Goal: Transaction & Acquisition: Book appointment/travel/reservation

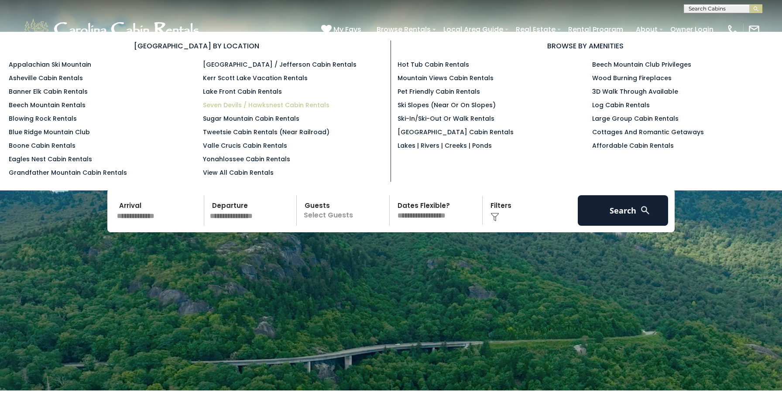
click at [291, 104] on link "Seven Devils / Hawksnest Cabin Rentals" at bounding box center [266, 105] width 127 height 9
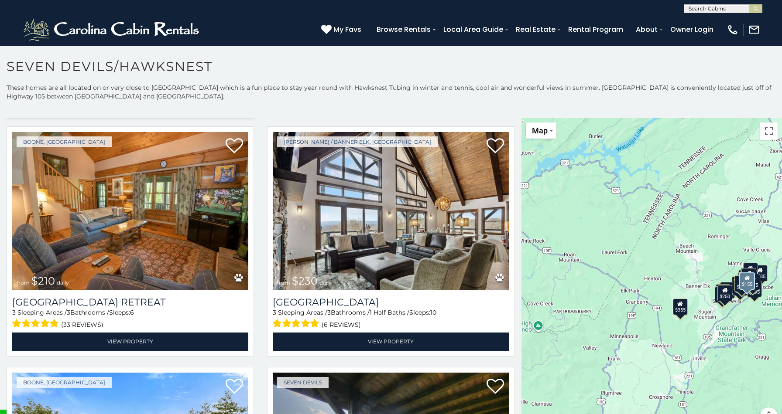
scroll to position [3143, 0]
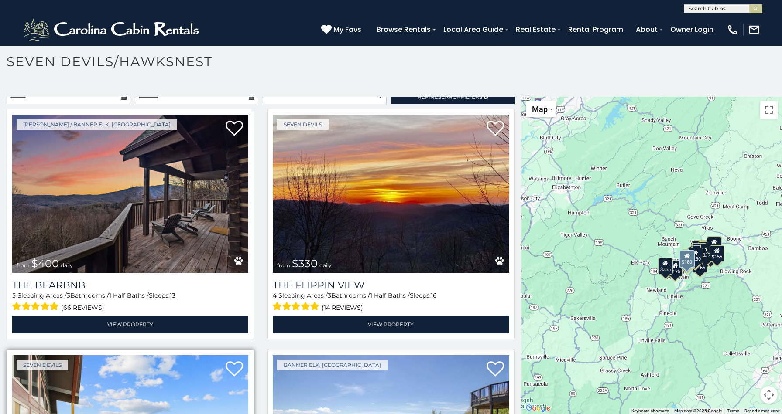
scroll to position [2, 0]
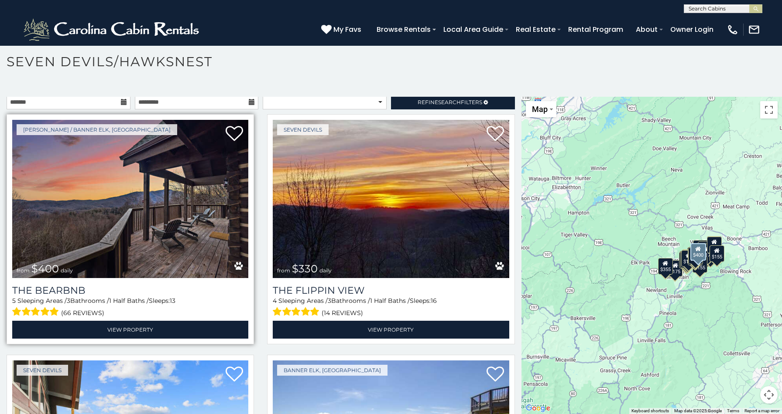
click at [120, 224] on img at bounding box center [130, 199] width 236 height 158
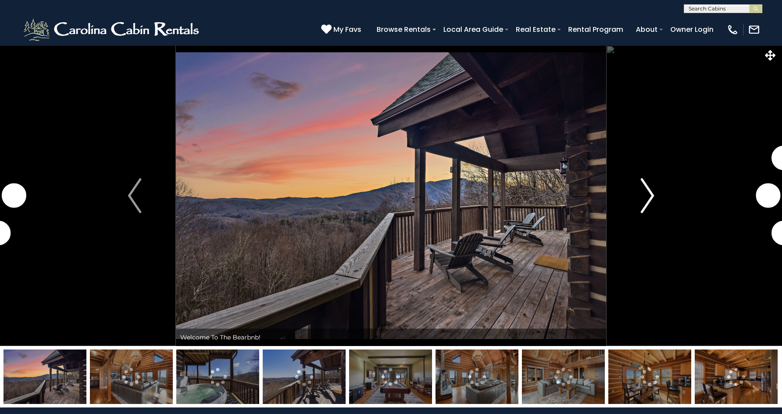
click at [650, 200] on img "Next" at bounding box center [646, 195] width 13 height 35
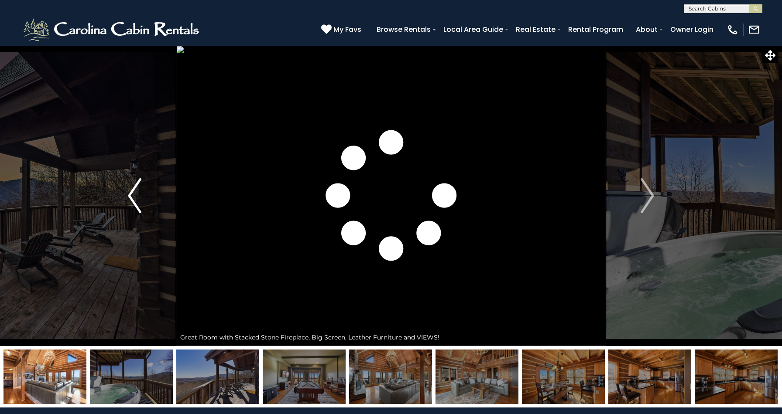
click at [130, 198] on img "Previous" at bounding box center [134, 195] width 13 height 35
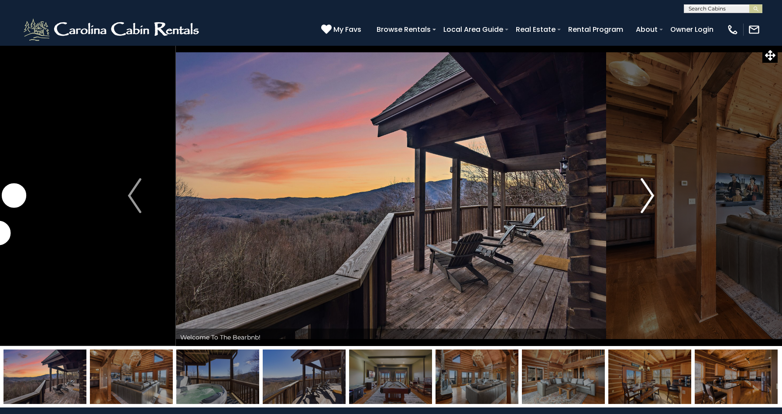
click at [648, 195] on img "Next" at bounding box center [646, 195] width 13 height 35
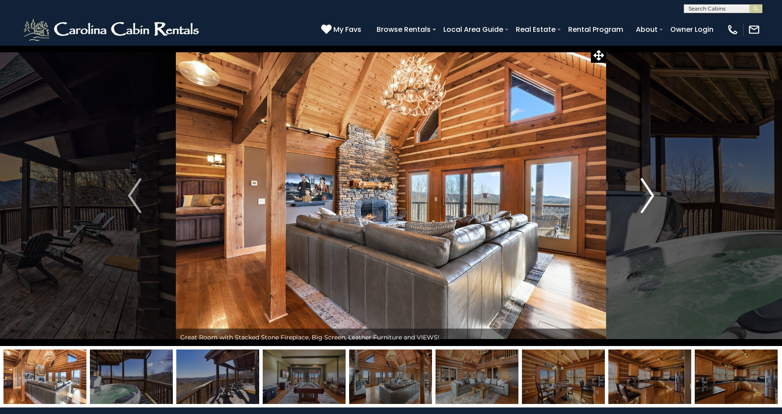
click at [649, 195] on img "Next" at bounding box center [646, 195] width 13 height 35
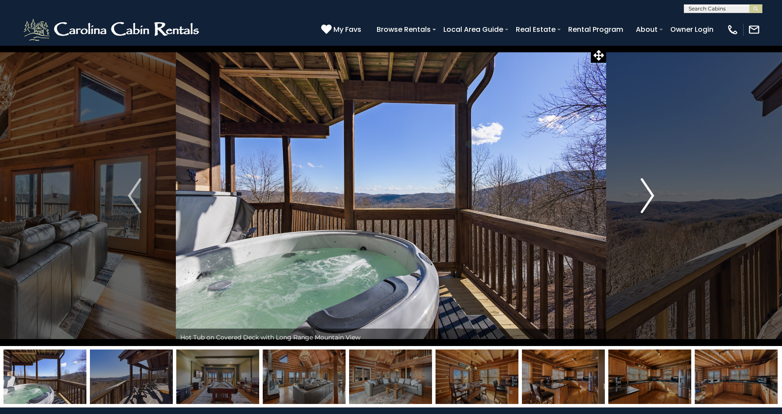
click at [650, 198] on img "Next" at bounding box center [646, 195] width 13 height 35
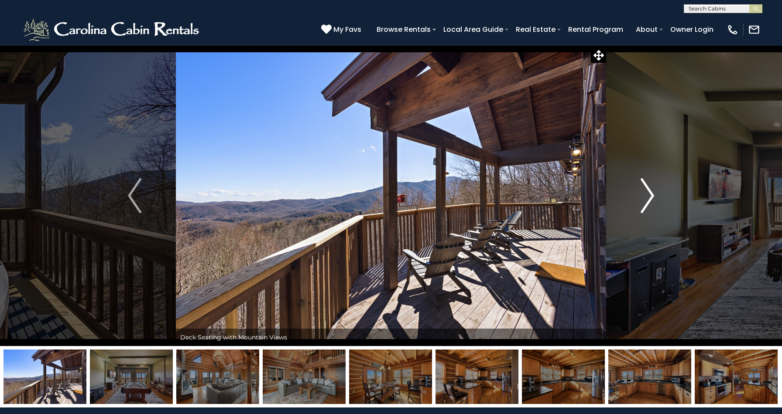
click at [650, 198] on img "Next" at bounding box center [646, 195] width 13 height 35
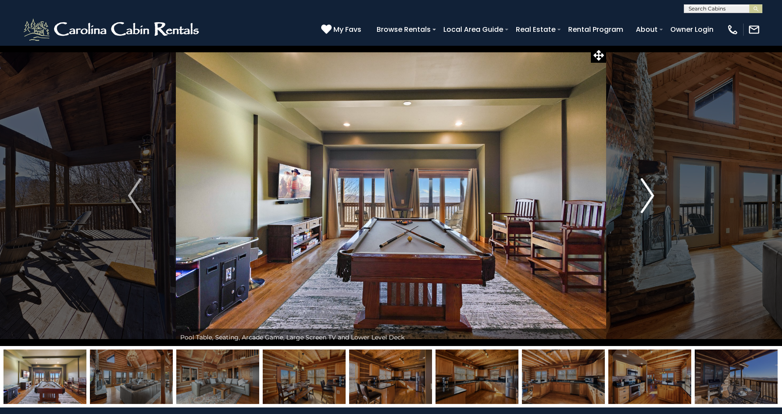
click at [650, 198] on img "Next" at bounding box center [646, 195] width 13 height 35
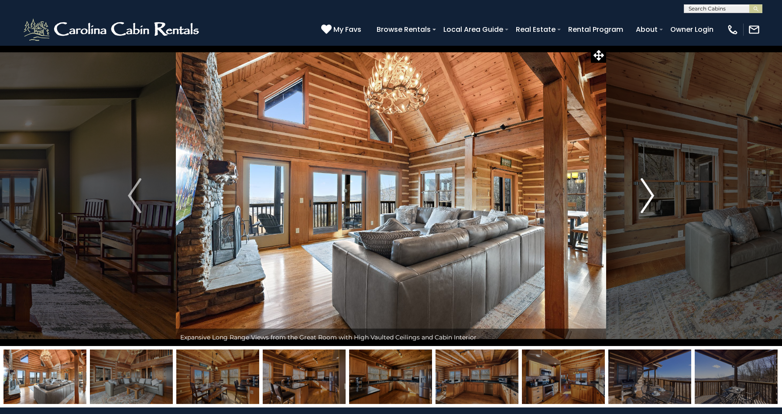
click at [650, 198] on img "Next" at bounding box center [646, 195] width 13 height 35
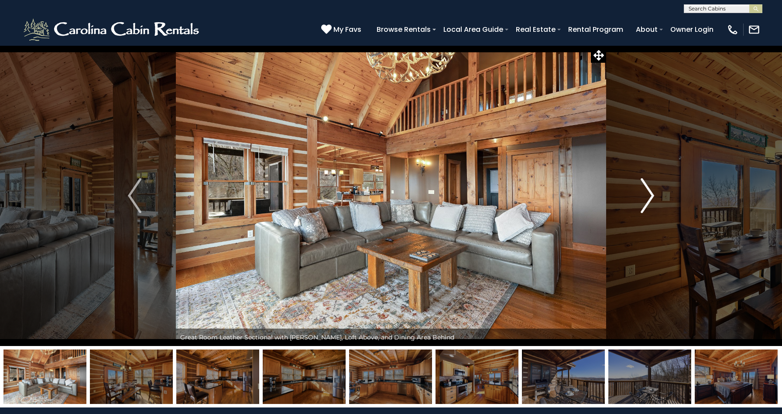
click at [650, 198] on img "Next" at bounding box center [646, 195] width 13 height 35
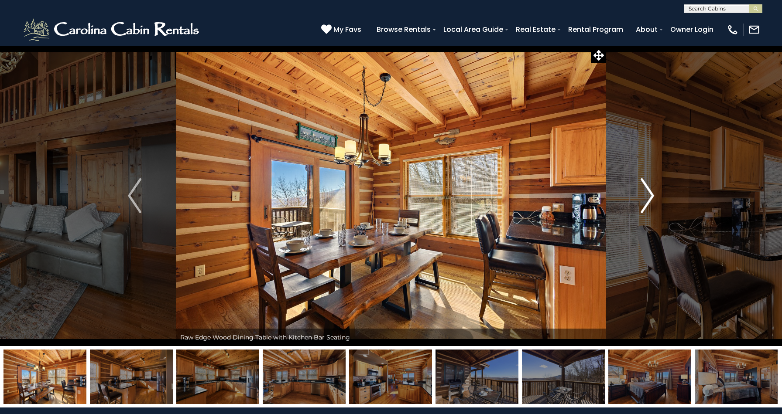
click at [650, 198] on img "Next" at bounding box center [646, 195] width 13 height 35
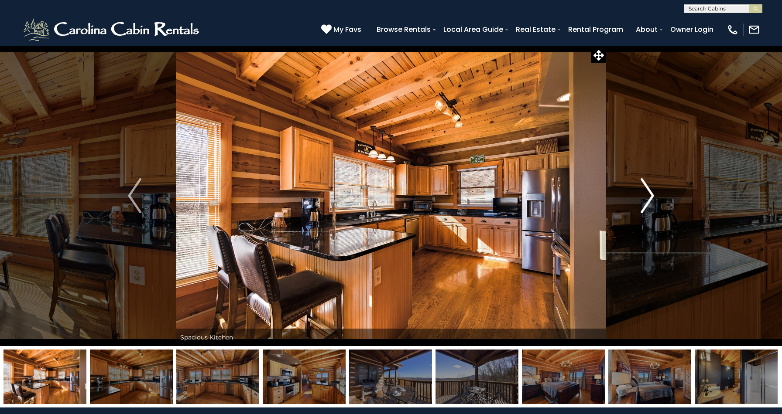
click at [650, 198] on img "Next" at bounding box center [646, 195] width 13 height 35
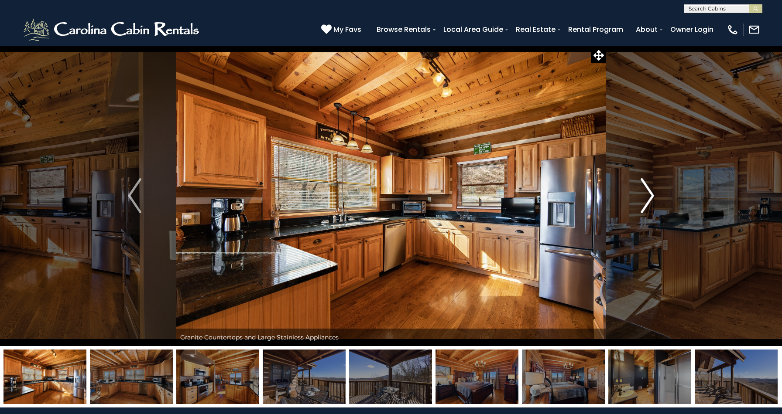
click at [650, 198] on img "Next" at bounding box center [646, 195] width 13 height 35
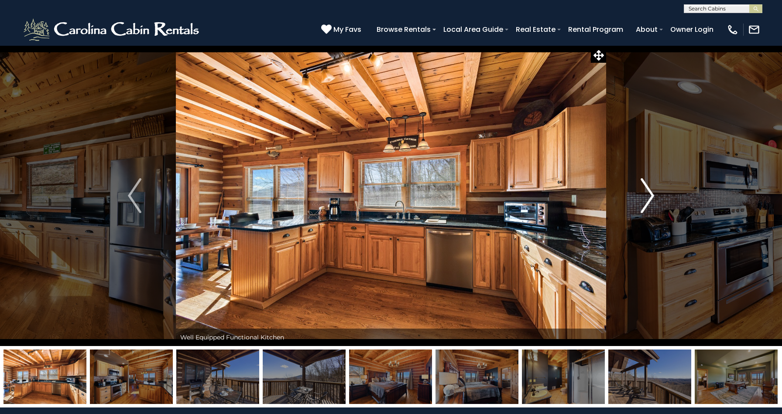
click at [650, 198] on img "Next" at bounding box center [646, 195] width 13 height 35
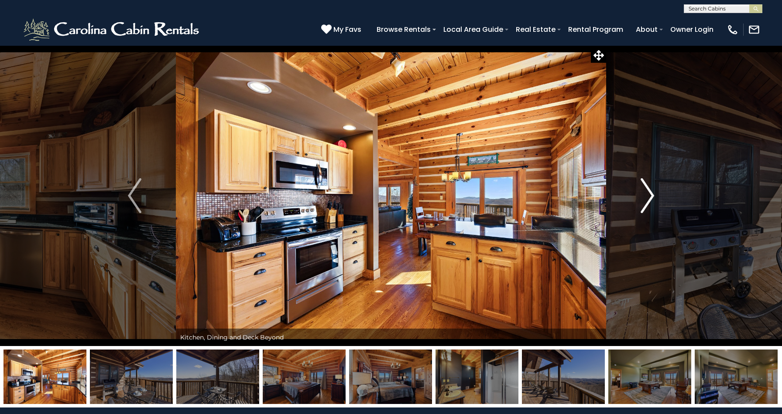
click at [650, 198] on img "Next" at bounding box center [646, 195] width 13 height 35
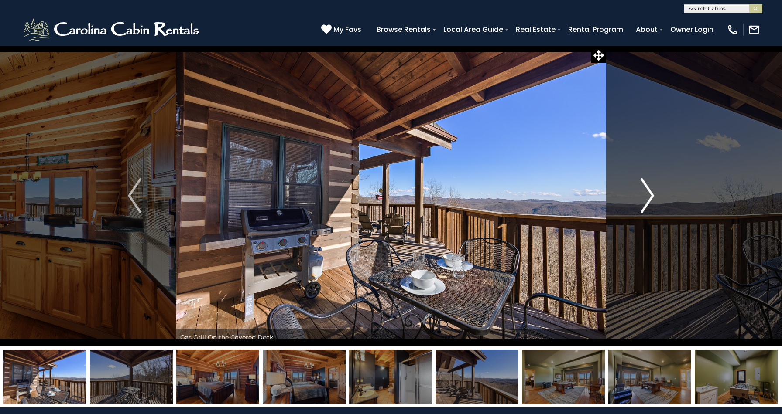
click at [650, 198] on img "Next" at bounding box center [646, 195] width 13 height 35
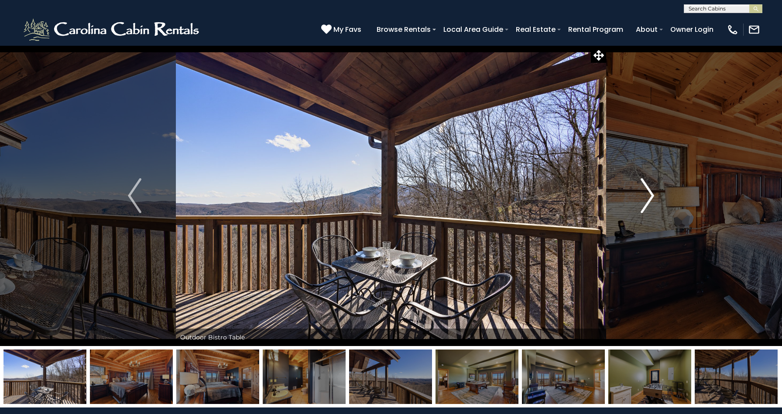
click at [650, 198] on img "Next" at bounding box center [646, 195] width 13 height 35
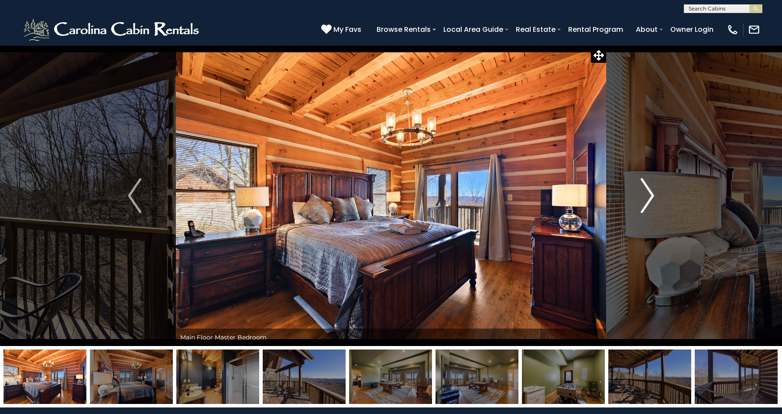
click at [650, 198] on img "Next" at bounding box center [646, 195] width 13 height 35
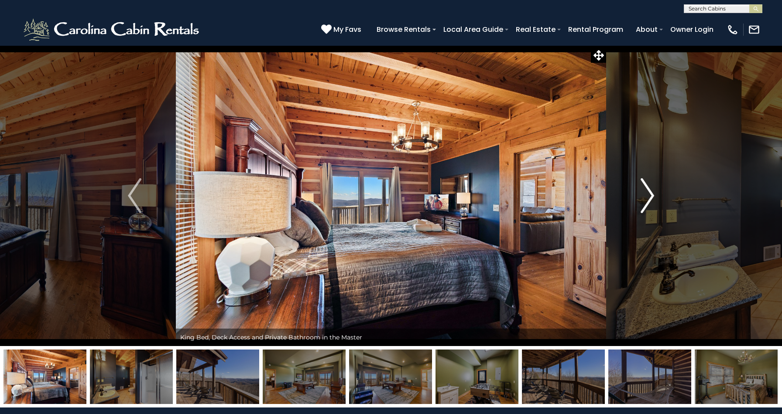
click at [650, 198] on img "Next" at bounding box center [646, 195] width 13 height 35
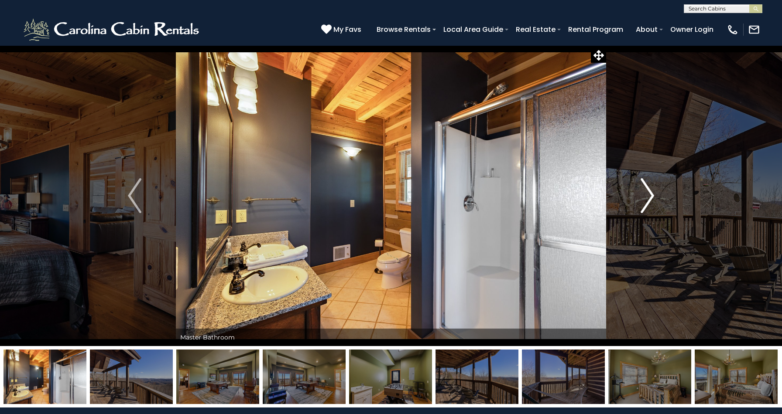
click at [650, 198] on img "Next" at bounding box center [646, 195] width 13 height 35
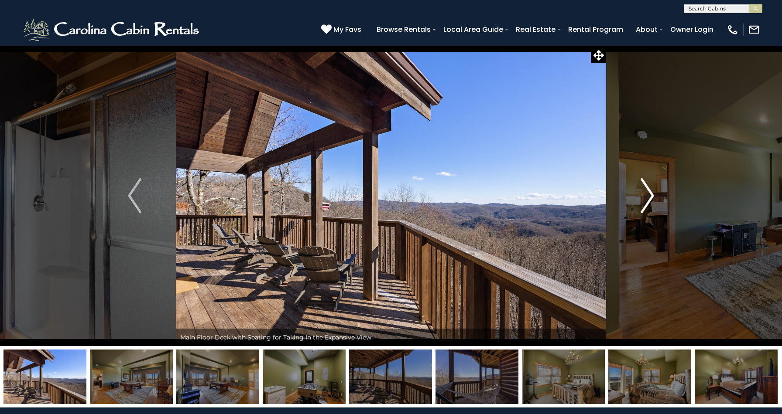
click at [650, 198] on img "Next" at bounding box center [646, 195] width 13 height 35
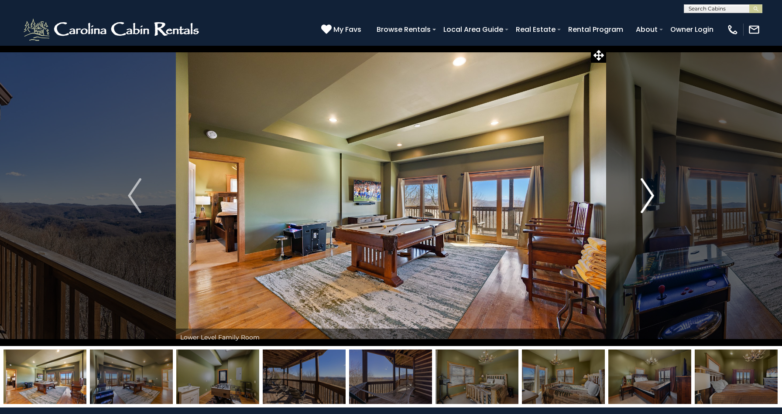
click at [650, 198] on img "Next" at bounding box center [646, 195] width 13 height 35
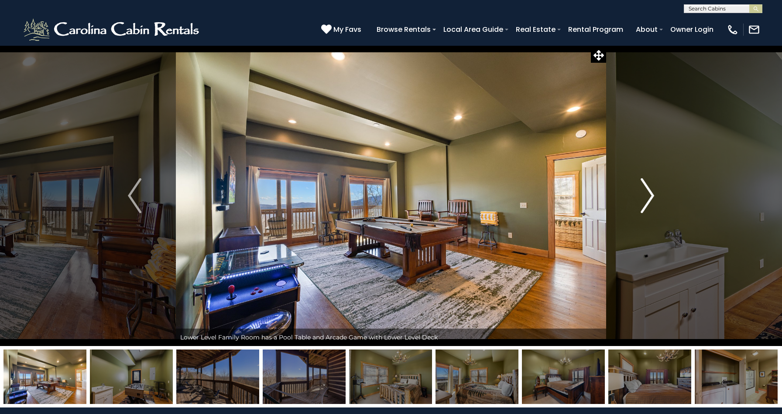
click at [650, 198] on img "Next" at bounding box center [646, 195] width 13 height 35
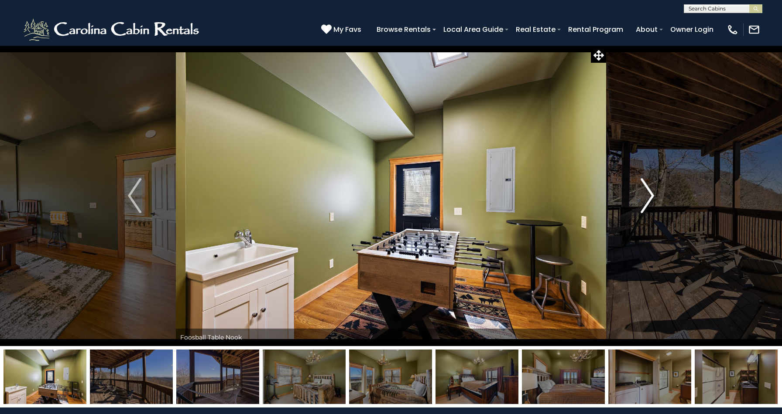
click at [650, 198] on img "Next" at bounding box center [646, 195] width 13 height 35
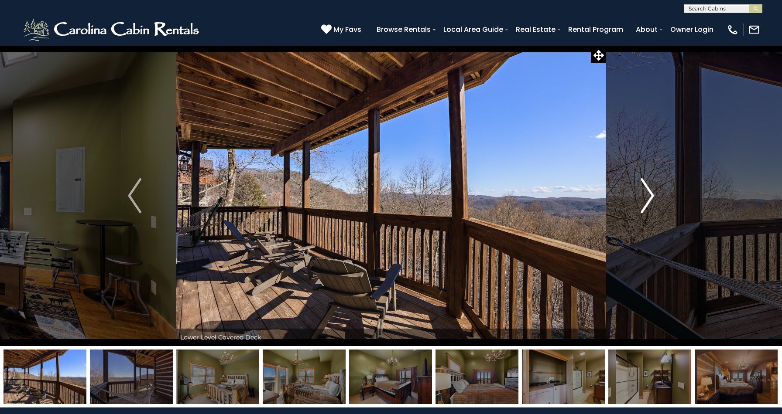
click at [650, 198] on img "Next" at bounding box center [646, 195] width 13 height 35
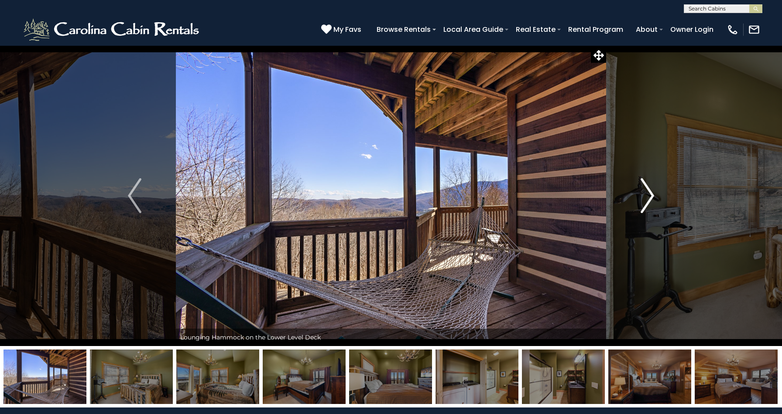
click at [650, 198] on img "Next" at bounding box center [646, 195] width 13 height 35
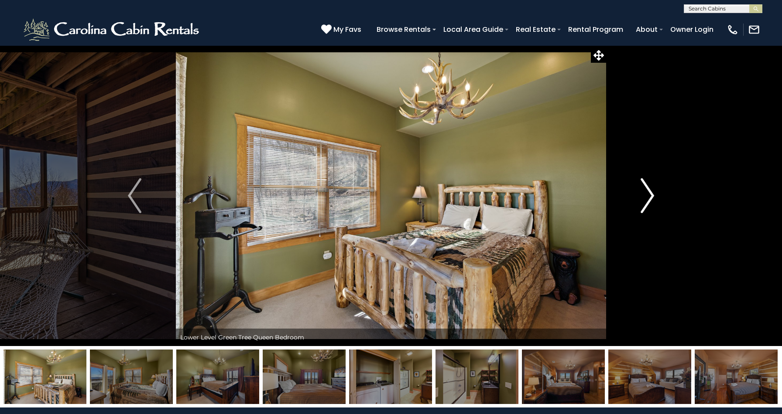
click at [650, 198] on img "Next" at bounding box center [646, 195] width 13 height 35
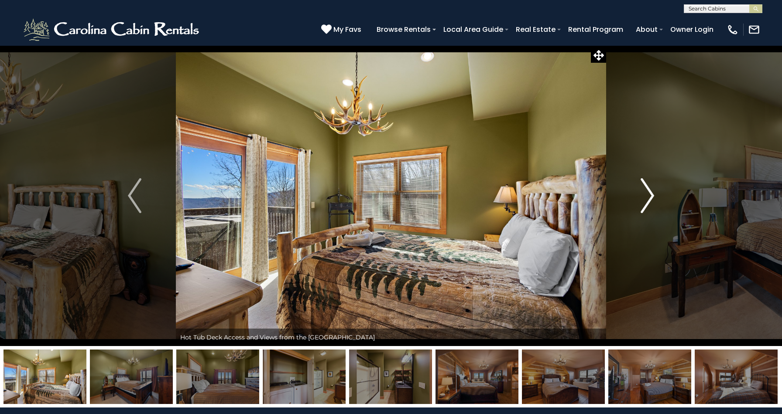
click at [650, 198] on img "Next" at bounding box center [646, 195] width 13 height 35
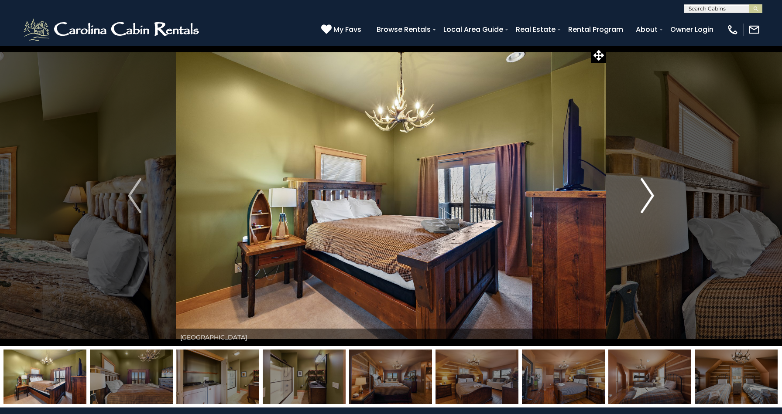
click at [650, 198] on img "Next" at bounding box center [646, 195] width 13 height 35
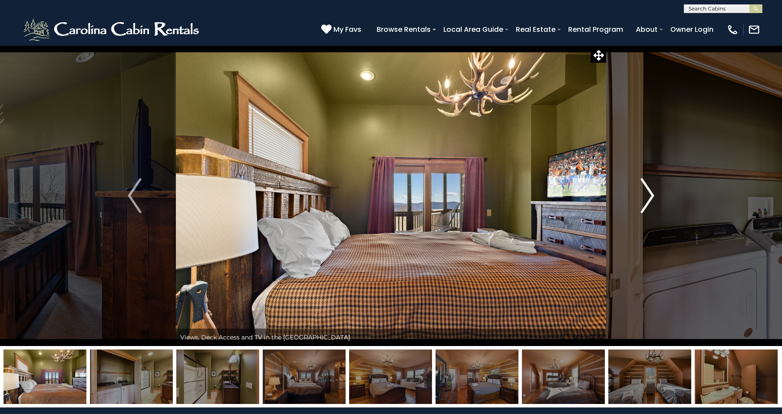
click at [650, 198] on img "Next" at bounding box center [646, 195] width 13 height 35
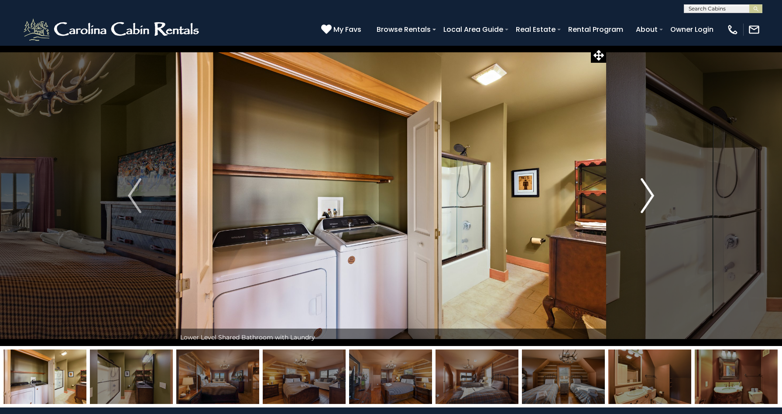
click at [650, 198] on img "Next" at bounding box center [646, 195] width 13 height 35
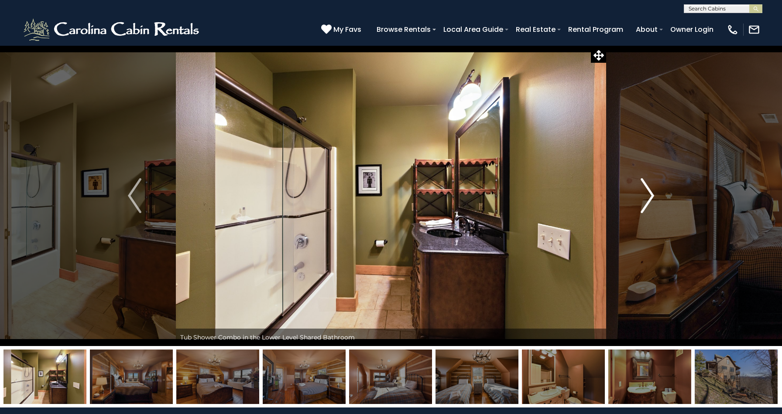
click at [650, 198] on img "Next" at bounding box center [646, 195] width 13 height 35
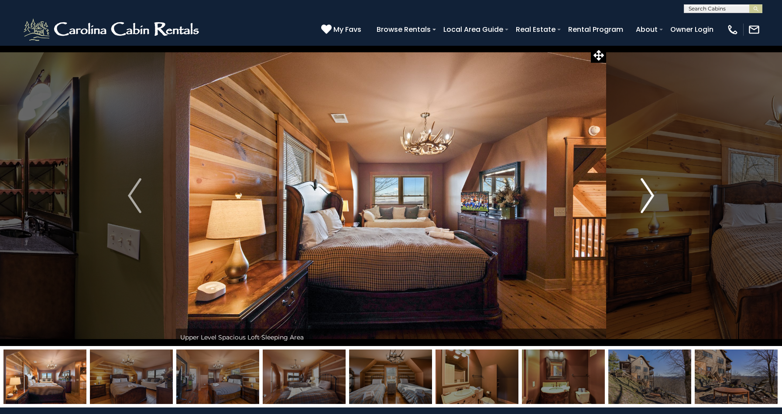
click at [650, 198] on img "Next" at bounding box center [646, 195] width 13 height 35
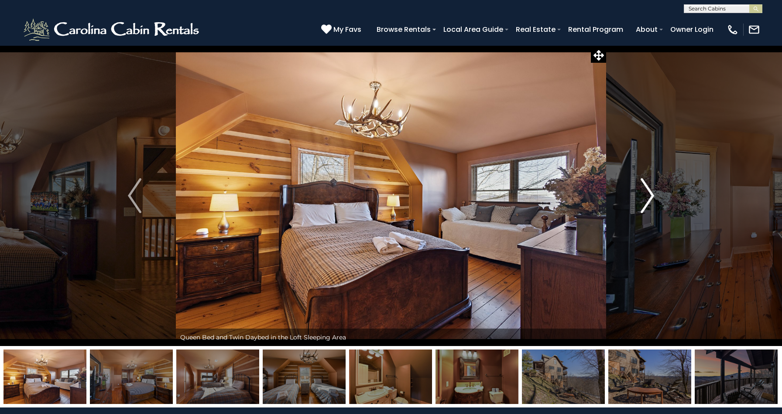
click at [650, 198] on img "Next" at bounding box center [646, 195] width 13 height 35
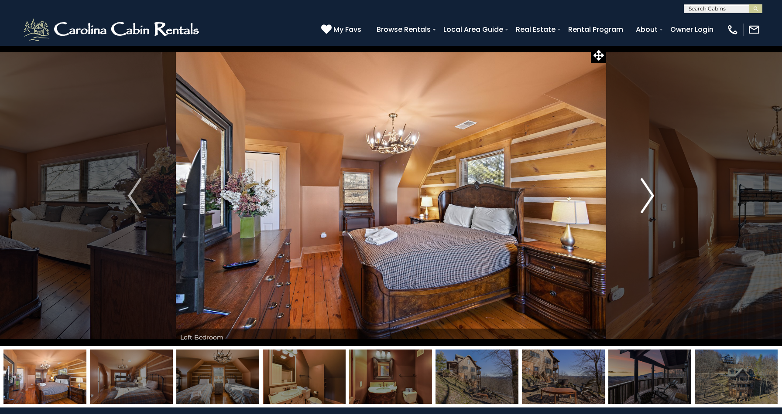
click at [650, 198] on img "Next" at bounding box center [646, 195] width 13 height 35
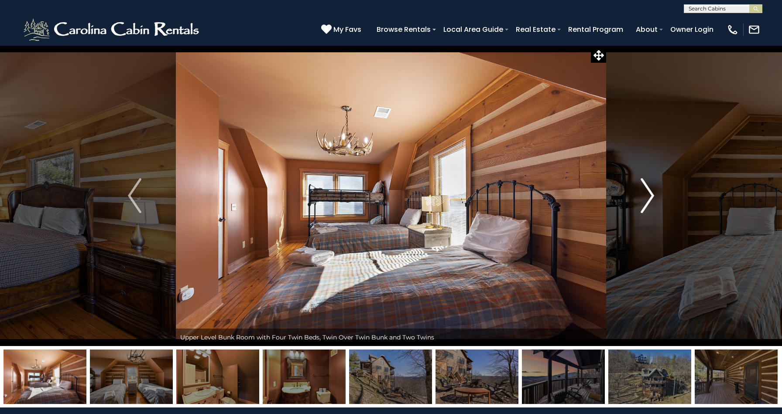
click at [650, 198] on img "Next" at bounding box center [646, 195] width 13 height 35
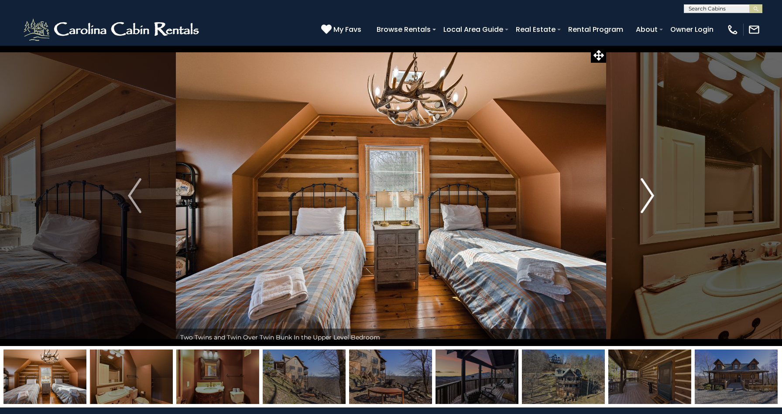
click at [650, 198] on img "Next" at bounding box center [646, 195] width 13 height 35
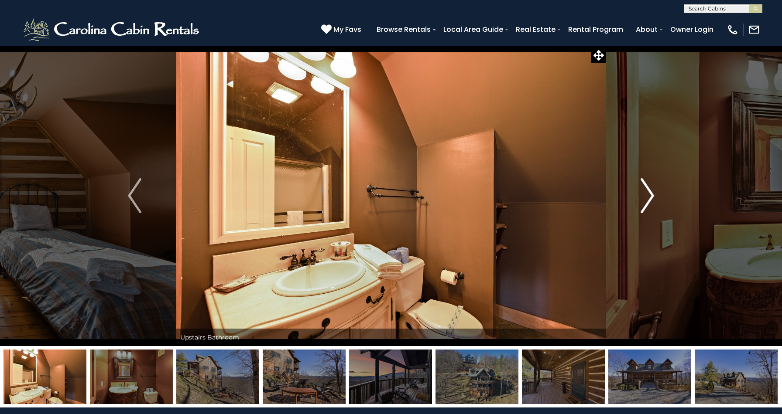
click at [650, 198] on img "Next" at bounding box center [646, 195] width 13 height 35
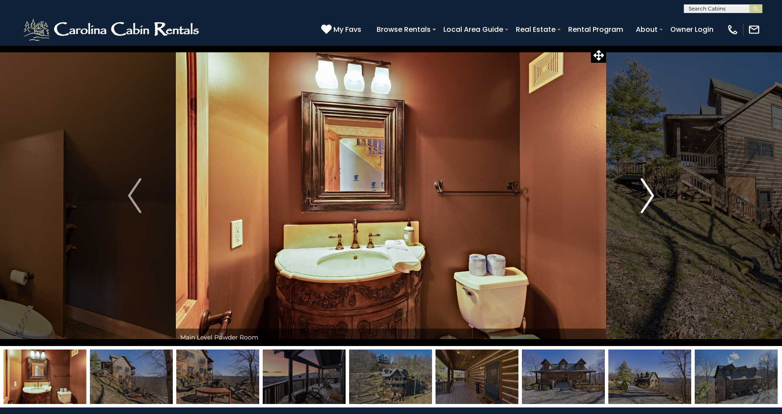
click at [650, 198] on img "Next" at bounding box center [646, 195] width 13 height 35
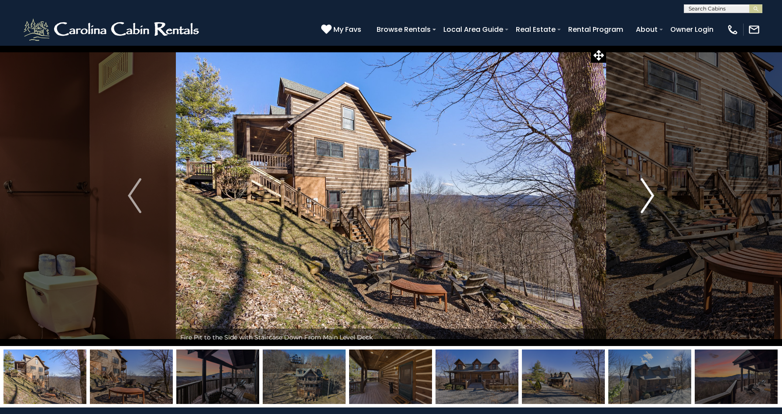
click at [650, 198] on img "Next" at bounding box center [646, 195] width 13 height 35
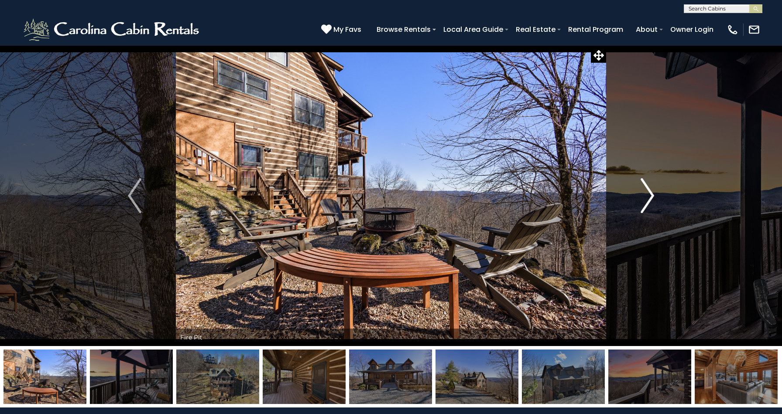
click at [650, 198] on img "Next" at bounding box center [646, 195] width 13 height 35
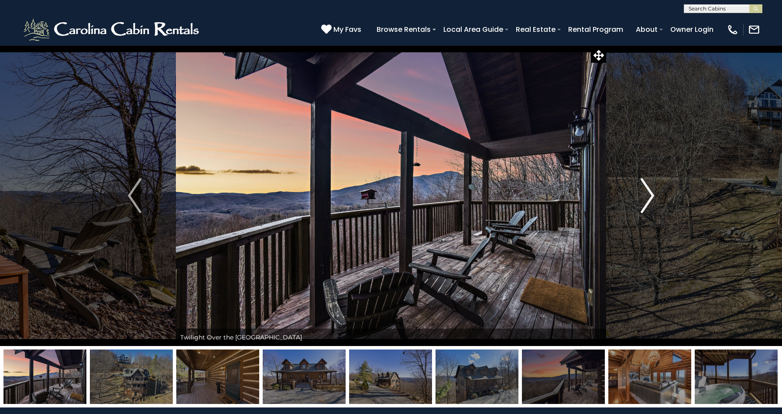
click at [650, 198] on img "Next" at bounding box center [646, 195] width 13 height 35
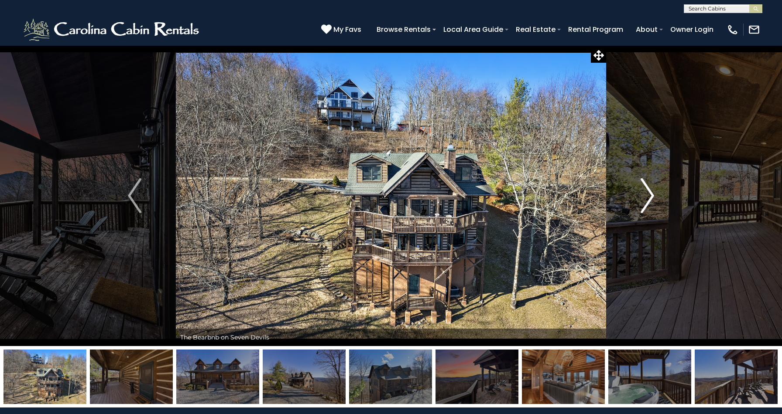
click at [650, 198] on img "Next" at bounding box center [646, 195] width 13 height 35
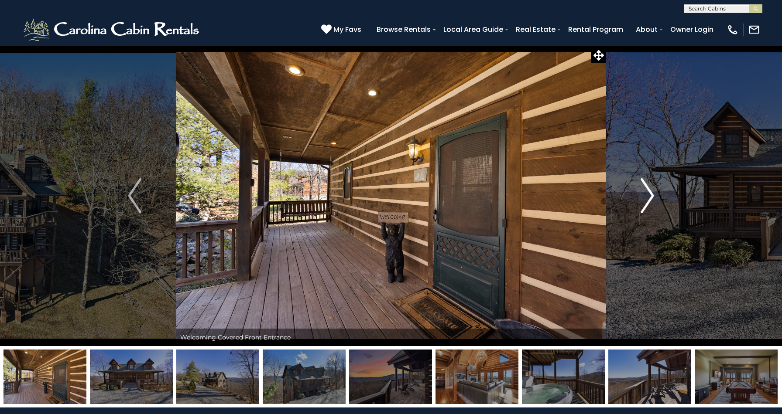
click at [650, 198] on img "Next" at bounding box center [646, 195] width 13 height 35
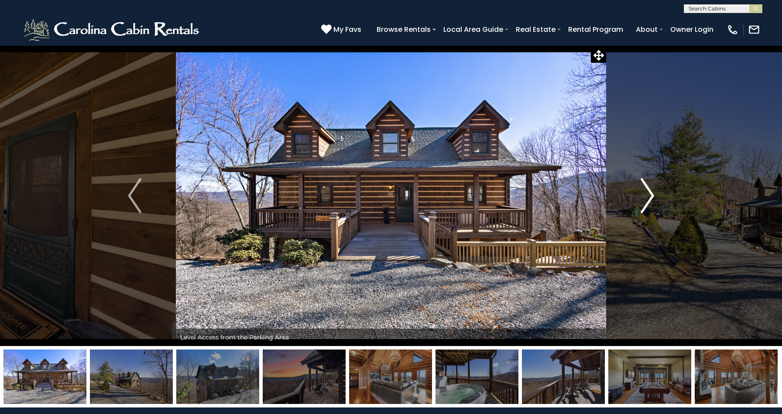
click at [650, 198] on img "Next" at bounding box center [646, 195] width 13 height 35
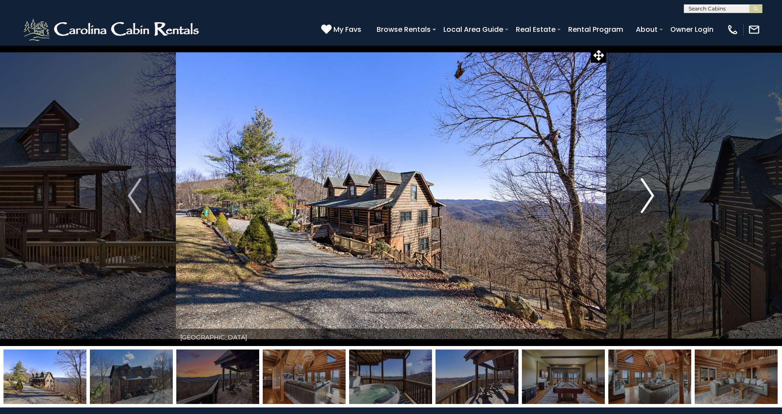
click at [650, 198] on img "Next" at bounding box center [646, 195] width 13 height 35
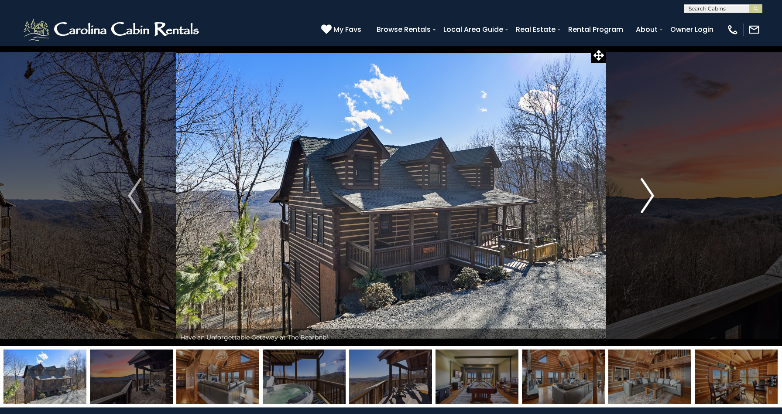
click at [650, 198] on img "Next" at bounding box center [646, 195] width 13 height 35
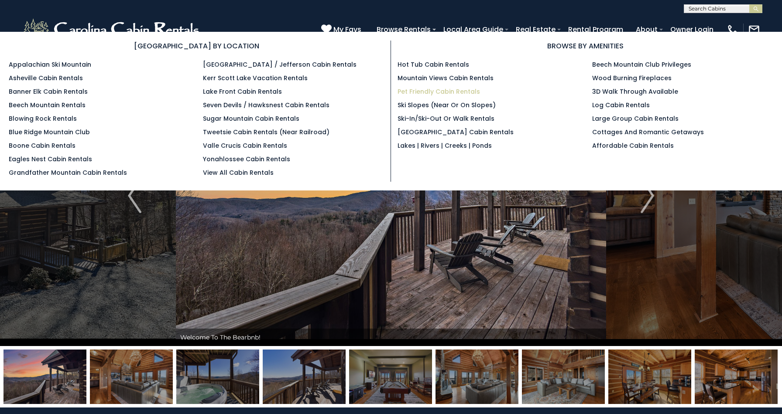
click at [431, 91] on link "Pet Friendly Cabin Rentals" at bounding box center [438, 91] width 82 height 9
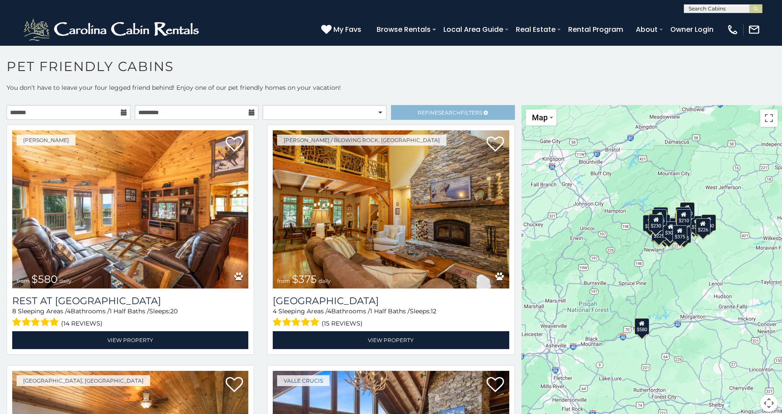
click at [447, 113] on span "Search" at bounding box center [449, 112] width 23 height 7
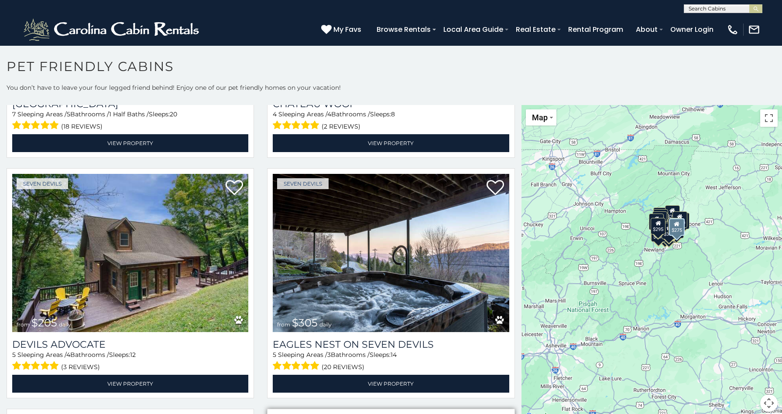
scroll to position [1405, 0]
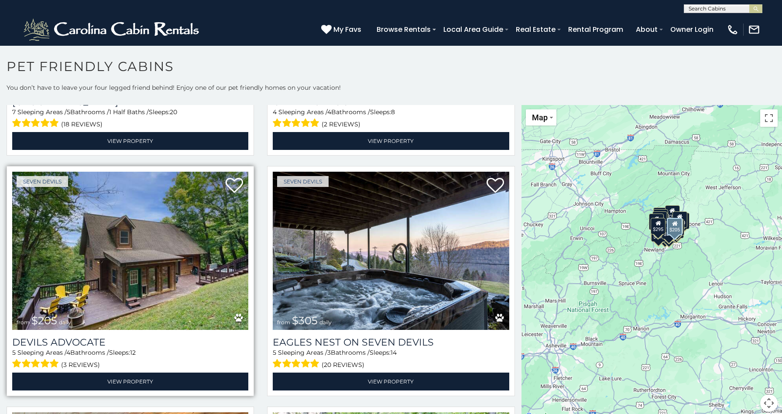
click at [173, 269] on img at bounding box center [130, 251] width 236 height 158
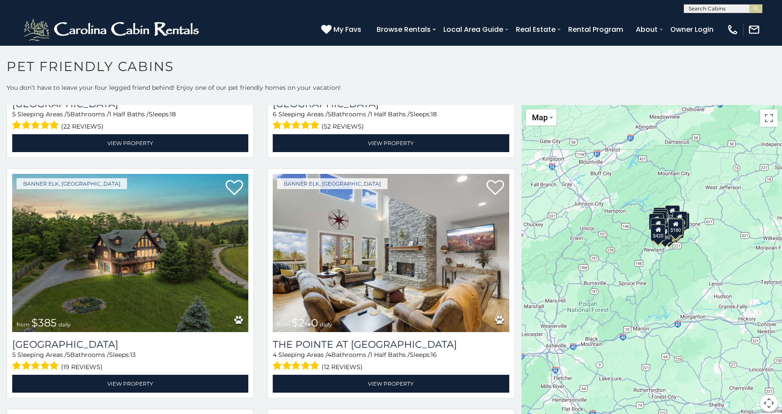
scroll to position [2851, 0]
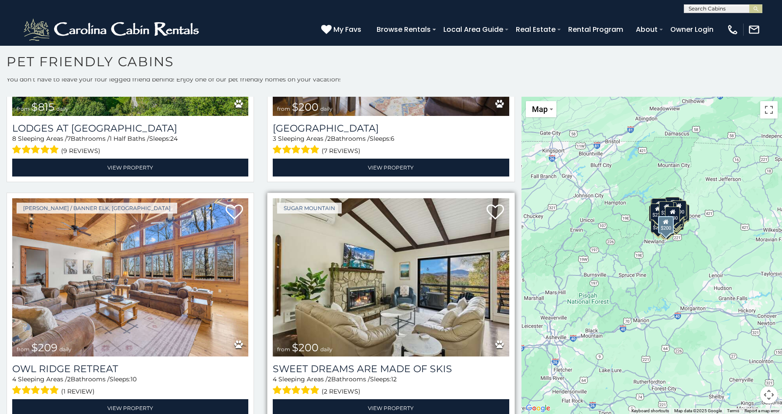
scroll to position [5, 0]
click at [403, 303] on img at bounding box center [391, 277] width 236 height 158
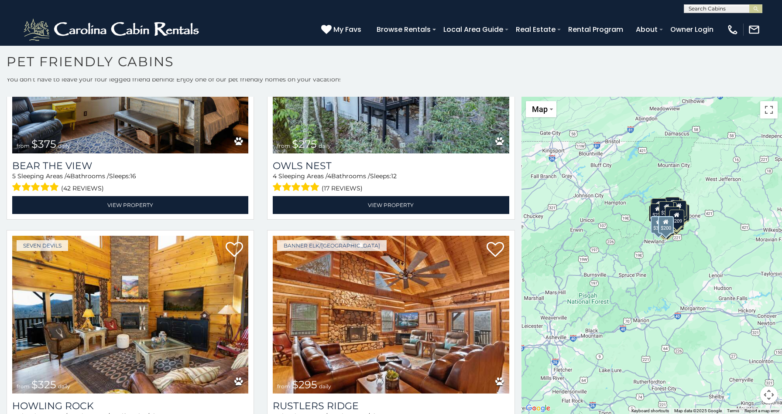
scroll to position [1815, 0]
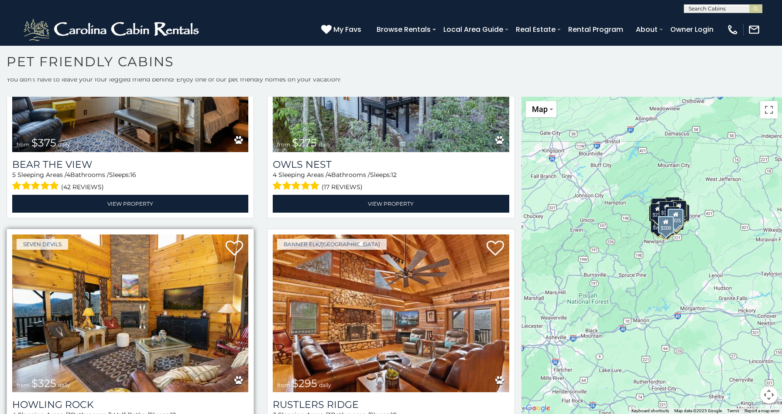
click at [178, 293] on img at bounding box center [130, 314] width 236 height 158
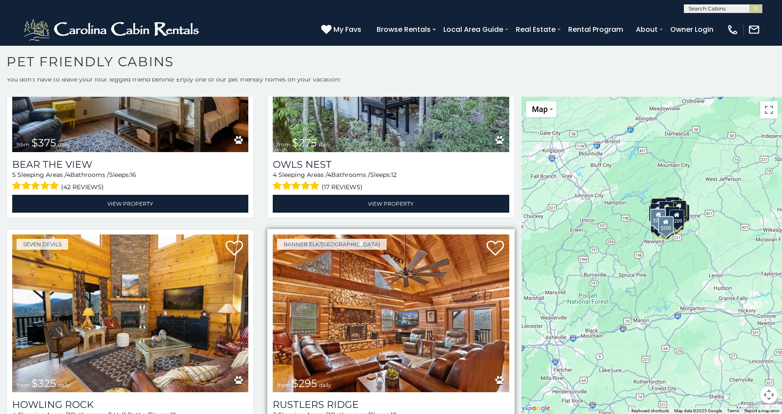
click at [325, 328] on img at bounding box center [391, 314] width 236 height 158
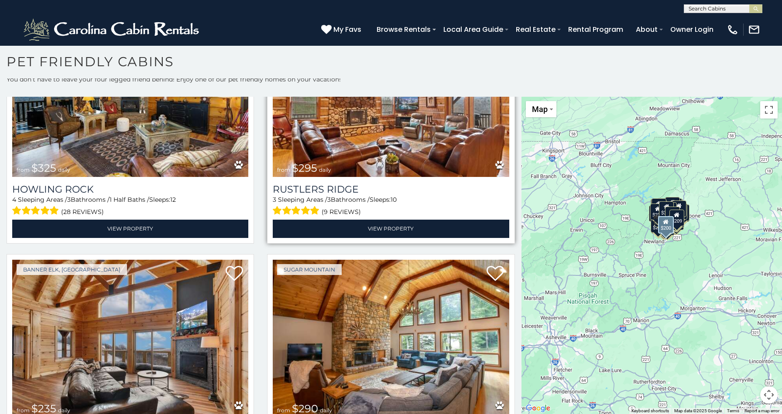
scroll to position [2032, 0]
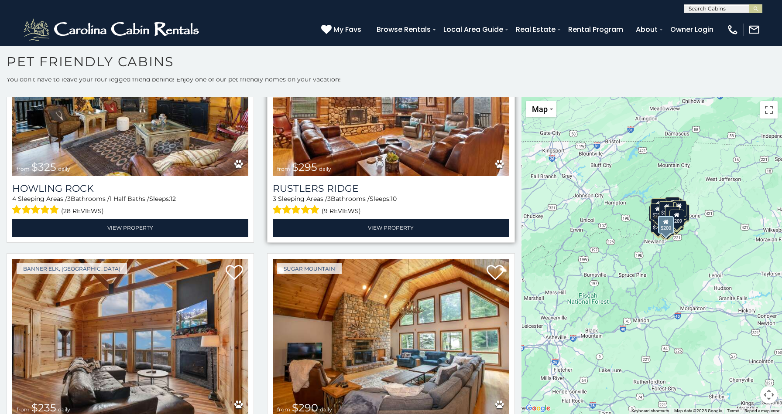
click at [267, 214] on div "Banner Elk/Elk Park from $295 daily Rustlers Ridge 3 Sleeping Areas / 3 Bathroo…" at bounding box center [390, 128] width 247 height 230
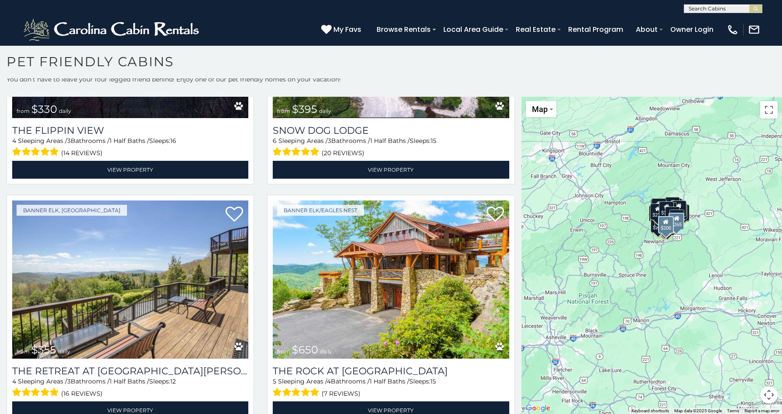
scroll to position [883, 0]
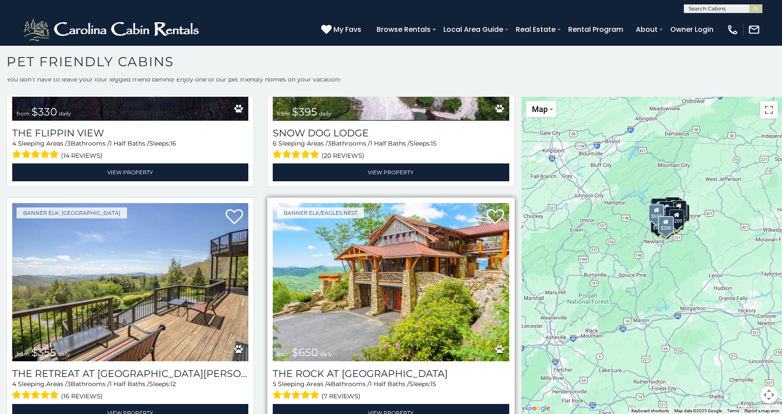
click at [361, 304] on img at bounding box center [391, 282] width 236 height 158
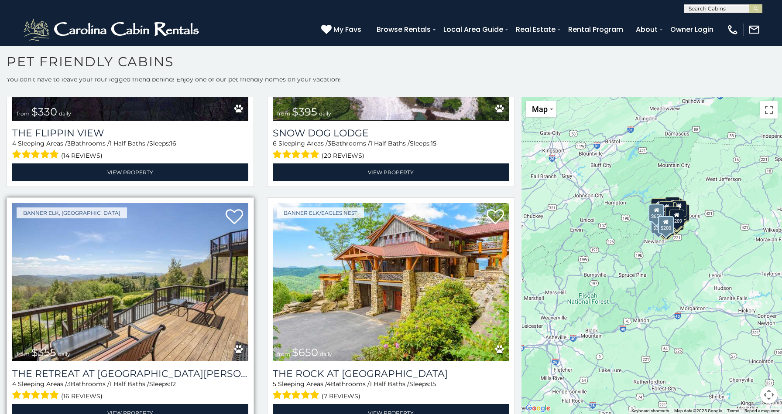
click at [161, 314] on img at bounding box center [130, 282] width 236 height 158
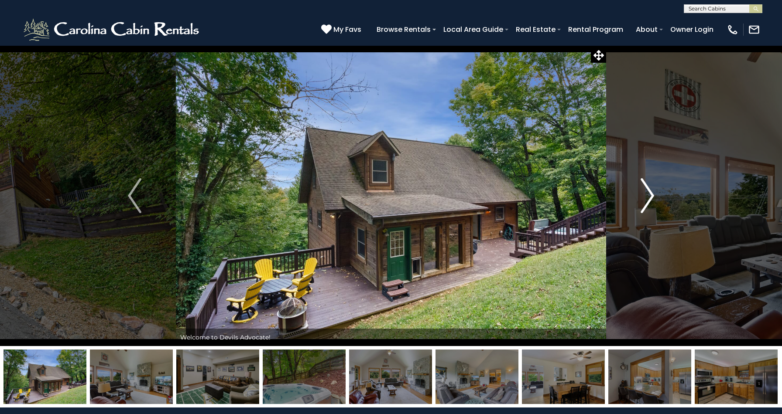
click at [650, 199] on img "Next" at bounding box center [646, 195] width 13 height 35
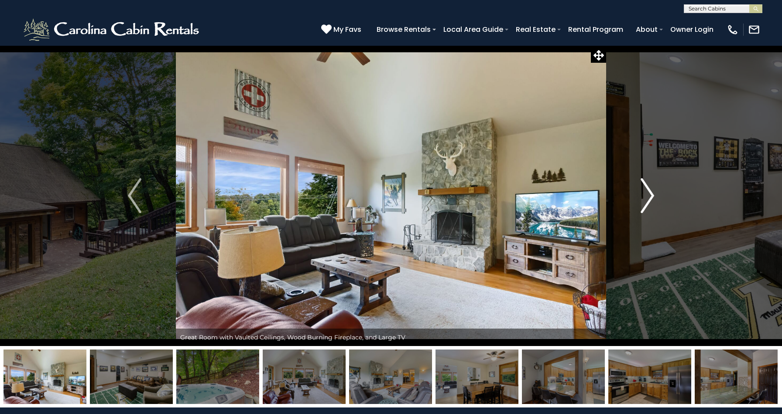
click at [650, 199] on img "Next" at bounding box center [646, 195] width 13 height 35
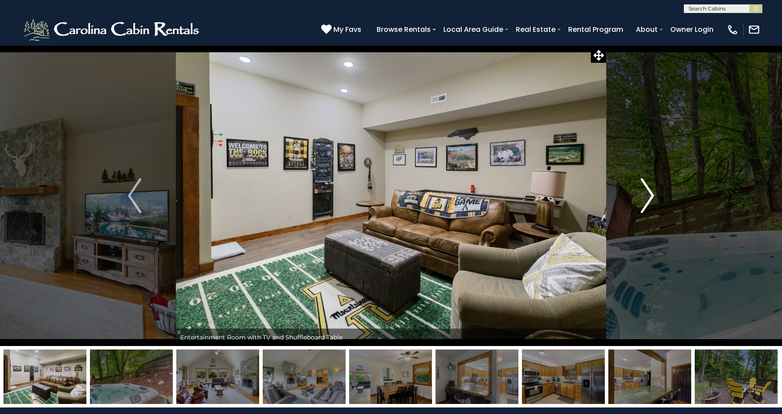
click at [650, 199] on img "Next" at bounding box center [646, 195] width 13 height 35
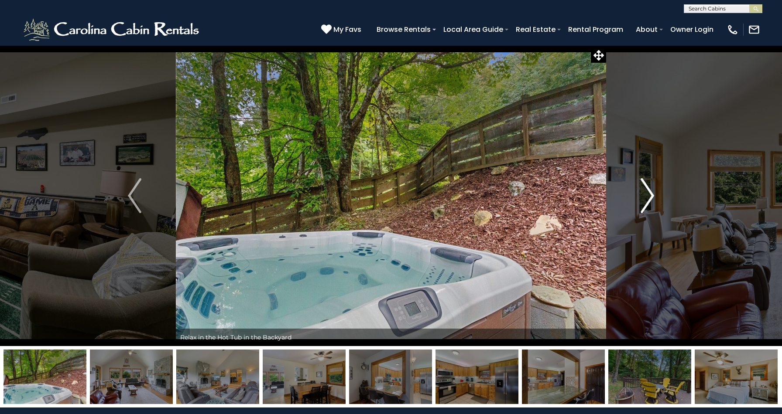
click at [650, 199] on img "Next" at bounding box center [646, 195] width 13 height 35
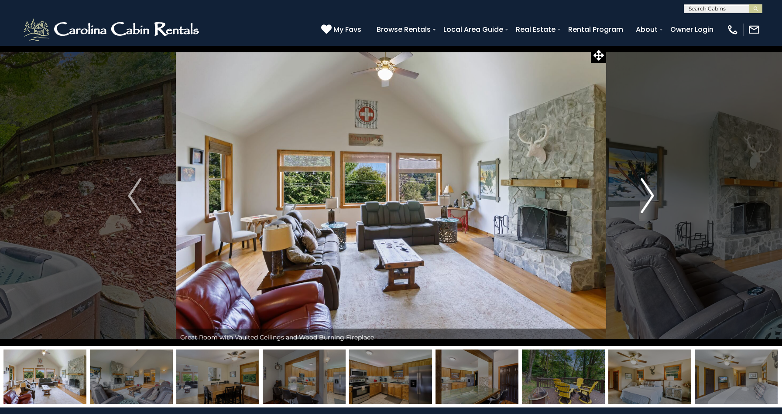
click at [650, 199] on img "Next" at bounding box center [646, 195] width 13 height 35
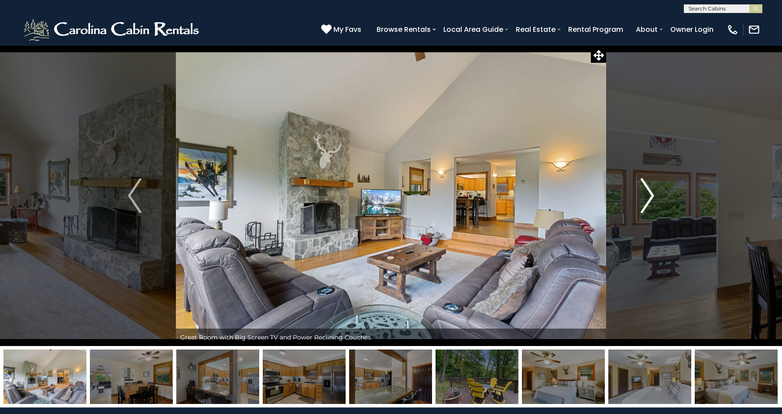
click at [650, 199] on img "Next" at bounding box center [646, 195] width 13 height 35
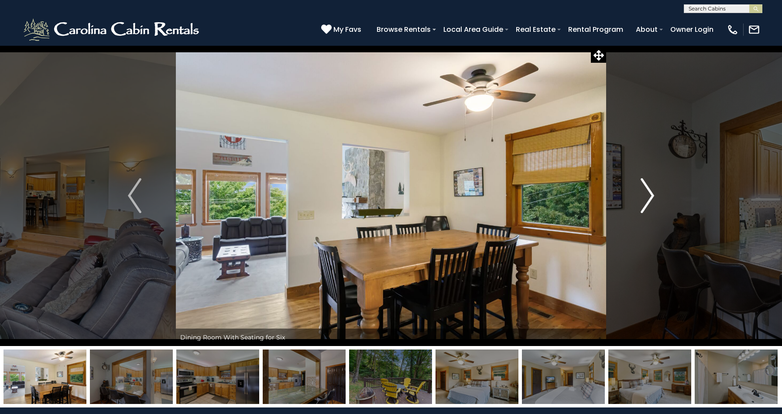
click at [650, 199] on img "Next" at bounding box center [646, 195] width 13 height 35
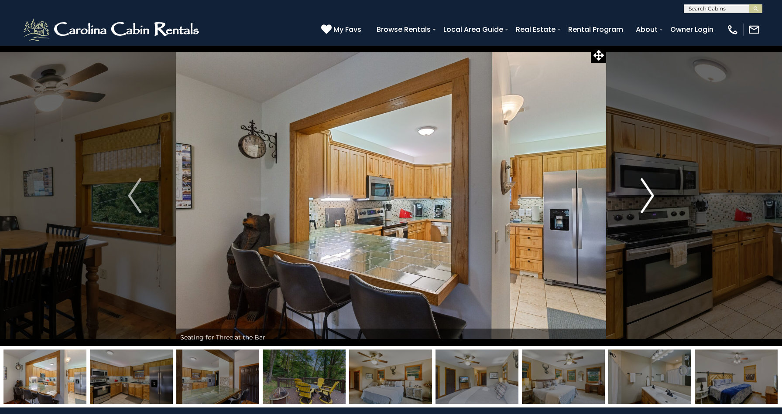
click at [650, 199] on img "Next" at bounding box center [646, 195] width 13 height 35
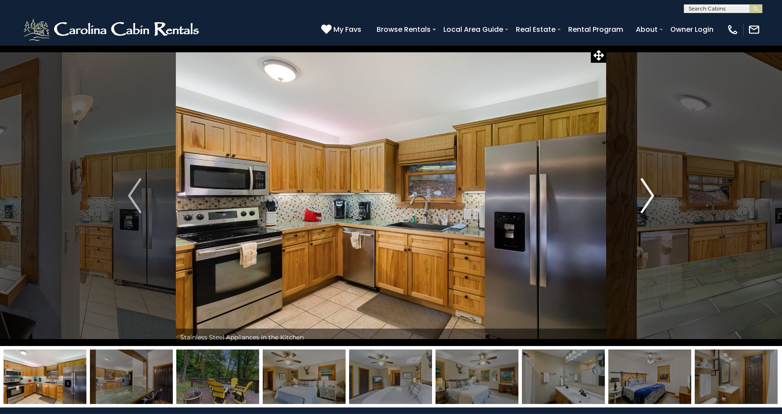
click at [650, 198] on img "Next" at bounding box center [646, 195] width 13 height 35
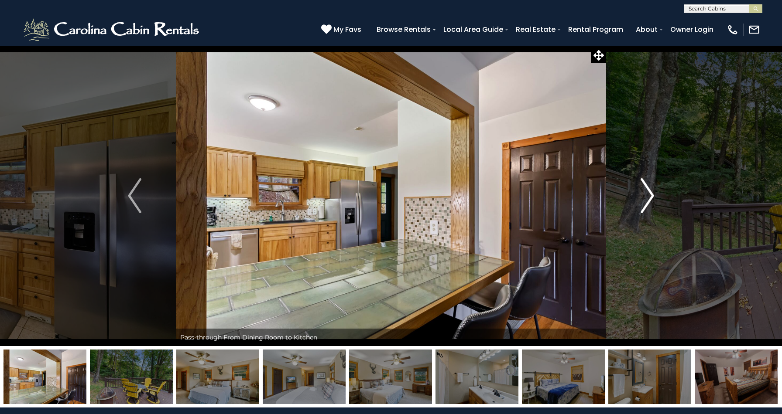
click at [650, 198] on img "Next" at bounding box center [646, 195] width 13 height 35
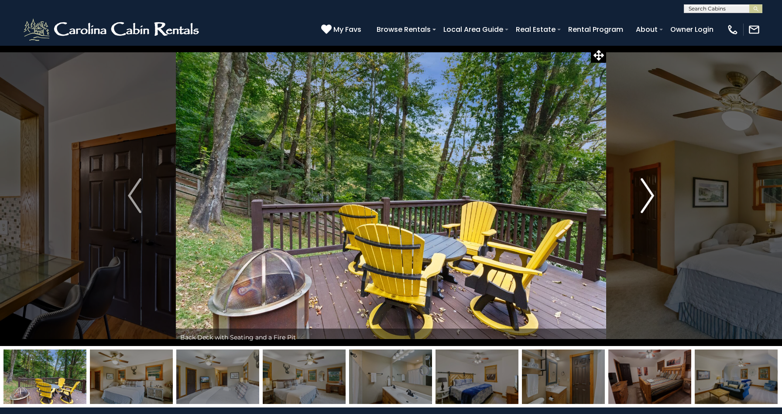
click at [650, 198] on img "Next" at bounding box center [646, 195] width 13 height 35
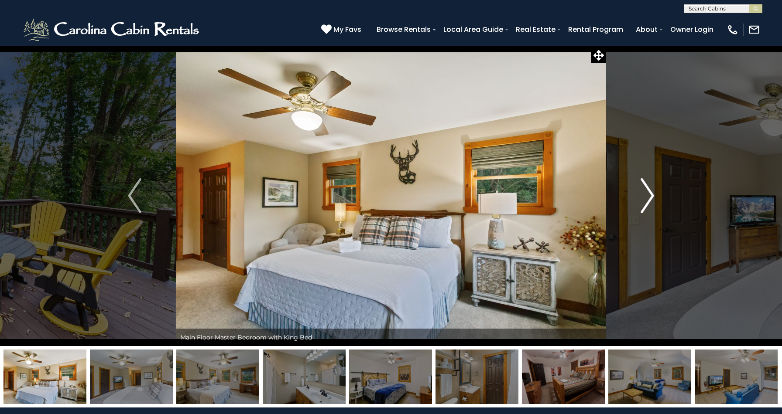
click at [650, 198] on img "Next" at bounding box center [646, 195] width 13 height 35
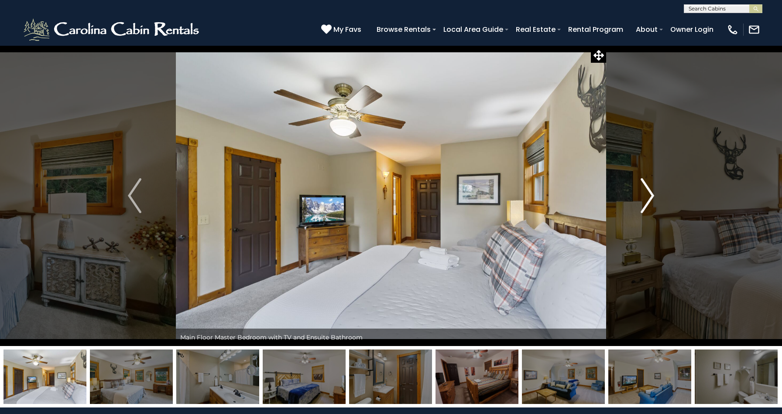
click at [650, 197] on img "Next" at bounding box center [646, 195] width 13 height 35
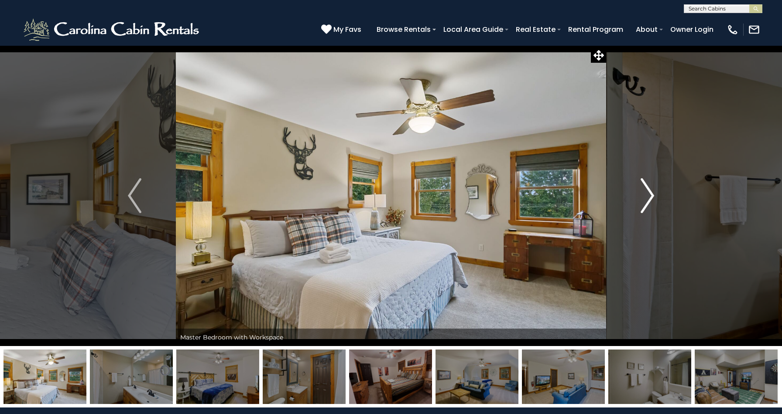
click at [650, 197] on img "Next" at bounding box center [646, 195] width 13 height 35
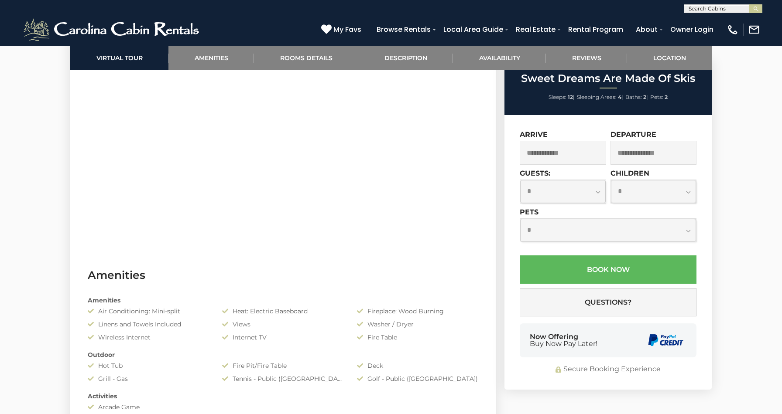
scroll to position [515, 0]
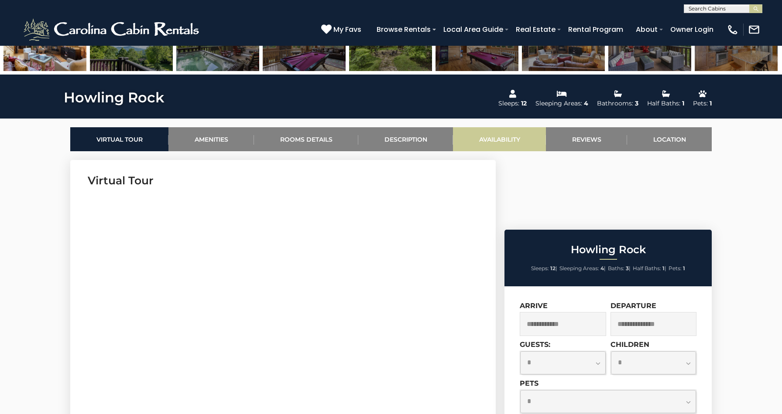
scroll to position [341, 0]
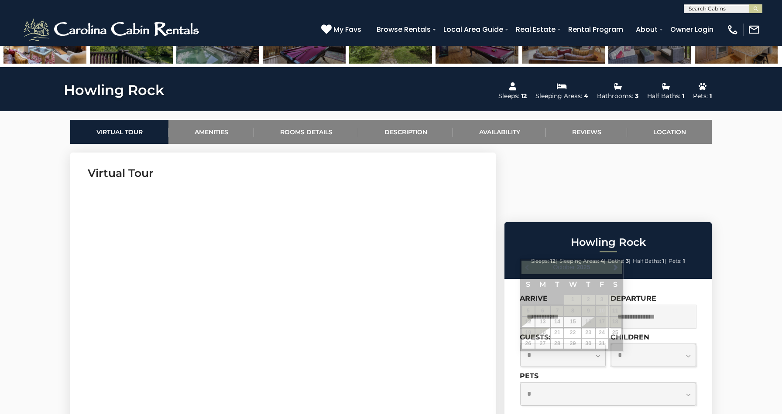
click at [564, 305] on input "text" at bounding box center [563, 317] width 86 height 24
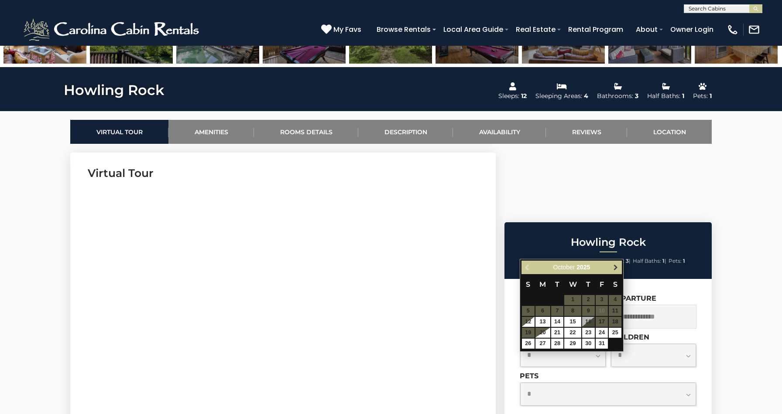
click at [615, 267] on span "Next" at bounding box center [615, 267] width 7 height 7
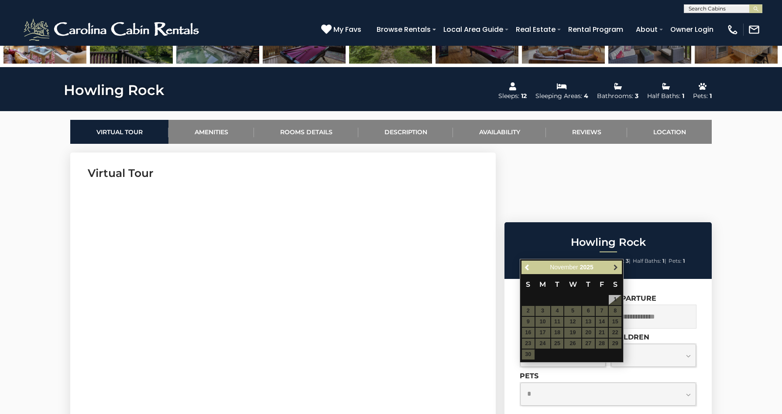
click at [615, 267] on span "Next" at bounding box center [615, 267] width 7 height 7
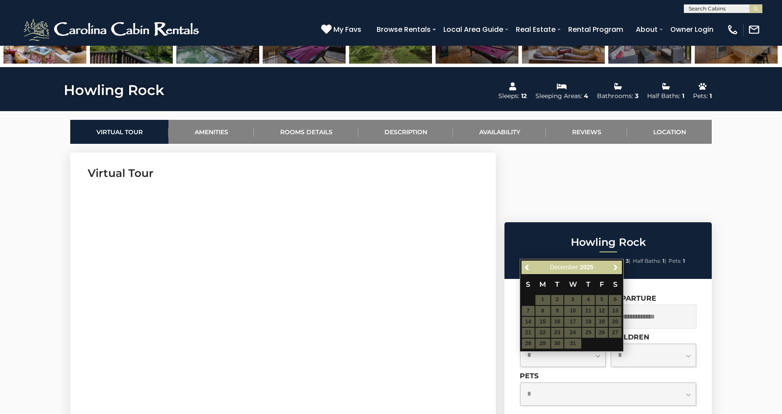
click at [615, 267] on span "Next" at bounding box center [615, 267] width 7 height 7
click at [616, 267] on span "Next" at bounding box center [615, 267] width 7 height 7
click at [602, 298] on table "S M T W T F S 1 2 3 4 5 6 7 8 9 10 11 12 13 14 15 16 17 18 19 20 21 22 23 24 25…" at bounding box center [571, 311] width 100 height 75
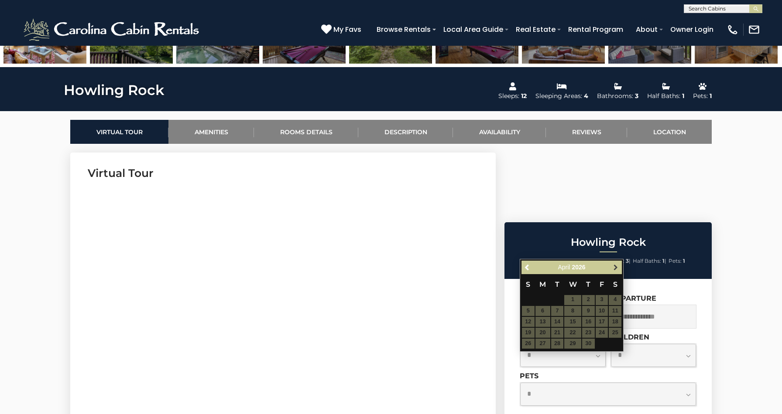
click at [616, 269] on span "Next" at bounding box center [615, 267] width 7 height 7
click at [528, 269] on span "Previous" at bounding box center [527, 267] width 7 height 7
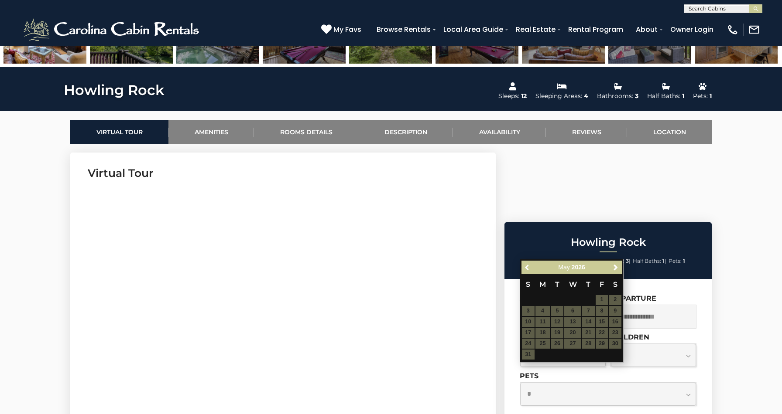
click at [528, 269] on span "Previous" at bounding box center [527, 267] width 7 height 7
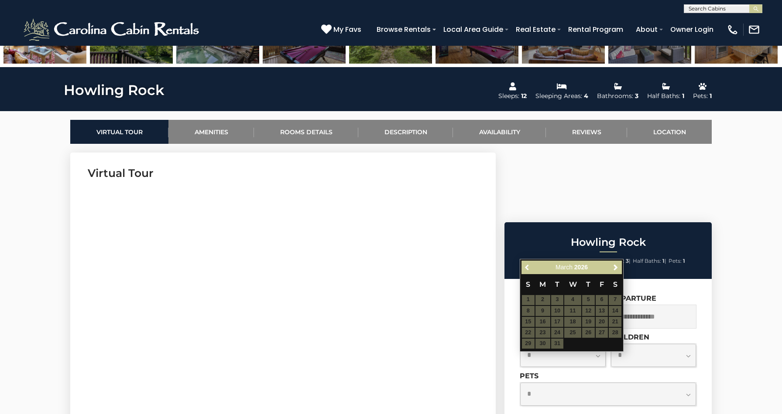
click at [528, 269] on span "Previous" at bounding box center [527, 267] width 7 height 7
click at [527, 269] on span "Previous" at bounding box center [527, 267] width 7 height 7
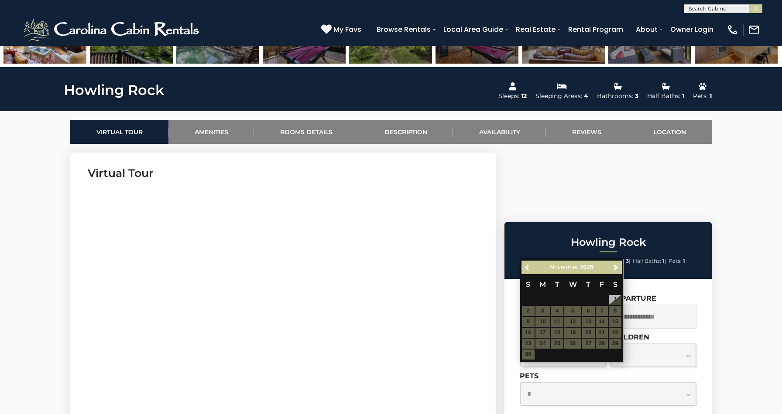
click at [527, 269] on span "Previous" at bounding box center [527, 267] width 7 height 7
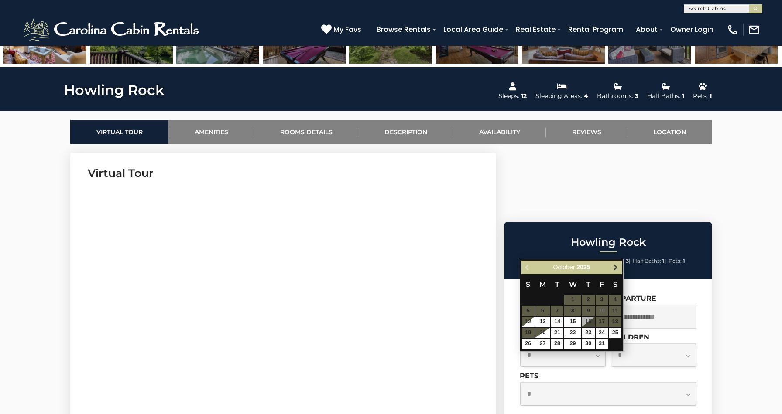
click at [614, 269] on span "Next" at bounding box center [615, 267] width 7 height 7
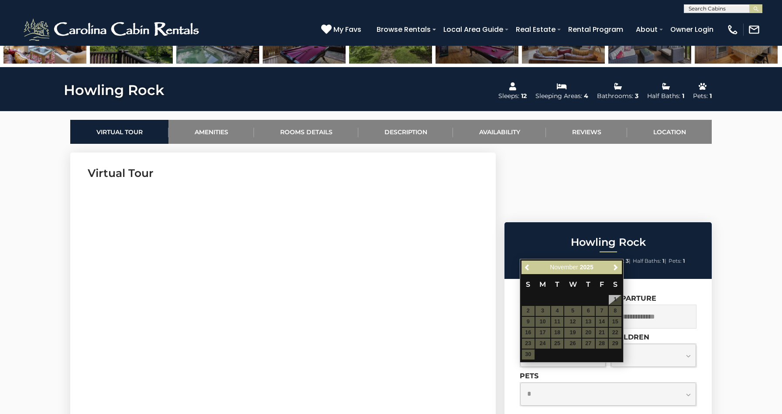
click at [612, 298] on table "S M T W T F S 1 2 3 4 5 6 7 8 9 10 11 12 13 14 15 16 17 18 19 20 21 22 23 24 25…" at bounding box center [571, 317] width 100 height 86
click at [617, 270] on span "Next" at bounding box center [615, 267] width 7 height 7
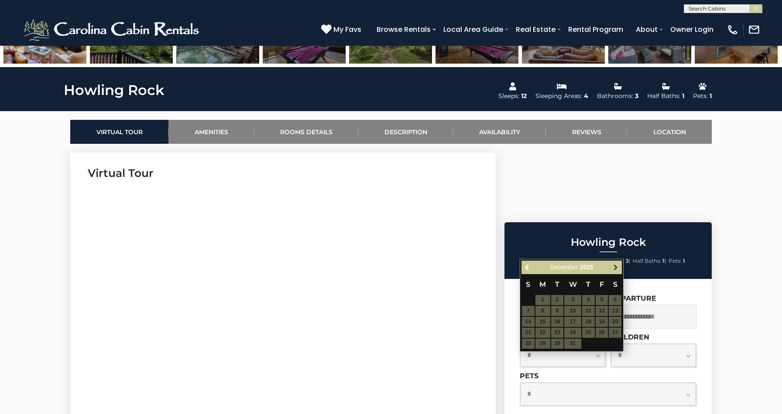
click at [616, 270] on span "Next" at bounding box center [615, 267] width 7 height 7
click at [616, 269] on span "Next" at bounding box center [615, 267] width 7 height 7
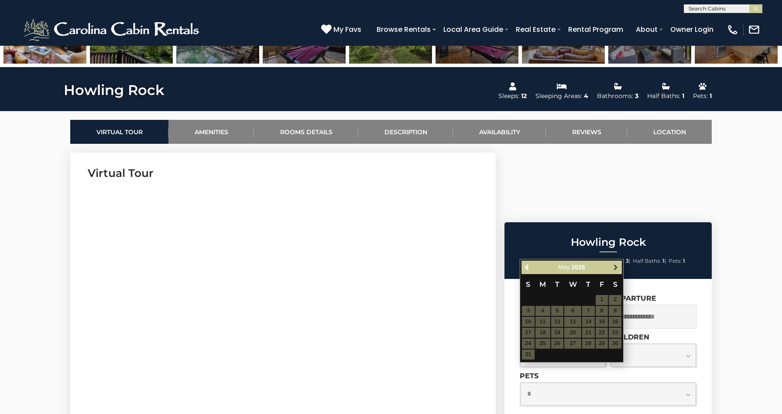
click at [614, 269] on span "Next" at bounding box center [615, 267] width 7 height 7
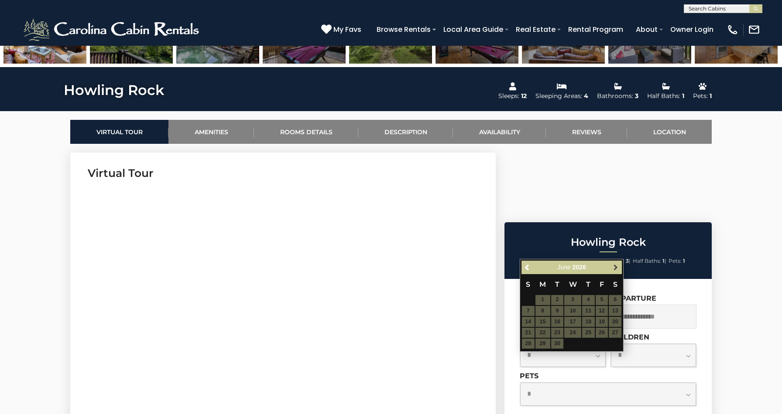
click at [614, 267] on span "Next" at bounding box center [615, 267] width 7 height 7
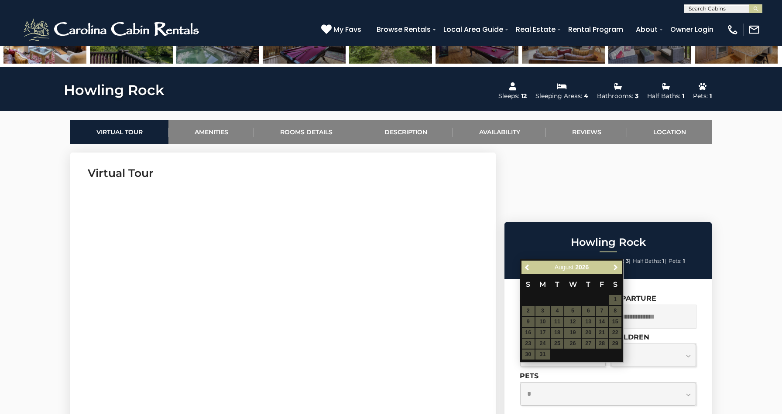
click at [614, 267] on span "Next" at bounding box center [615, 267] width 7 height 7
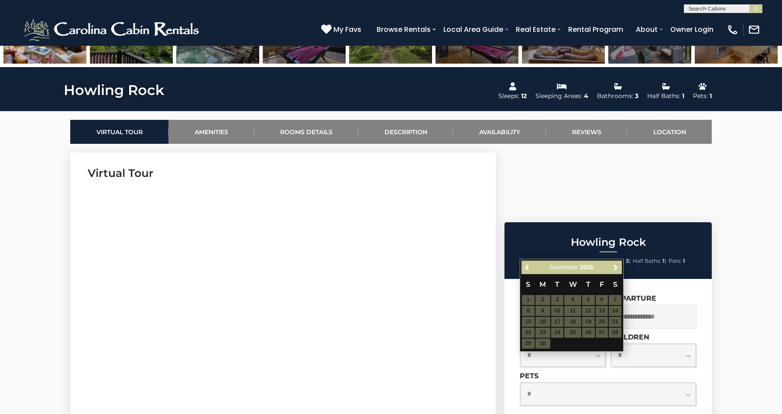
click at [614, 267] on span "Next" at bounding box center [615, 267] width 7 height 7
click at [595, 314] on table "S M T W T F S 1 2 3 4 5 6 7 8 9 10 11 12 13 14 15 16 17 18 19 20 21 22 23 24 25…" at bounding box center [571, 311] width 100 height 75
click at [593, 314] on table "S M T W T F S 1 2 3 4 5 6 7 8 9 10 11 12 13 14 15 16 17 18 19 20 21 22 23 24 25…" at bounding box center [571, 311] width 100 height 75
click at [529, 269] on span "Previous" at bounding box center [527, 267] width 7 height 7
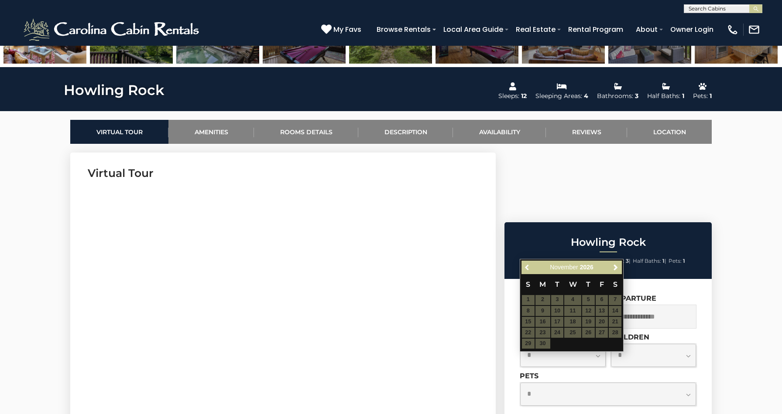
click at [529, 269] on span "Previous" at bounding box center [527, 267] width 7 height 7
click at [528, 269] on span "Previous" at bounding box center [527, 267] width 7 height 7
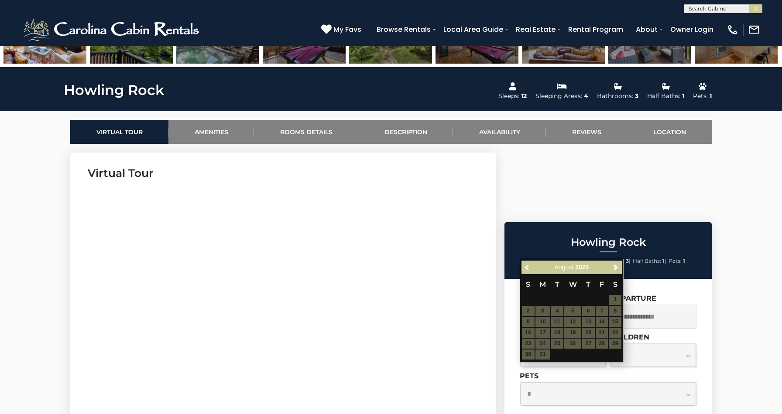
click at [528, 269] on span "Previous" at bounding box center [527, 267] width 7 height 7
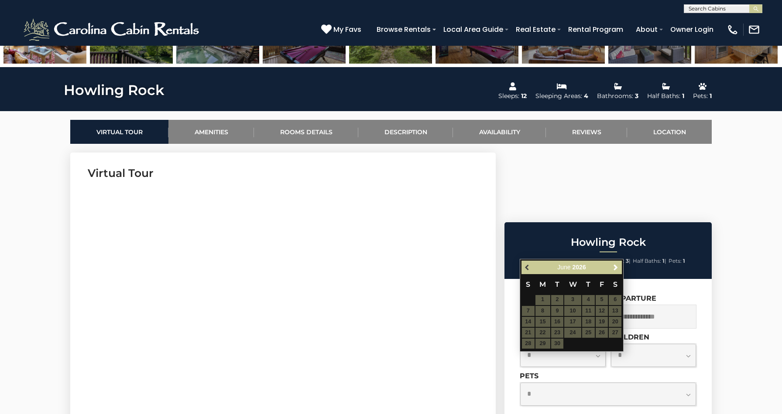
click at [527, 269] on span "Previous" at bounding box center [527, 267] width 7 height 7
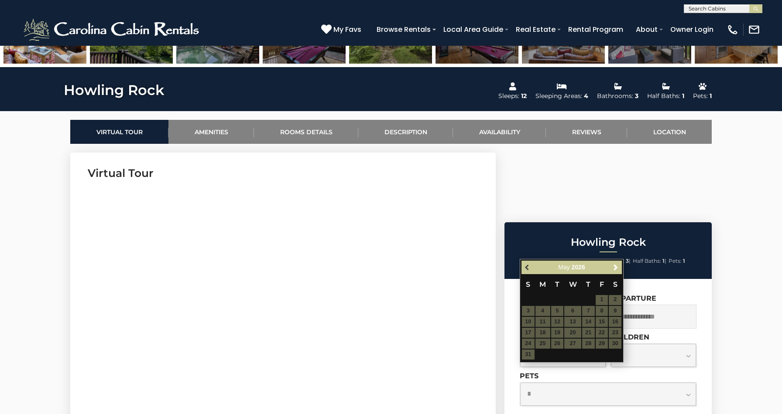
click at [526, 269] on span "Previous" at bounding box center [527, 267] width 7 height 7
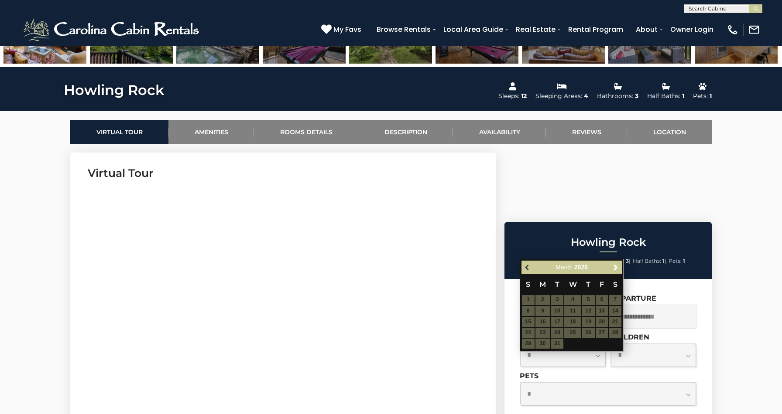
click at [526, 268] on span "Previous" at bounding box center [527, 267] width 7 height 7
click at [554, 305] on input "text" at bounding box center [563, 317] width 86 height 24
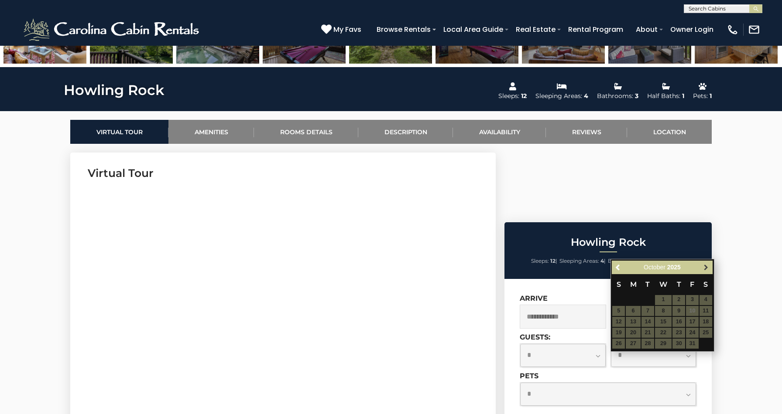
click at [703, 268] on span "Next" at bounding box center [705, 267] width 7 height 7
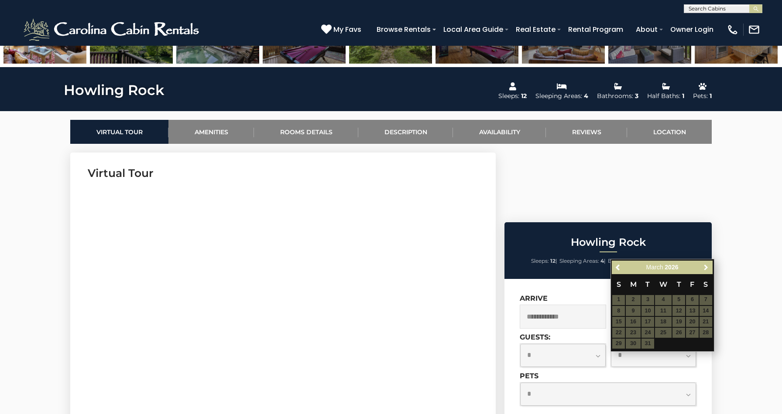
click at [703, 268] on span "Next" at bounding box center [705, 267] width 7 height 7
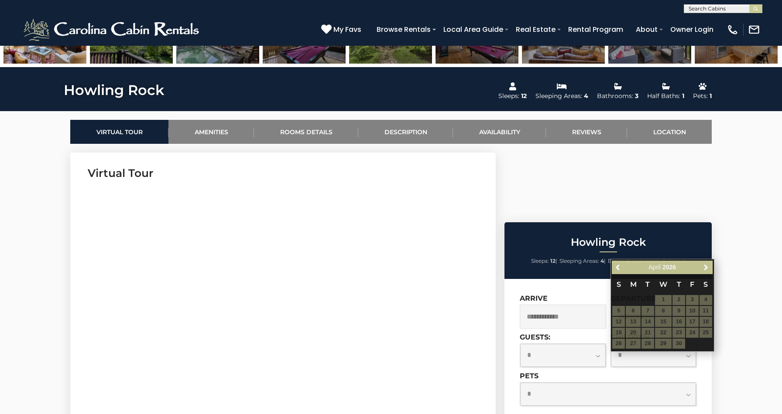
click at [699, 279] on div "**********" at bounding box center [607, 416] width 207 height 275
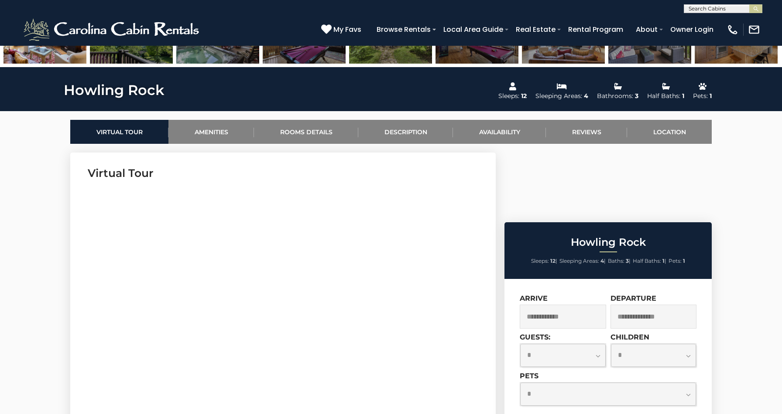
select select "*"
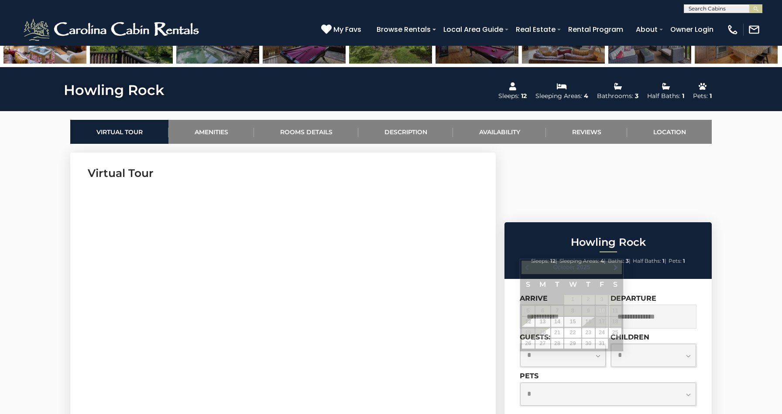
click at [571, 305] on input "text" at bounding box center [563, 317] width 86 height 24
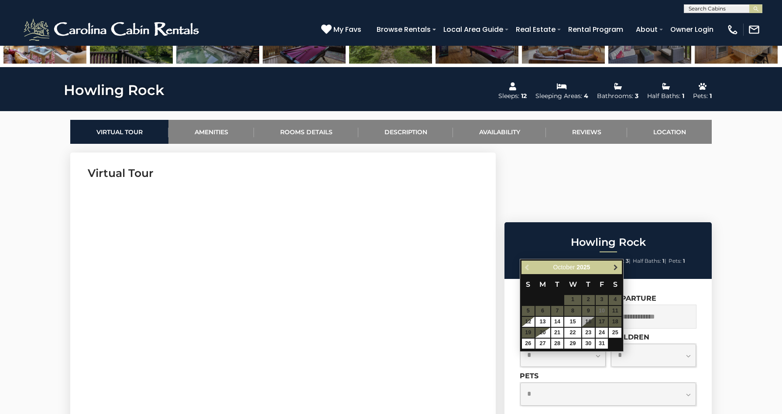
click at [616, 267] on span "Next" at bounding box center [615, 267] width 7 height 7
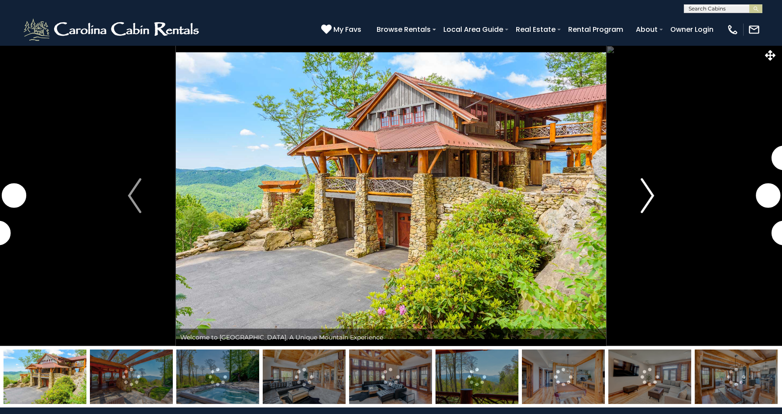
click at [647, 196] on img "Next" at bounding box center [646, 195] width 13 height 35
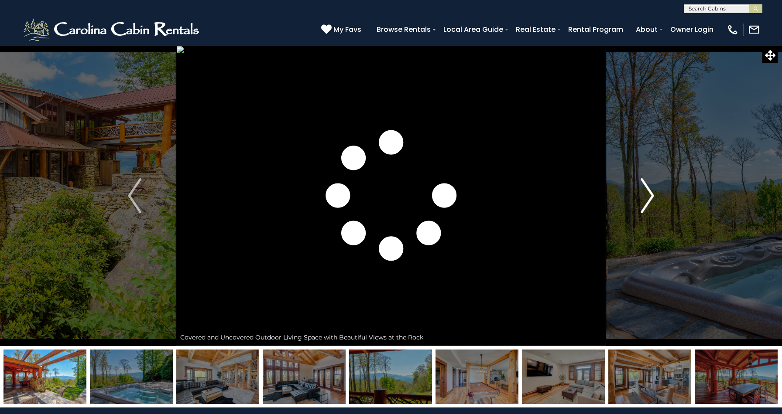
click at [650, 196] on img "Next" at bounding box center [646, 195] width 13 height 35
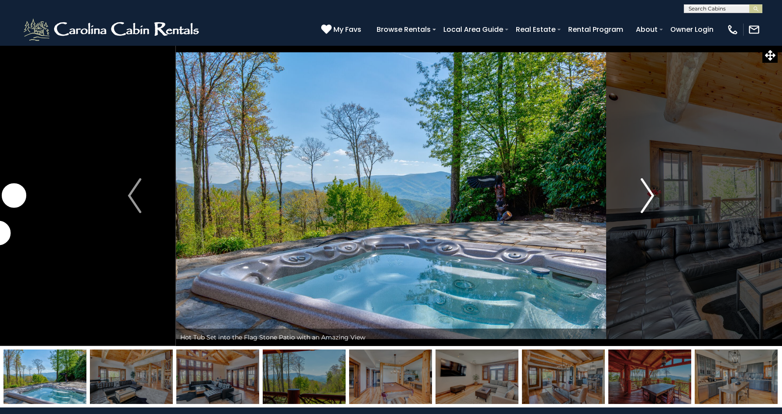
click at [651, 194] on img "Next" at bounding box center [646, 195] width 13 height 35
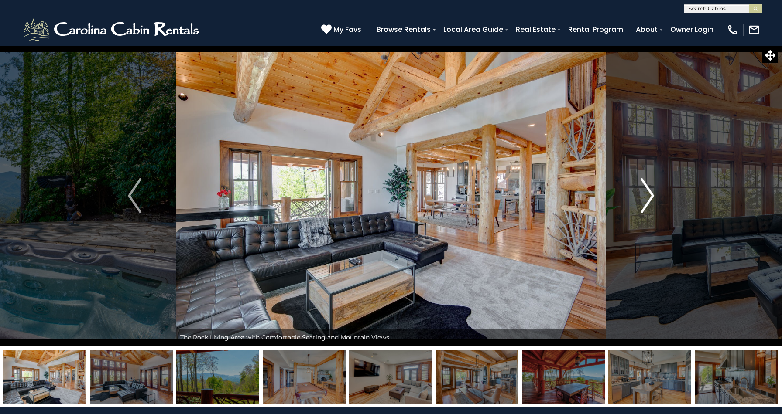
click at [650, 196] on img "Next" at bounding box center [646, 195] width 13 height 35
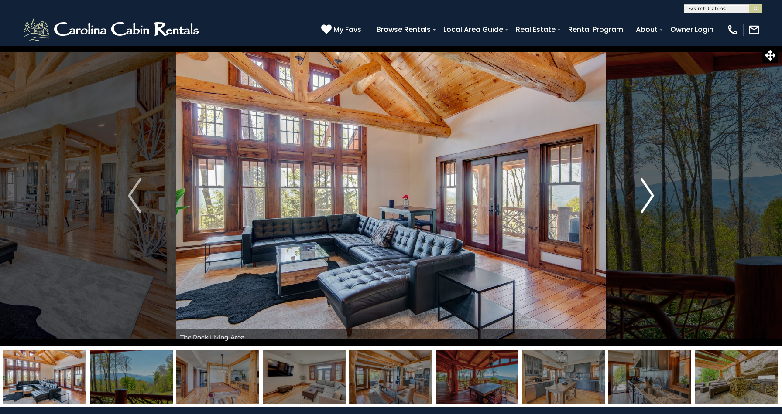
click at [651, 197] on img "Next" at bounding box center [646, 195] width 13 height 35
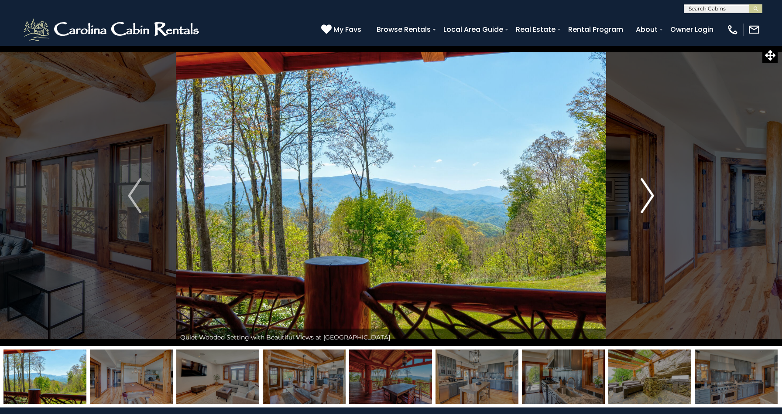
click at [650, 198] on img "Next" at bounding box center [646, 195] width 13 height 35
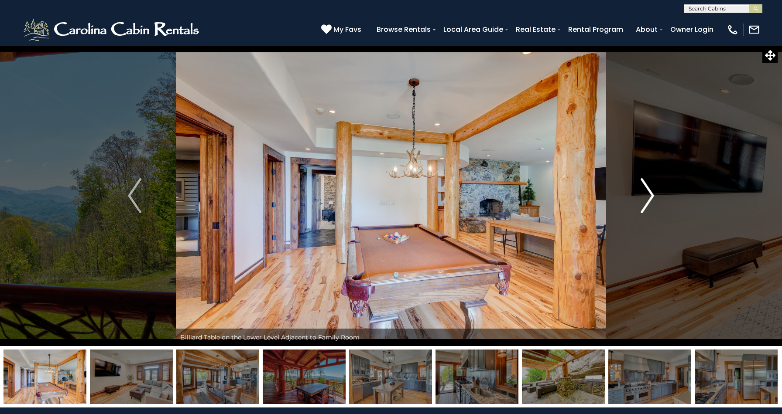
click at [650, 197] on img "Next" at bounding box center [646, 195] width 13 height 35
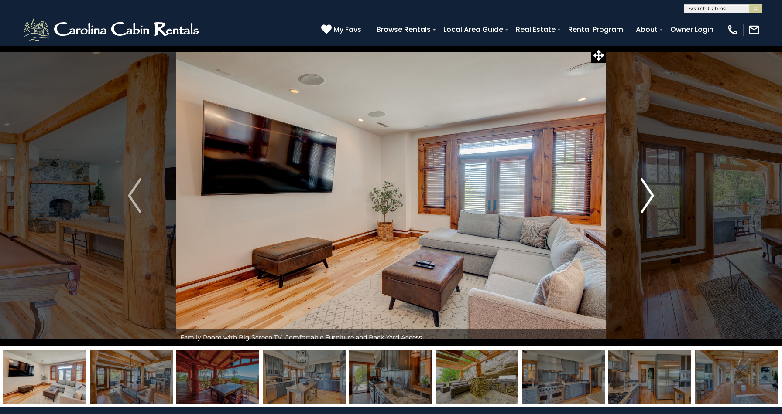
click at [650, 197] on img "Next" at bounding box center [646, 195] width 13 height 35
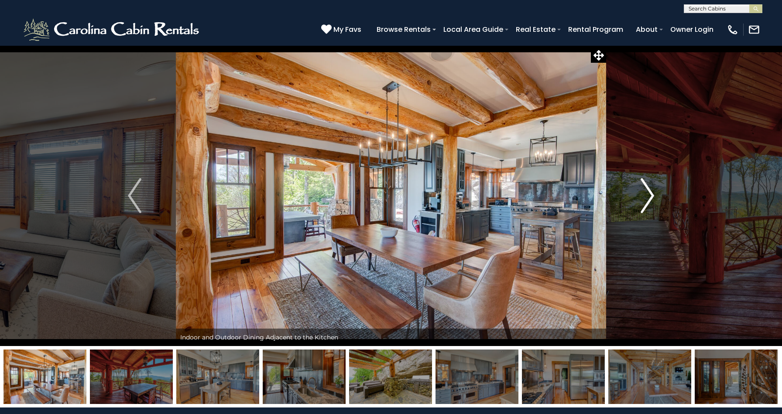
click at [650, 197] on img "Next" at bounding box center [646, 195] width 13 height 35
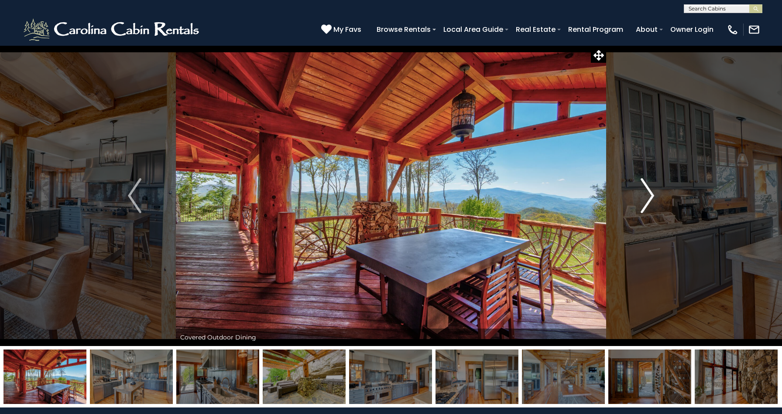
click at [650, 197] on img "Next" at bounding box center [646, 195] width 13 height 35
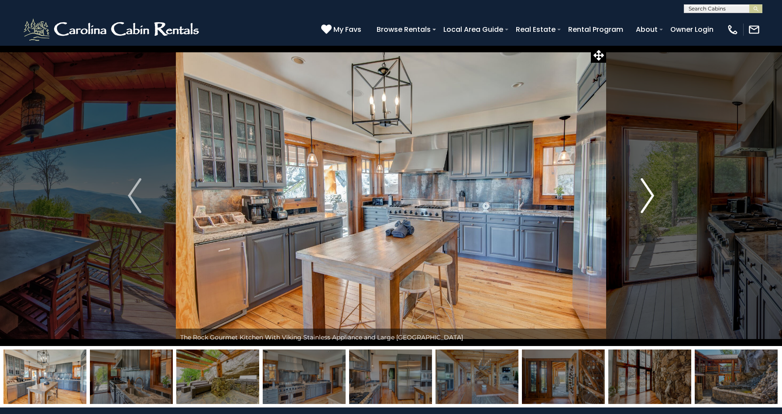
click at [650, 197] on img "Next" at bounding box center [646, 195] width 13 height 35
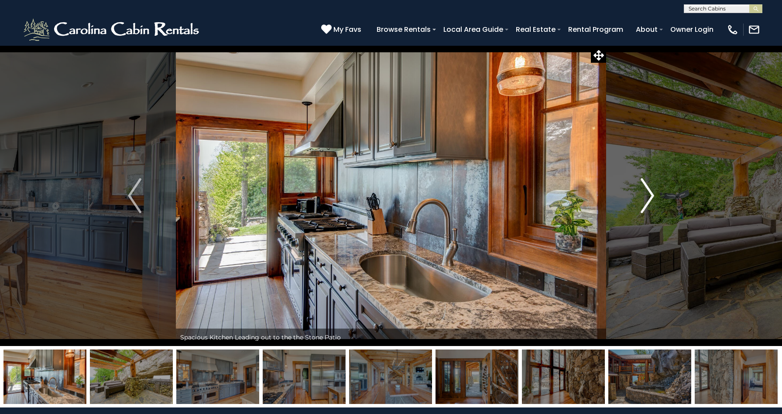
click at [650, 197] on img "Next" at bounding box center [646, 195] width 13 height 35
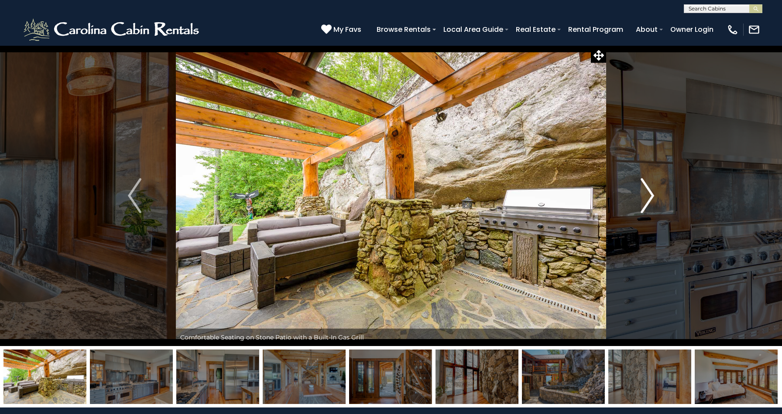
click at [650, 197] on img "Next" at bounding box center [646, 195] width 13 height 35
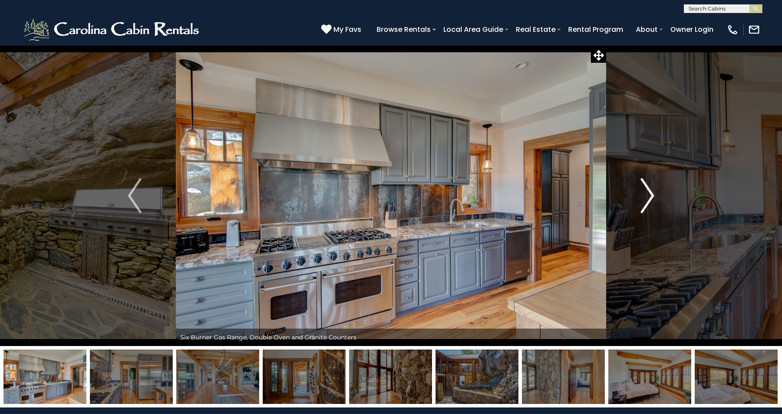
click at [650, 197] on img "Next" at bounding box center [646, 195] width 13 height 35
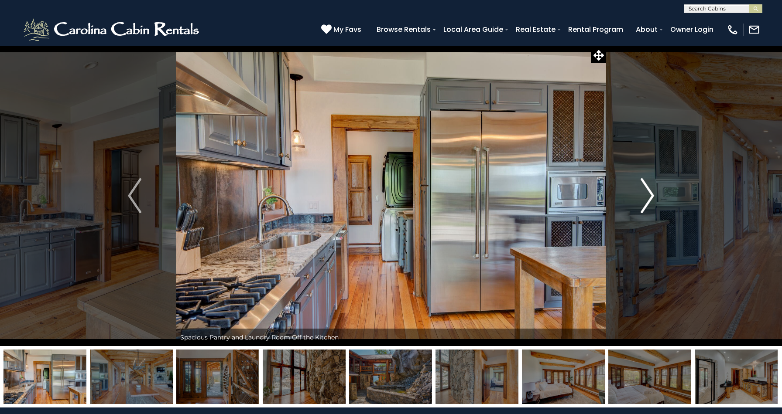
click at [650, 197] on img "Next" at bounding box center [646, 195] width 13 height 35
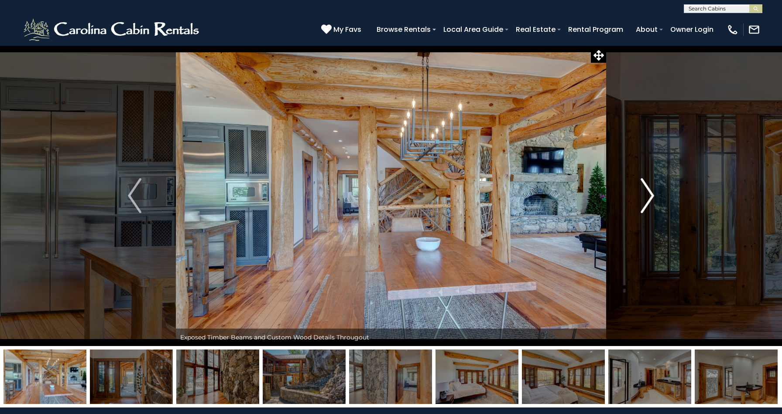
click at [650, 197] on img "Next" at bounding box center [646, 195] width 13 height 35
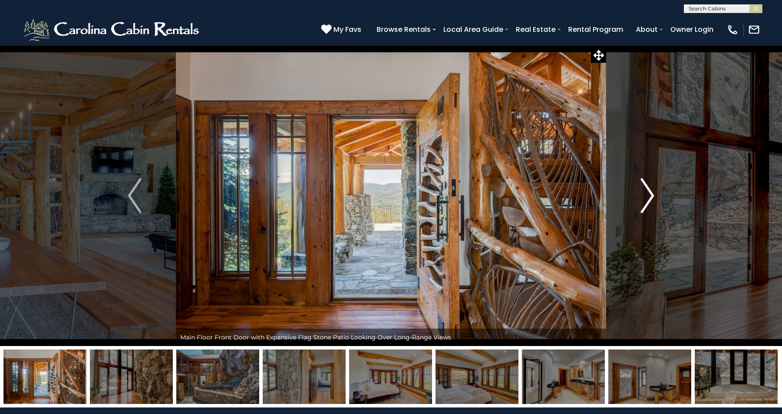
click at [650, 197] on img "Next" at bounding box center [646, 195] width 13 height 35
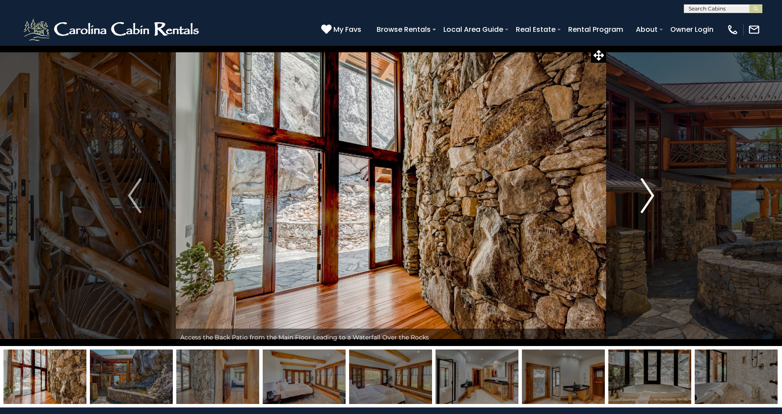
click at [650, 197] on img "Next" at bounding box center [646, 195] width 13 height 35
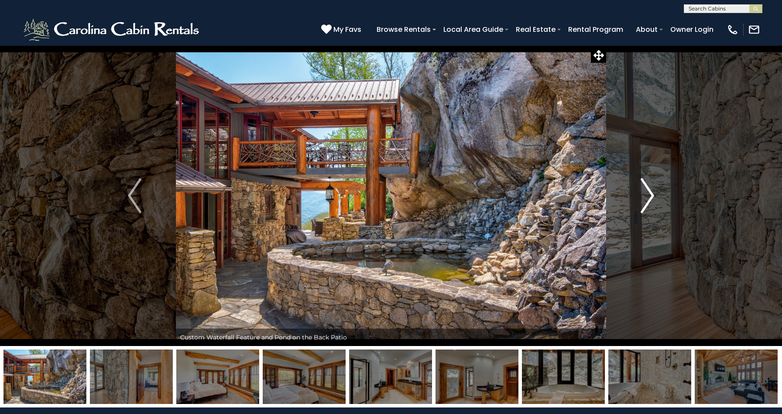
click at [650, 197] on img "Next" at bounding box center [646, 195] width 13 height 35
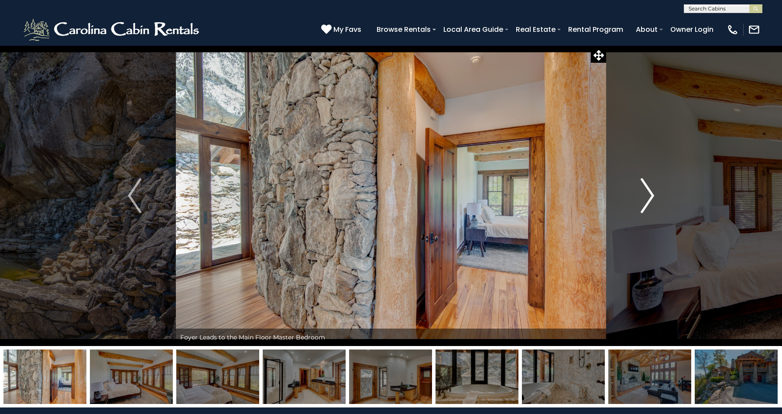
click at [650, 197] on img "Next" at bounding box center [646, 195] width 13 height 35
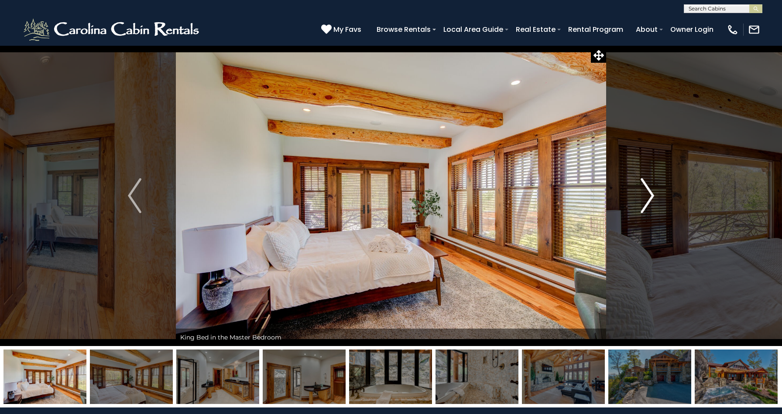
click at [650, 197] on img "Next" at bounding box center [646, 195] width 13 height 35
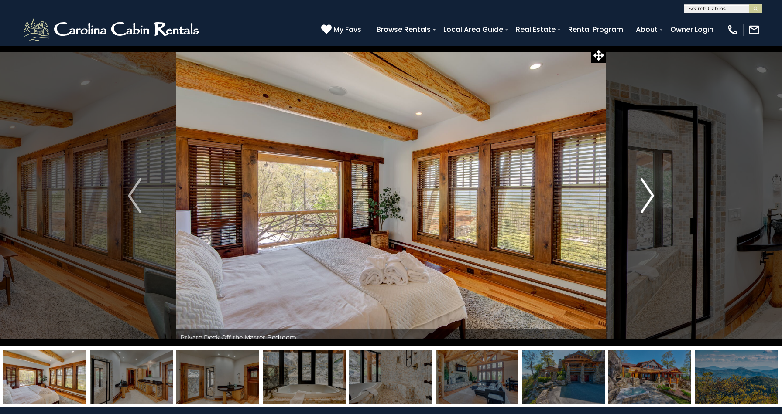
click at [650, 197] on img "Next" at bounding box center [646, 195] width 13 height 35
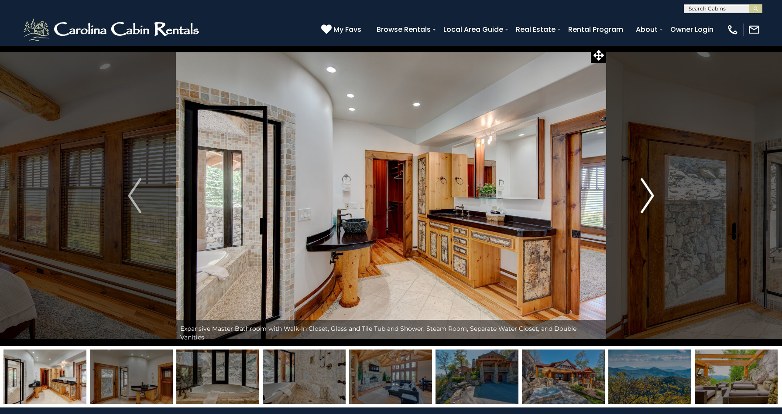
click at [650, 197] on img "Next" at bounding box center [646, 195] width 13 height 35
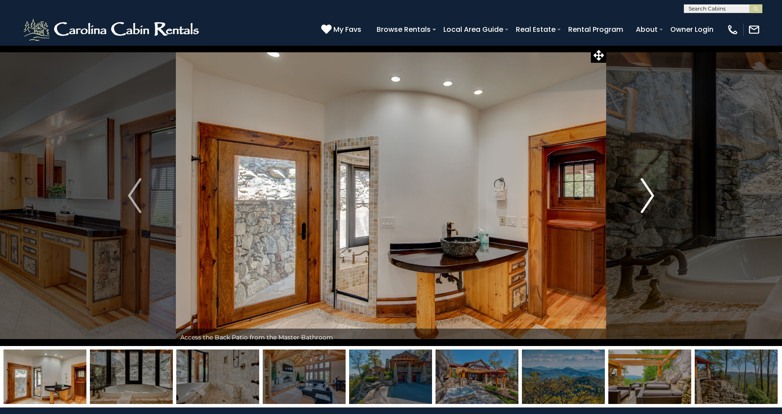
click at [650, 197] on img "Next" at bounding box center [646, 195] width 13 height 35
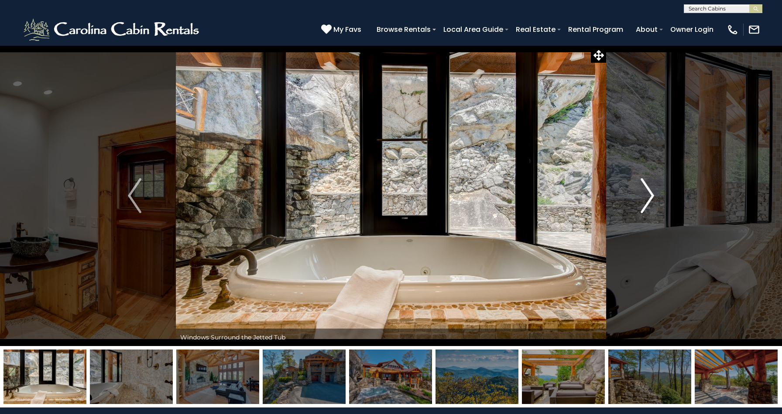
click at [650, 197] on img "Next" at bounding box center [646, 195] width 13 height 35
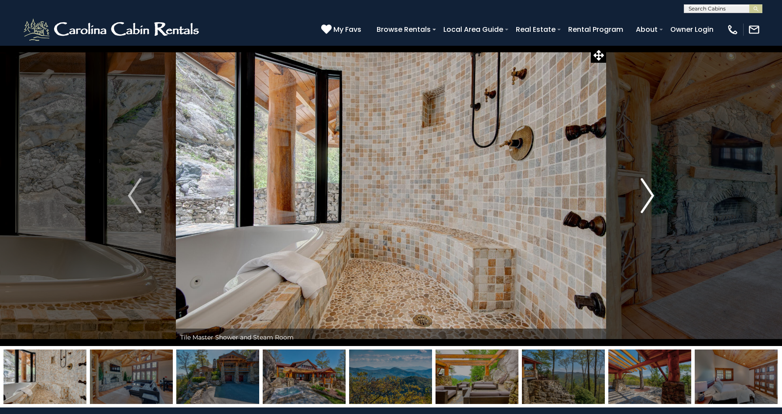
click at [650, 197] on img "Next" at bounding box center [646, 195] width 13 height 35
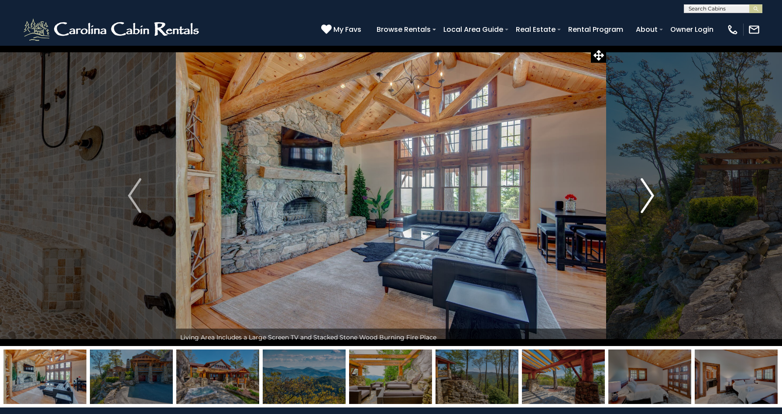
click at [650, 197] on img "Next" at bounding box center [646, 195] width 13 height 35
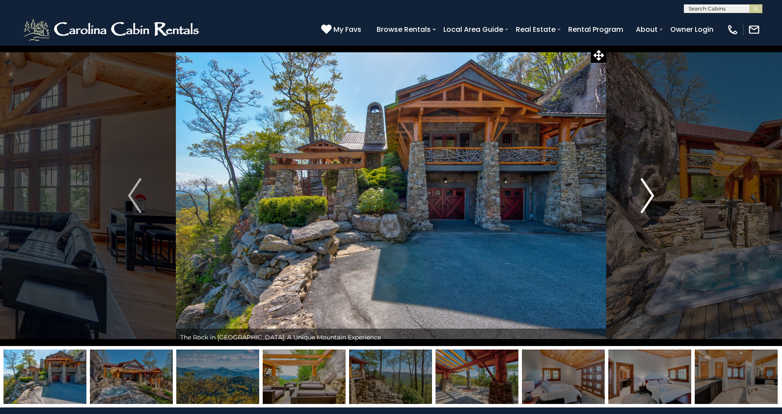
click at [650, 196] on img "Next" at bounding box center [646, 195] width 13 height 35
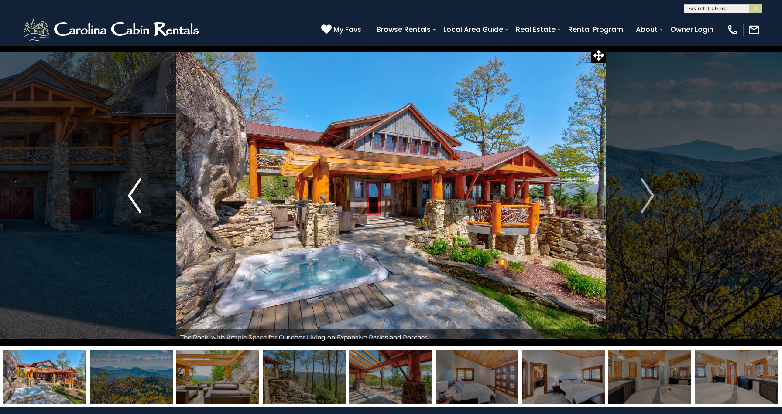
click at [136, 206] on img "Previous" at bounding box center [134, 195] width 13 height 35
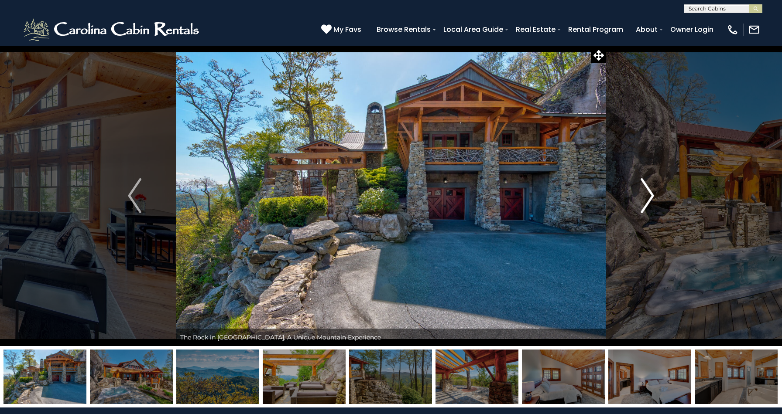
click at [650, 196] on img "Next" at bounding box center [646, 195] width 13 height 35
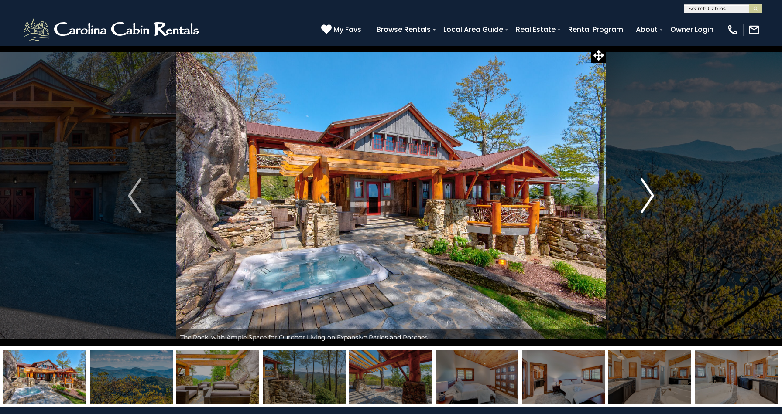
click at [650, 196] on img "Next" at bounding box center [646, 195] width 13 height 35
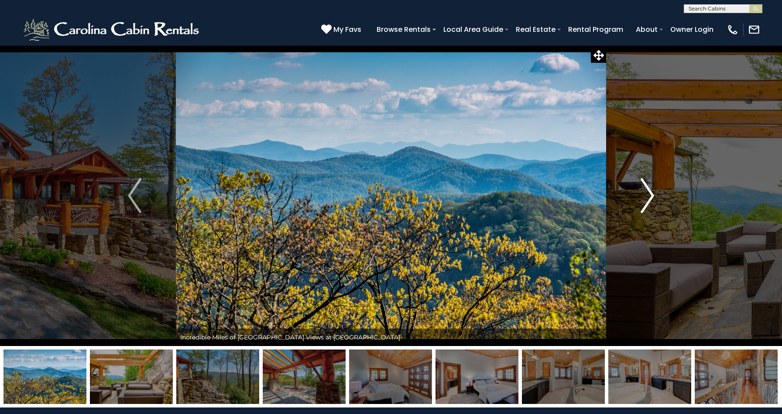
click at [650, 196] on img "Next" at bounding box center [646, 195] width 13 height 35
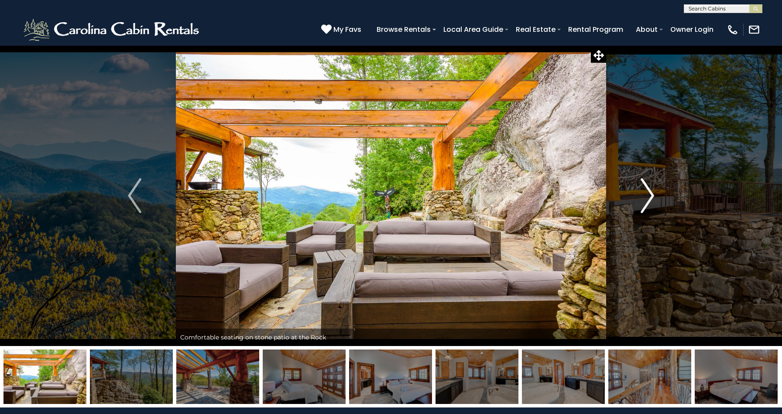
click at [650, 196] on img "Next" at bounding box center [646, 195] width 13 height 35
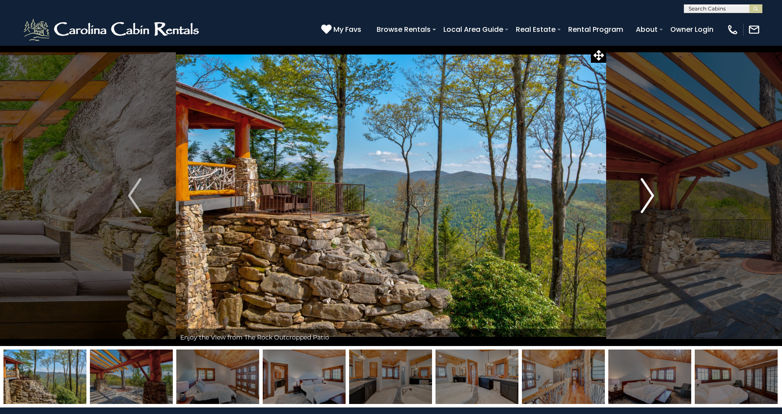
click at [650, 196] on img "Next" at bounding box center [646, 195] width 13 height 35
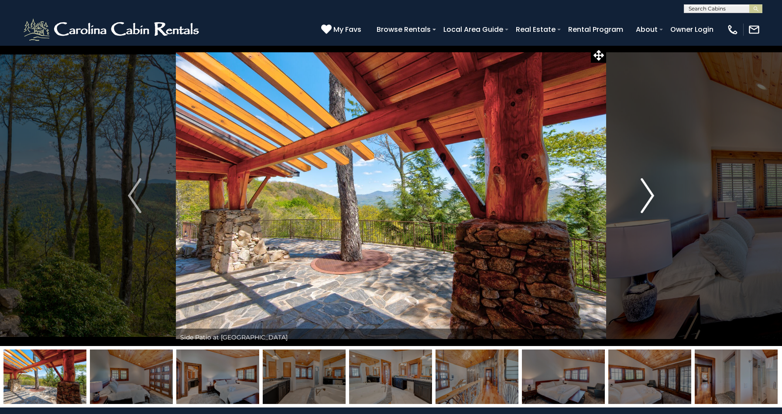
click at [650, 196] on img "Next" at bounding box center [646, 195] width 13 height 35
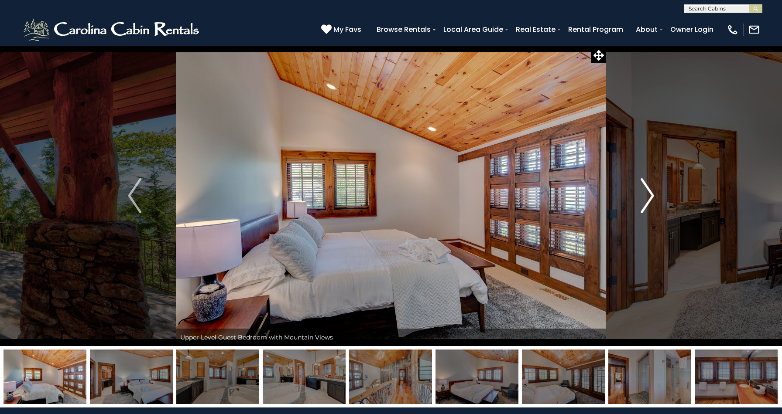
click at [650, 196] on img "Next" at bounding box center [646, 195] width 13 height 35
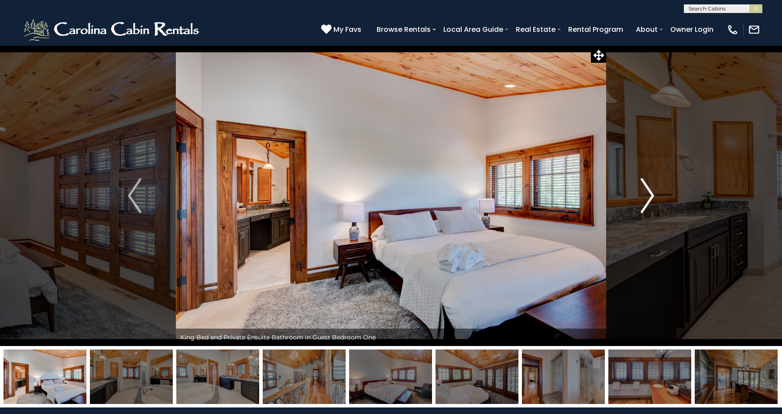
click at [650, 196] on img "Next" at bounding box center [646, 195] width 13 height 35
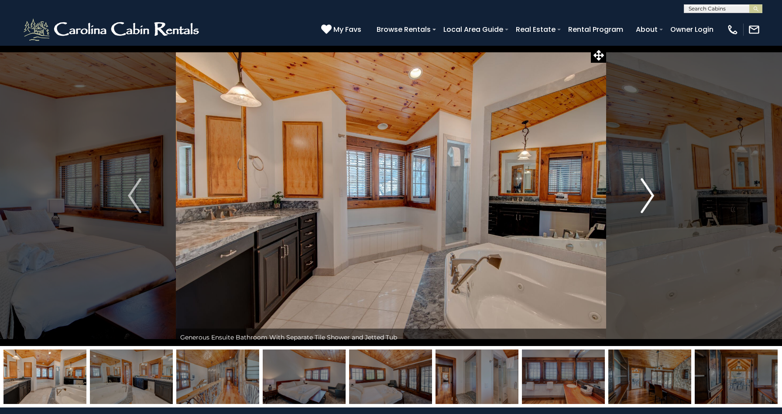
click at [650, 196] on img "Next" at bounding box center [646, 195] width 13 height 35
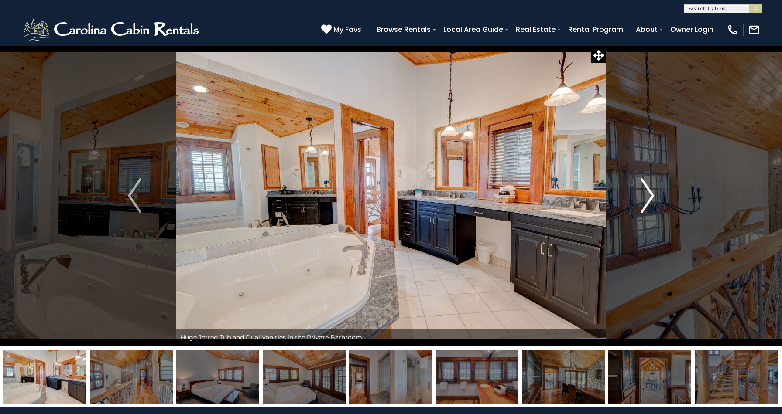
click at [650, 196] on img "Next" at bounding box center [646, 195] width 13 height 35
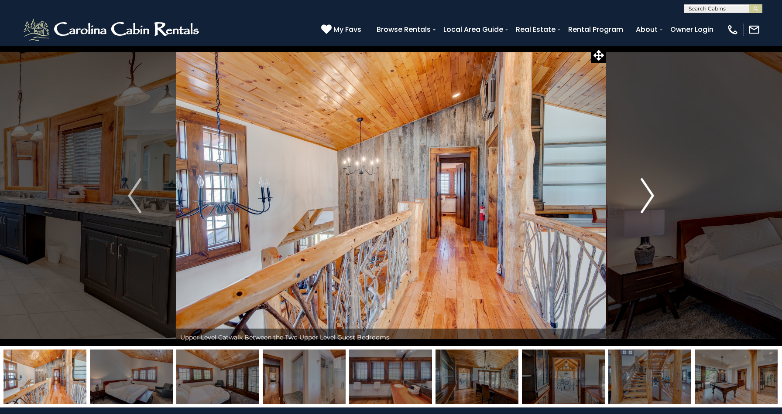
click at [650, 196] on img "Next" at bounding box center [646, 195] width 13 height 35
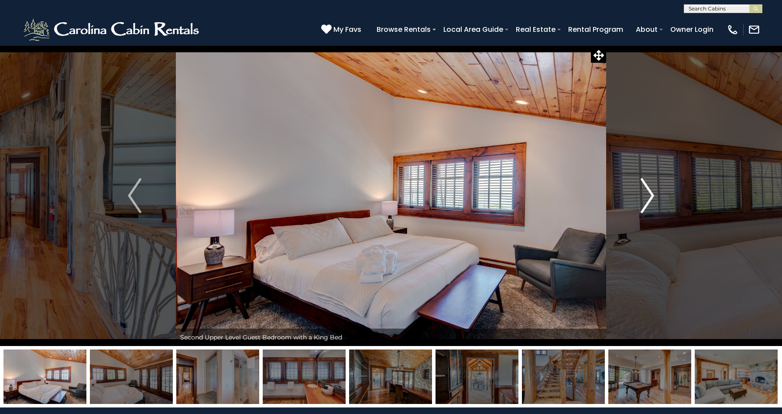
click at [650, 196] on img "Next" at bounding box center [646, 195] width 13 height 35
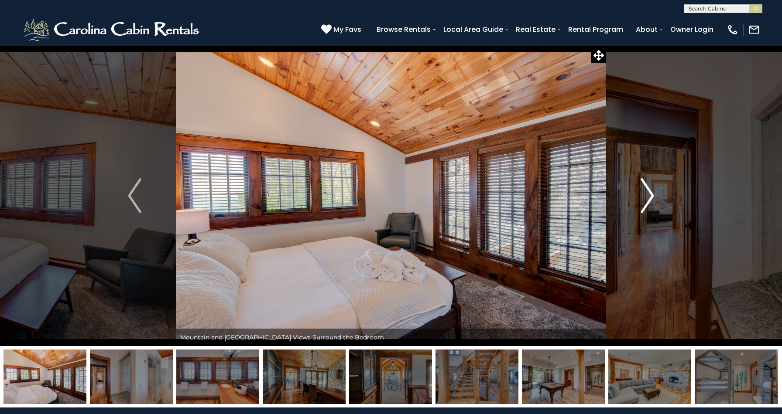
click at [650, 196] on img "Next" at bounding box center [646, 195] width 13 height 35
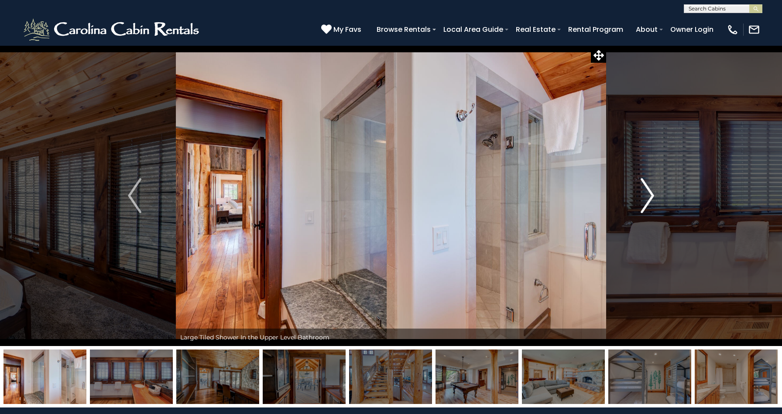
click at [650, 196] on img "Next" at bounding box center [646, 195] width 13 height 35
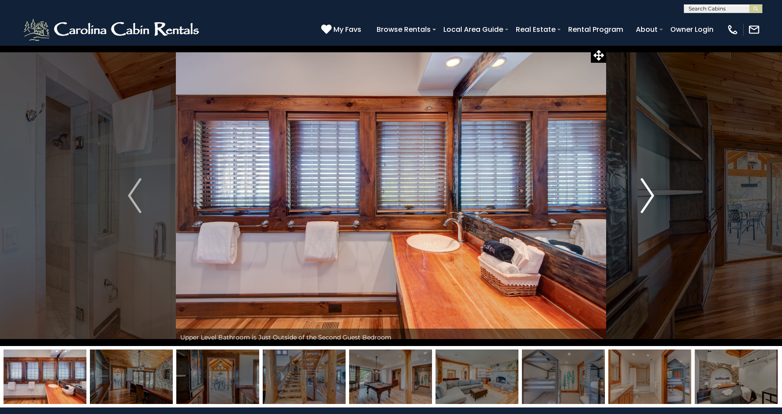
click at [650, 196] on img "Next" at bounding box center [646, 195] width 13 height 35
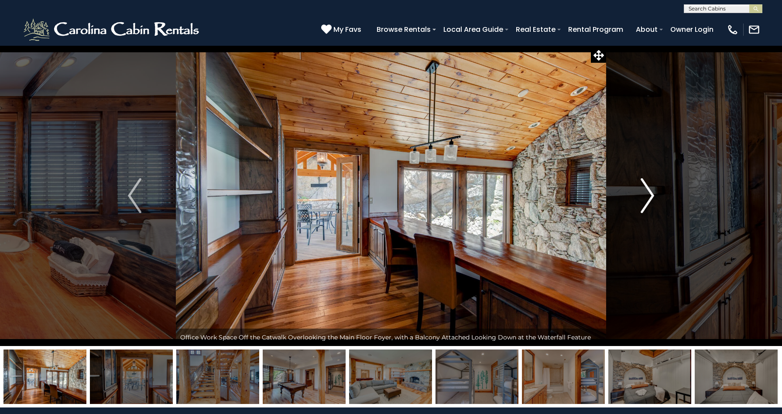
click at [650, 196] on img "Next" at bounding box center [646, 195] width 13 height 35
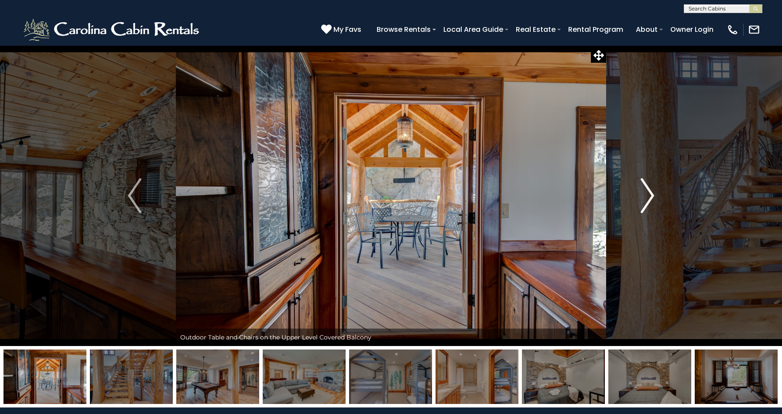
click at [650, 196] on img "Next" at bounding box center [646, 195] width 13 height 35
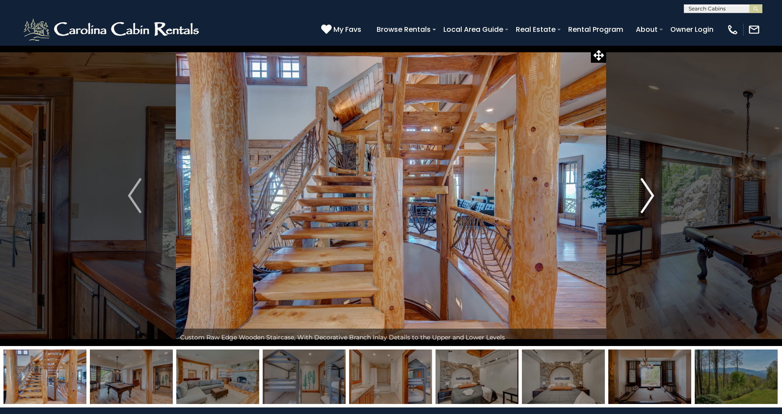
click at [650, 196] on img "Next" at bounding box center [646, 195] width 13 height 35
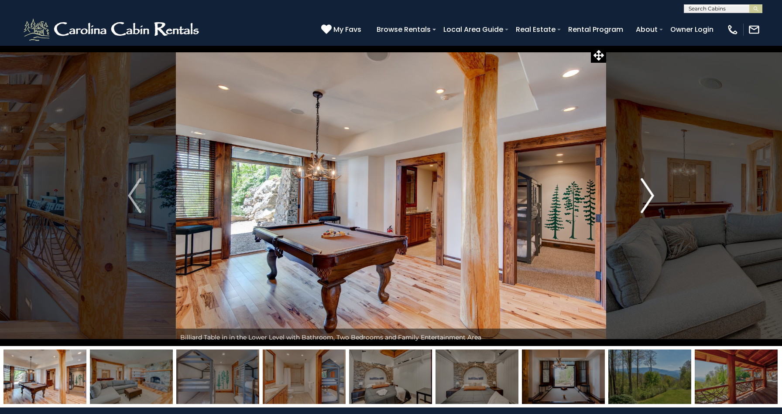
click at [650, 196] on img "Next" at bounding box center [646, 195] width 13 height 35
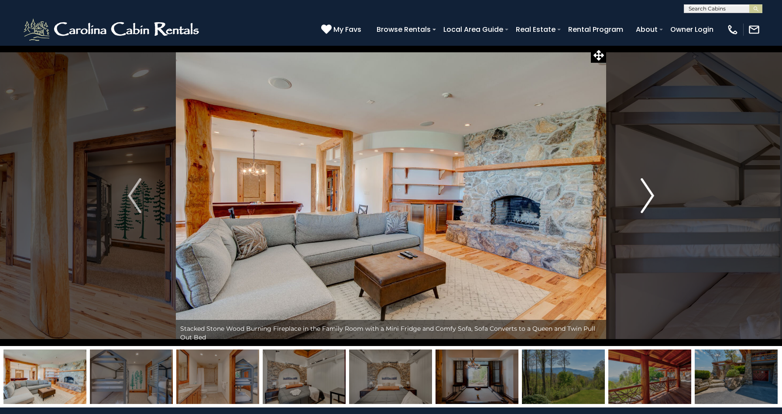
click at [650, 196] on img "Next" at bounding box center [646, 195] width 13 height 35
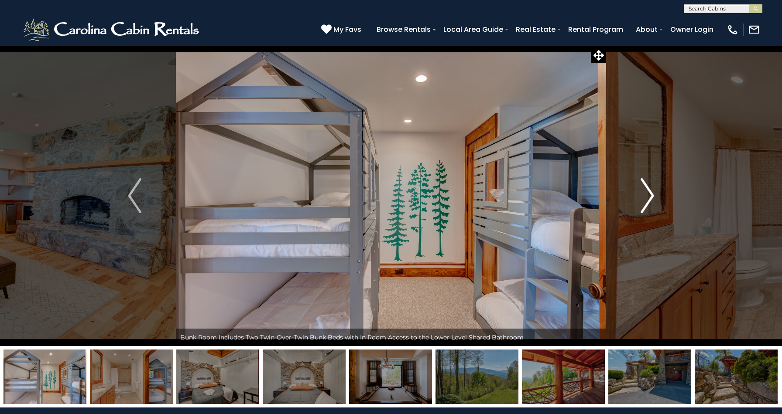
click at [650, 196] on img "Next" at bounding box center [646, 195] width 13 height 35
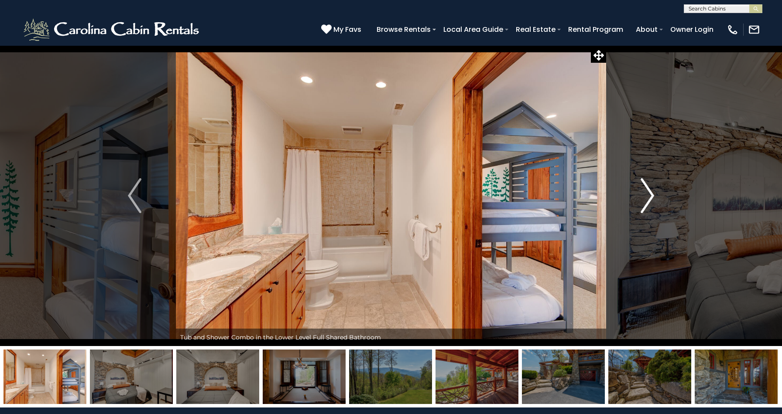
click at [650, 196] on img "Next" at bounding box center [646, 195] width 13 height 35
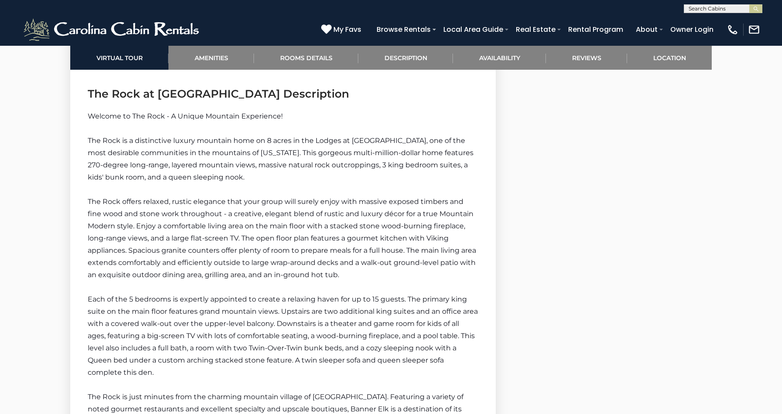
scroll to position [1279, 0]
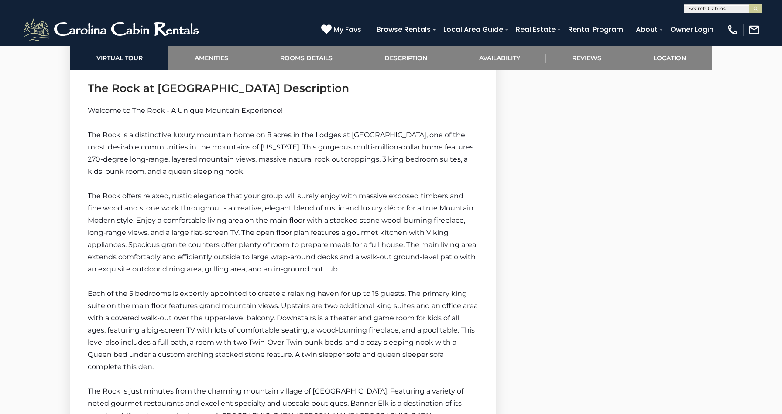
click at [428, 233] on span "The Rock offers relaxed, rustic elegance that your group will surely enjoy with…" at bounding box center [282, 233] width 388 height 82
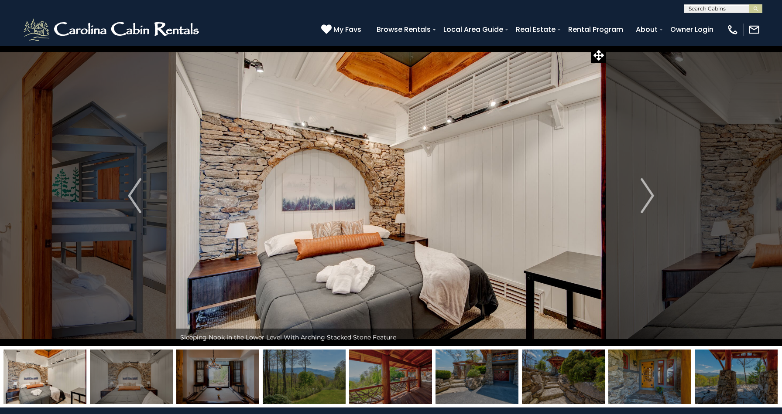
scroll to position [0, 0]
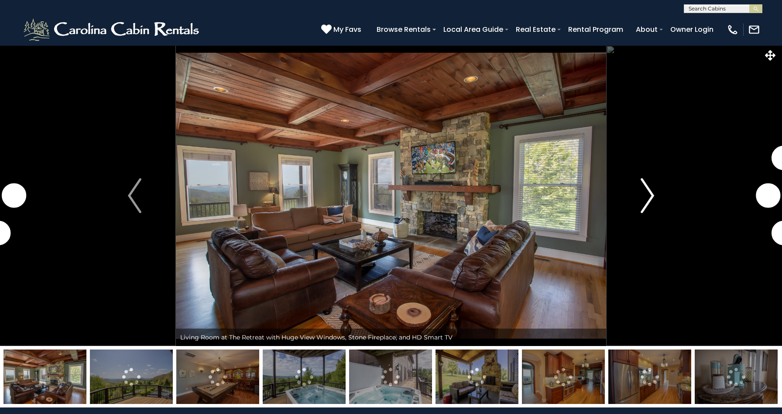
click at [646, 199] on img "Next" at bounding box center [646, 195] width 13 height 35
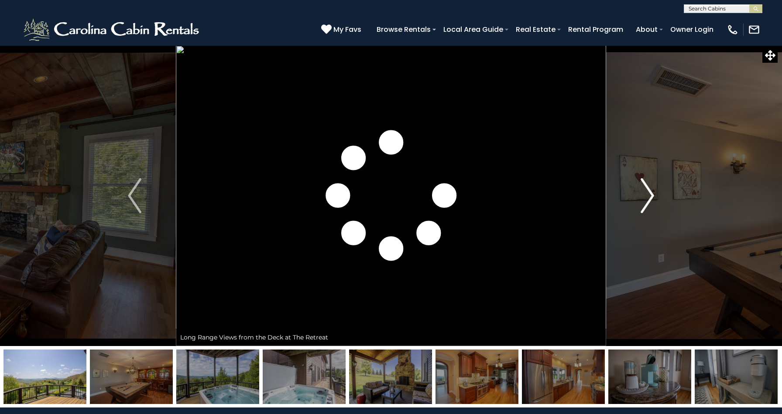
click at [645, 198] on img "Next" at bounding box center [646, 195] width 13 height 35
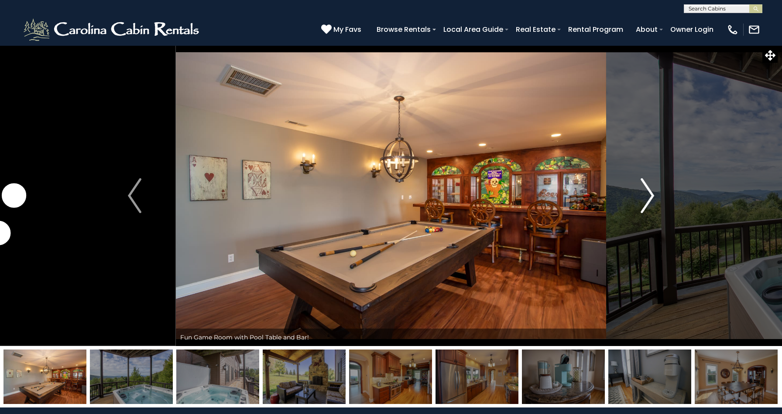
click at [645, 198] on img "Next" at bounding box center [646, 195] width 13 height 35
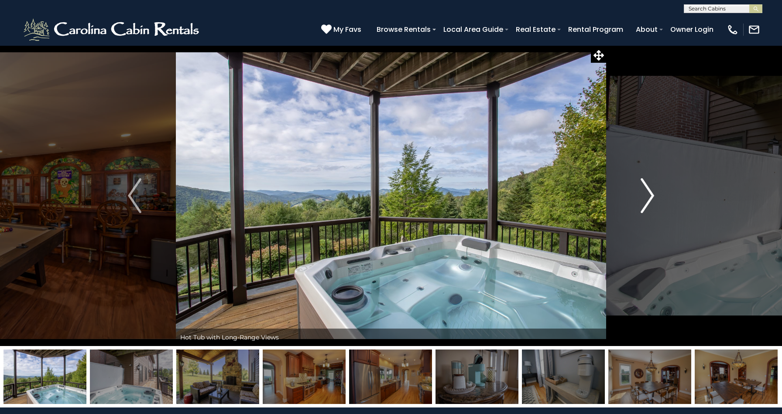
click at [645, 198] on img "Next" at bounding box center [646, 195] width 13 height 35
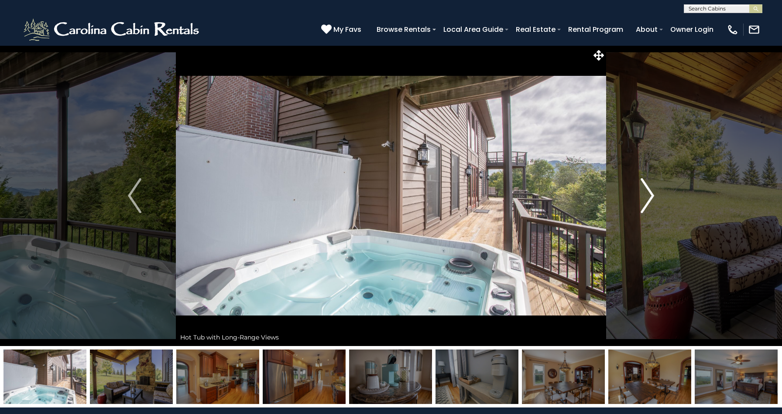
click at [650, 198] on img "Next" at bounding box center [646, 195] width 13 height 35
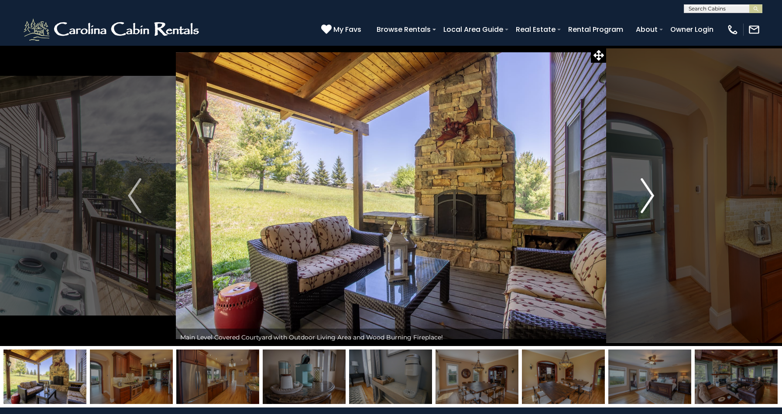
click at [650, 198] on img "Next" at bounding box center [646, 195] width 13 height 35
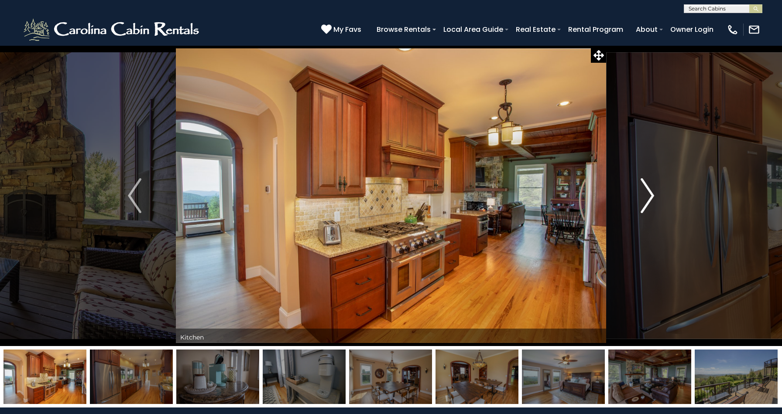
click at [650, 198] on img "Next" at bounding box center [646, 195] width 13 height 35
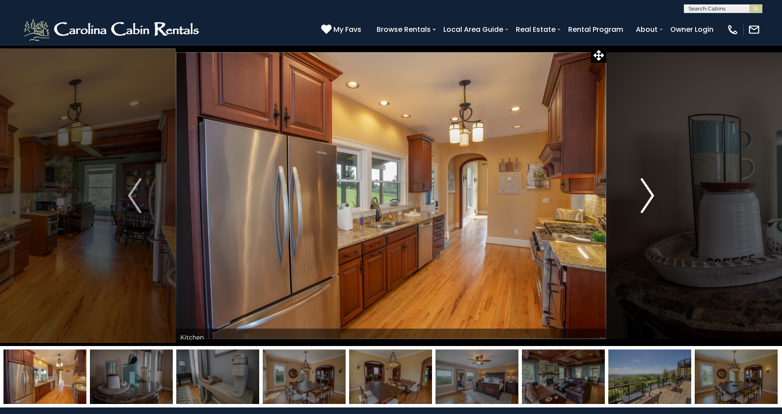
click at [650, 198] on img "Next" at bounding box center [646, 195] width 13 height 35
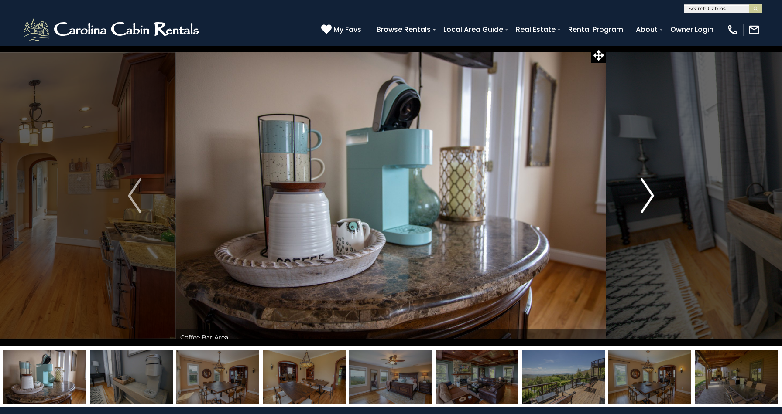
click at [651, 198] on img "Next" at bounding box center [646, 195] width 13 height 35
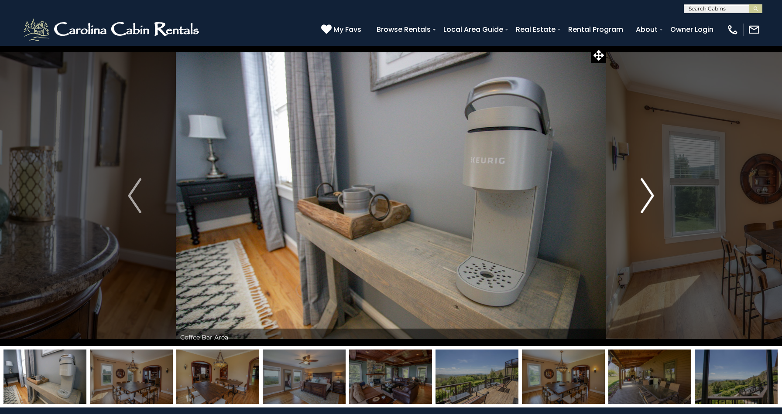
click at [651, 198] on img "Next" at bounding box center [646, 195] width 13 height 35
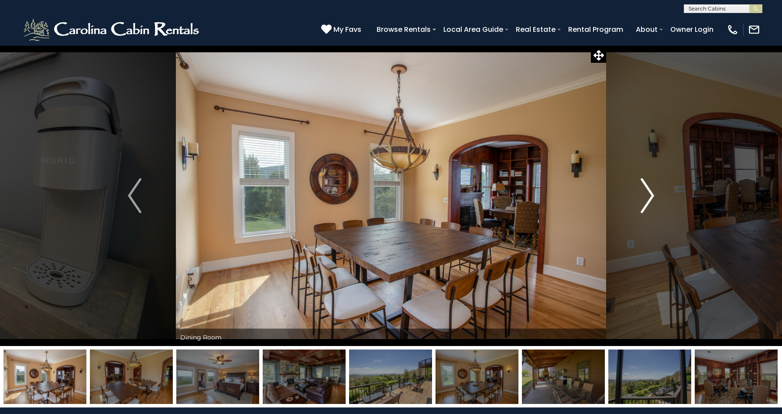
click at [651, 198] on img "Next" at bounding box center [646, 195] width 13 height 35
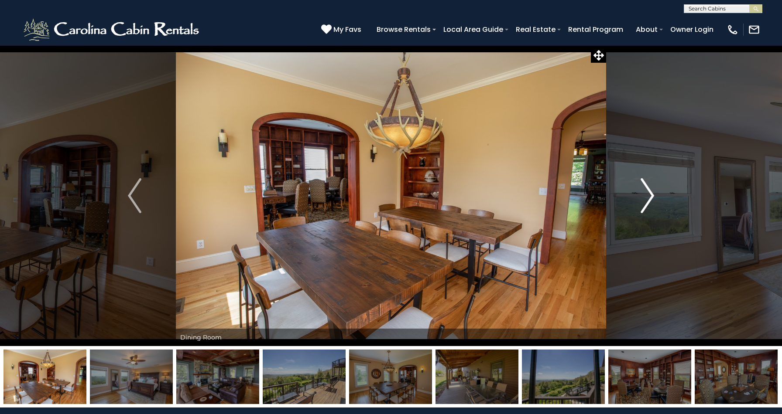
click at [651, 197] on img "Next" at bounding box center [646, 195] width 13 height 35
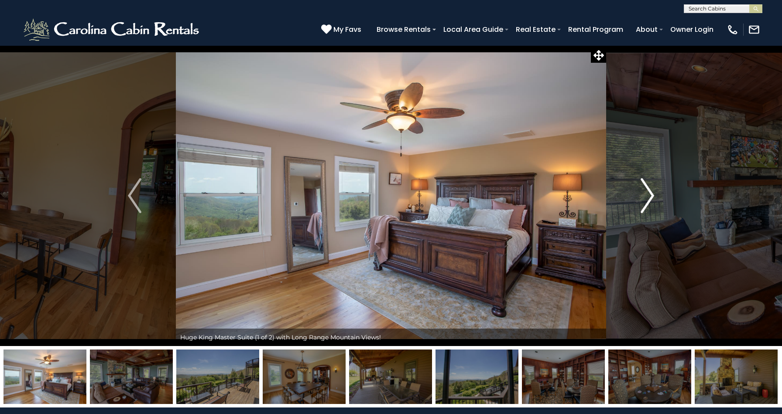
click at [651, 197] on img "Next" at bounding box center [646, 195] width 13 height 35
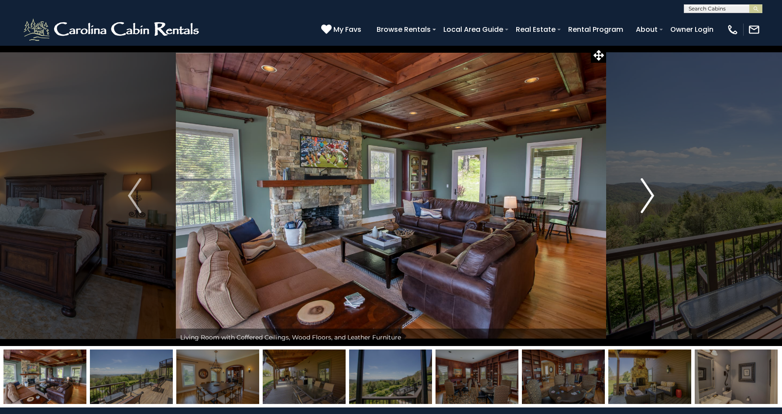
click at [651, 197] on img "Next" at bounding box center [646, 195] width 13 height 35
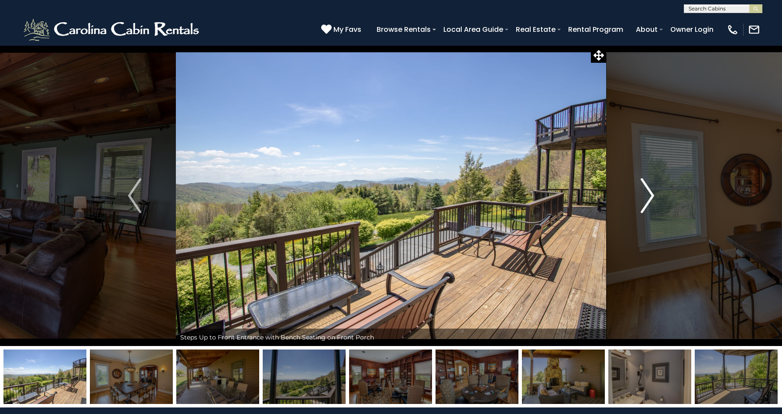
click at [651, 197] on img "Next" at bounding box center [646, 195] width 13 height 35
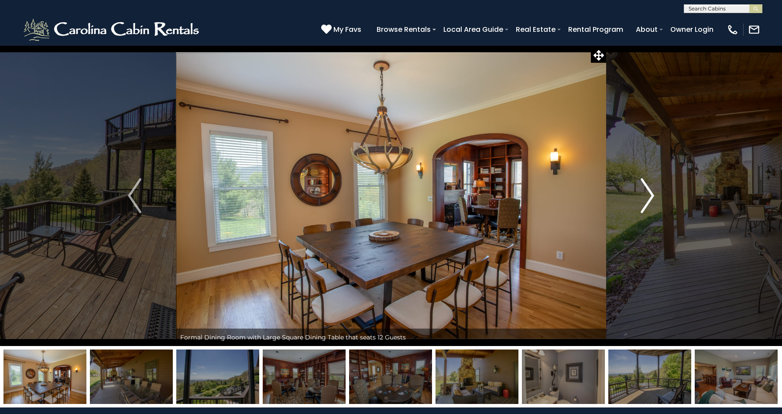
click at [651, 197] on img "Next" at bounding box center [646, 195] width 13 height 35
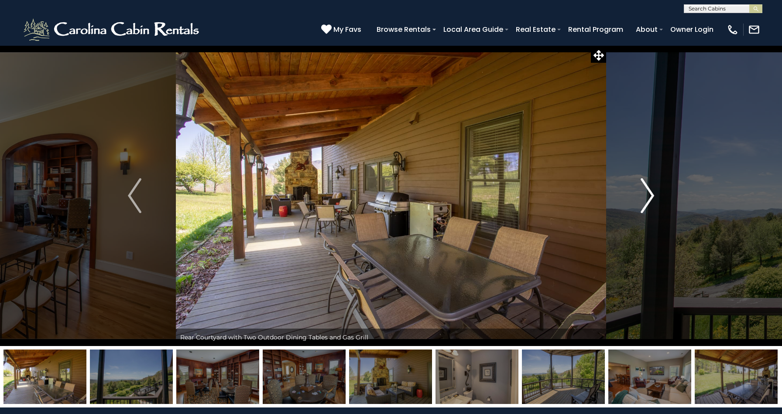
click at [651, 197] on img "Next" at bounding box center [646, 195] width 13 height 35
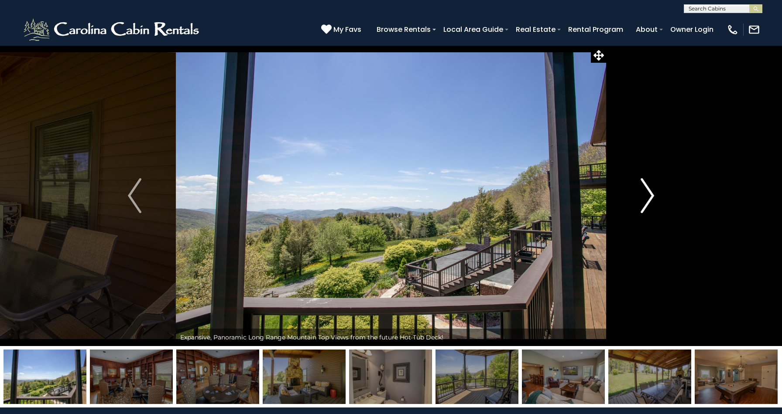
click at [651, 197] on img "Next" at bounding box center [646, 195] width 13 height 35
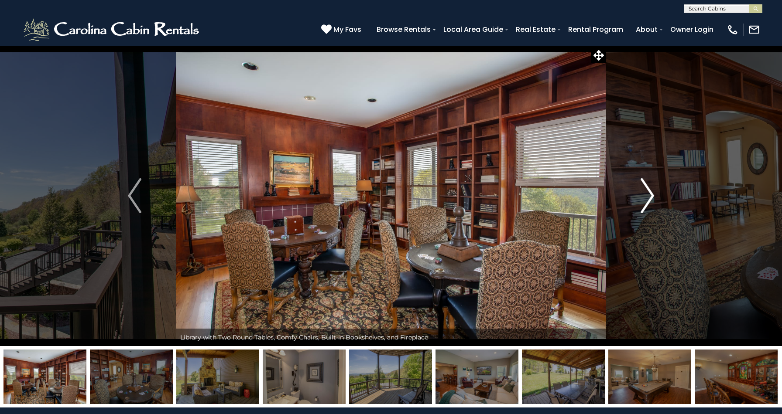
click at [651, 197] on img "Next" at bounding box center [646, 195] width 13 height 35
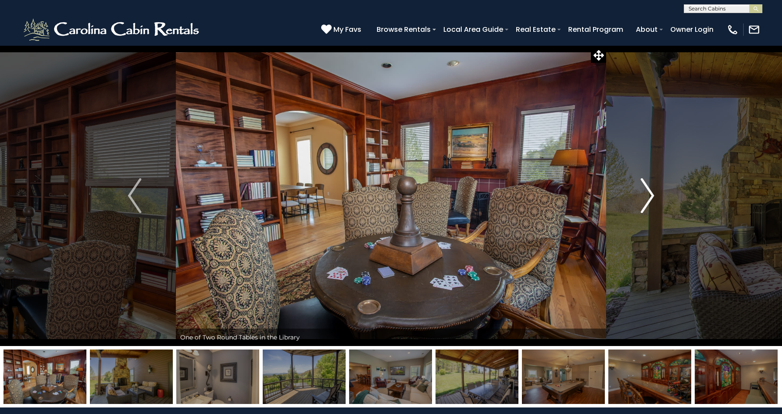
click at [651, 197] on img "Next" at bounding box center [646, 195] width 13 height 35
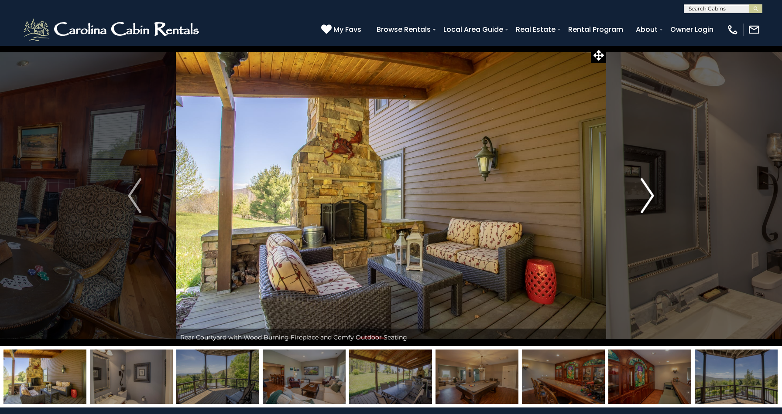
click at [651, 197] on img "Next" at bounding box center [646, 195] width 13 height 35
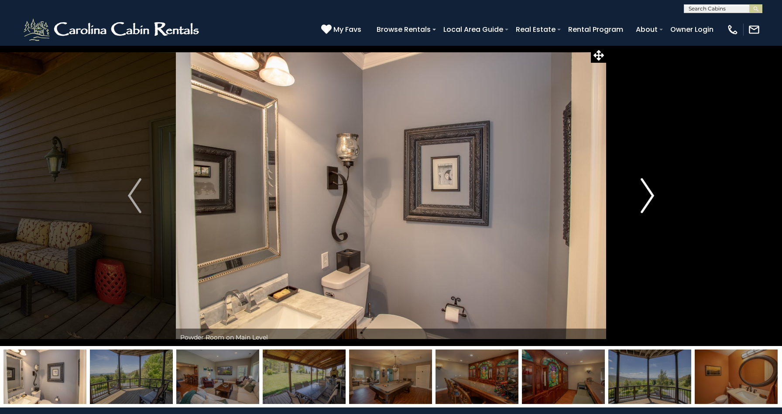
click at [651, 197] on img "Next" at bounding box center [646, 195] width 13 height 35
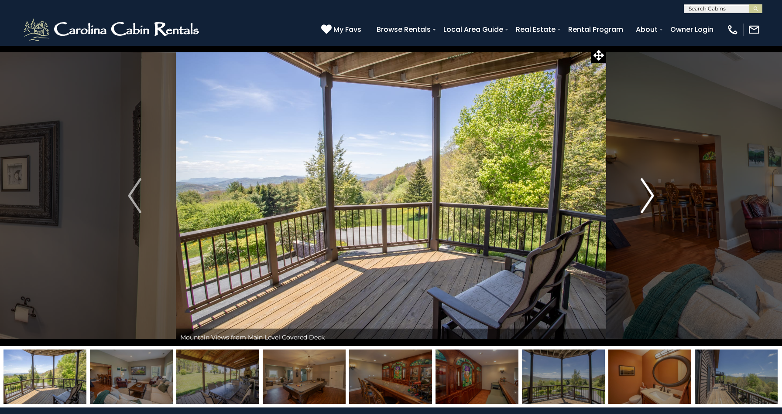
click at [649, 197] on img "Next" at bounding box center [646, 195] width 13 height 35
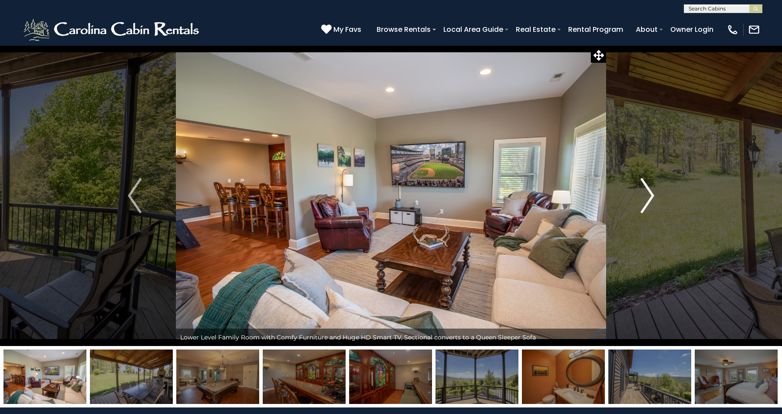
click at [649, 197] on img "Next" at bounding box center [646, 195] width 13 height 35
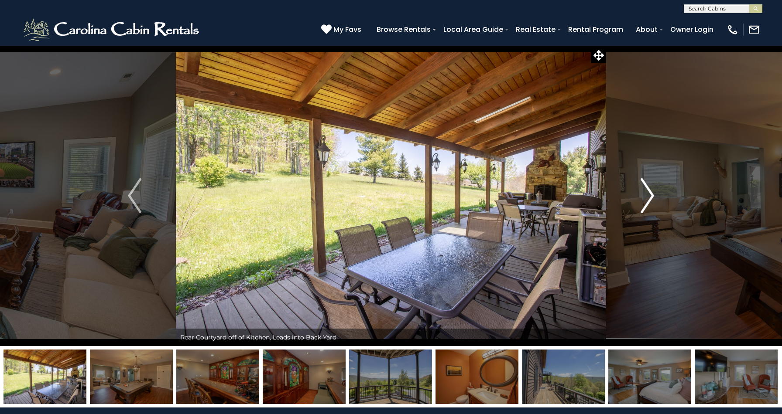
click at [649, 197] on img "Next" at bounding box center [646, 195] width 13 height 35
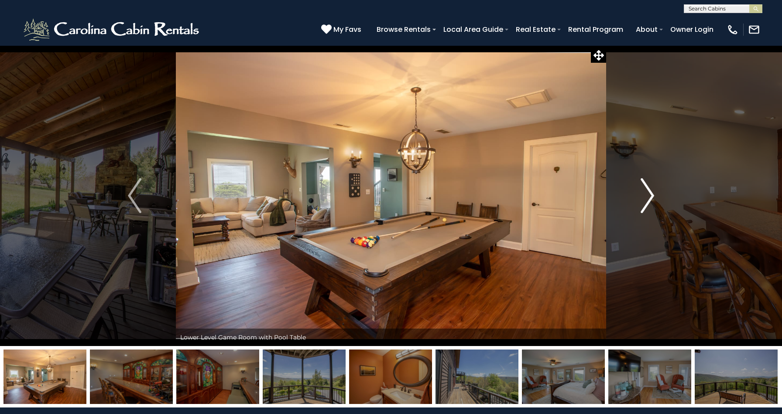
click at [649, 197] on img "Next" at bounding box center [646, 195] width 13 height 35
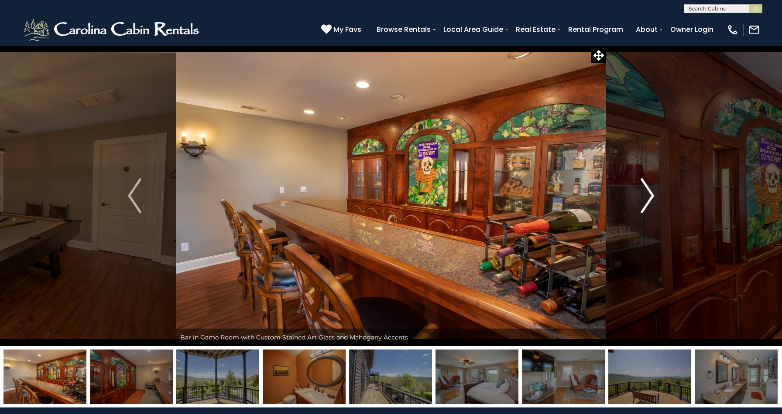
click at [649, 197] on img "Next" at bounding box center [646, 195] width 13 height 35
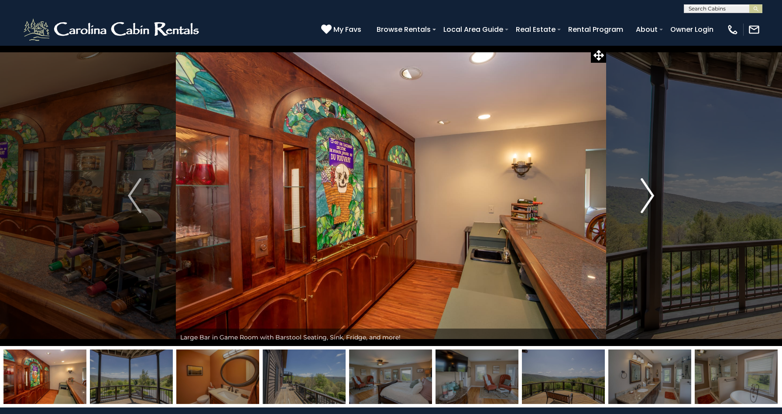
click at [649, 197] on img "Next" at bounding box center [646, 195] width 13 height 35
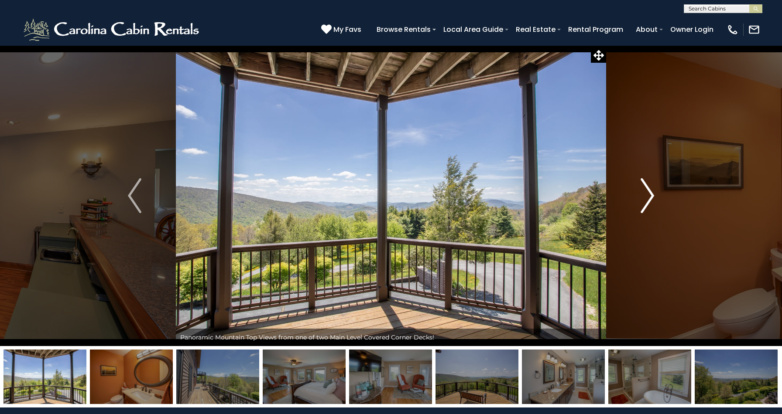
click at [649, 197] on img "Next" at bounding box center [646, 195] width 13 height 35
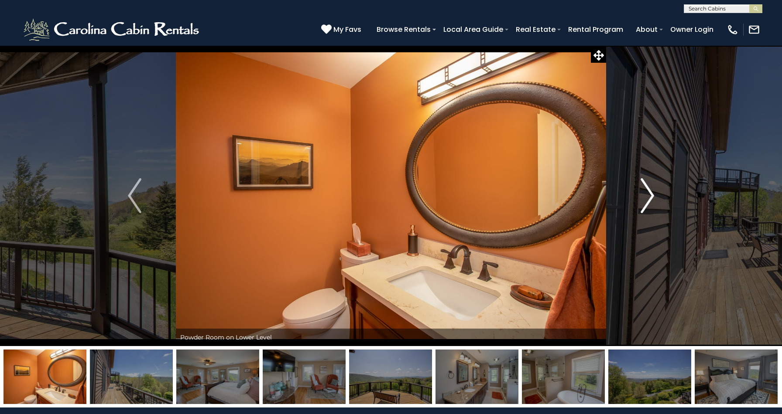
click at [649, 197] on img "Next" at bounding box center [646, 195] width 13 height 35
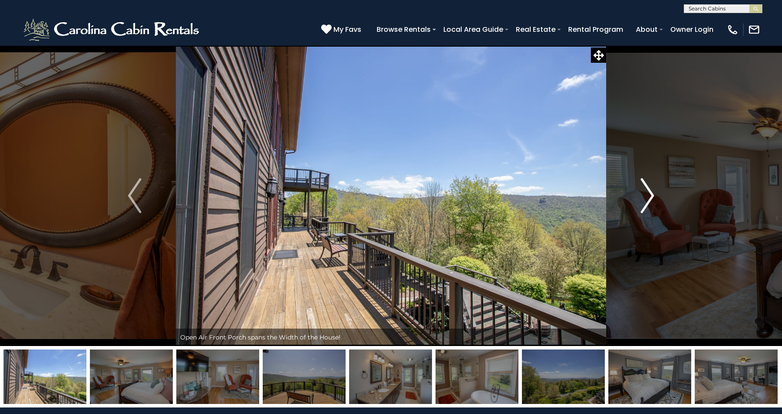
click at [649, 197] on img "Next" at bounding box center [646, 195] width 13 height 35
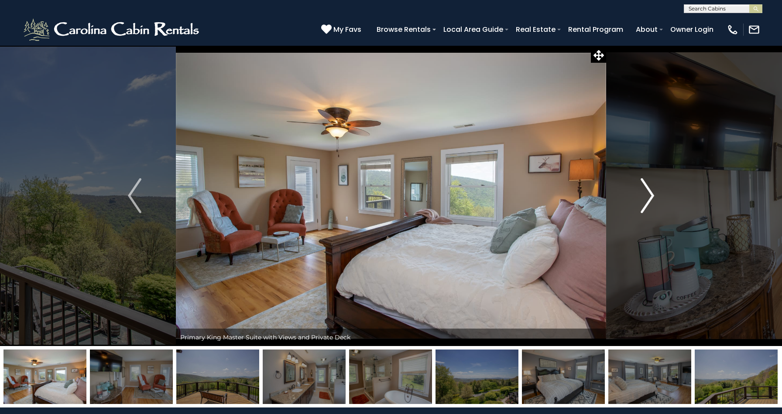
click at [649, 197] on img "Next" at bounding box center [646, 195] width 13 height 35
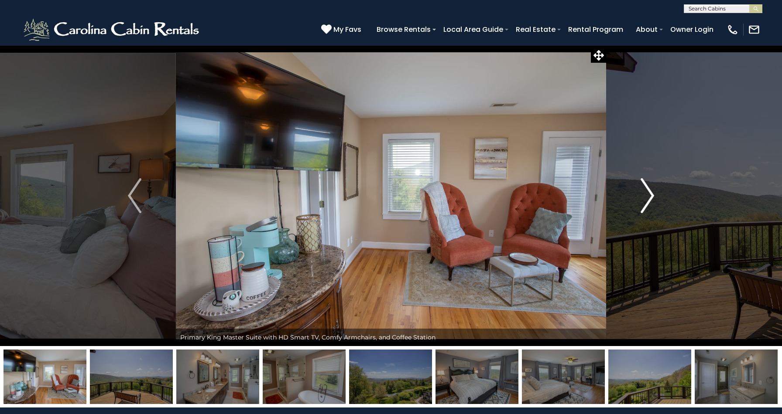
click at [649, 197] on img "Next" at bounding box center [646, 195] width 13 height 35
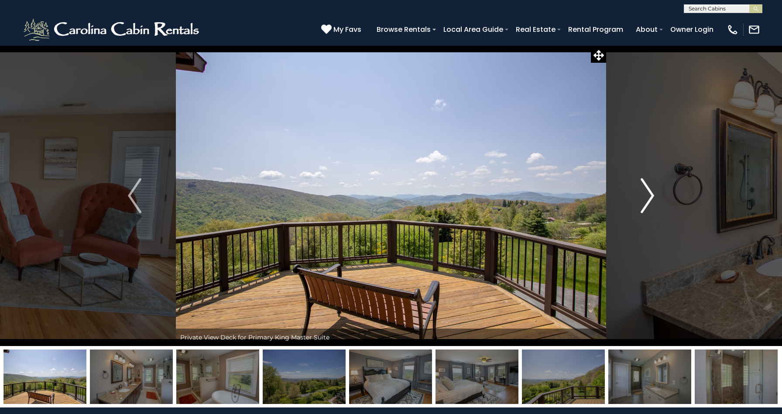
click at [649, 197] on img "Next" at bounding box center [646, 195] width 13 height 35
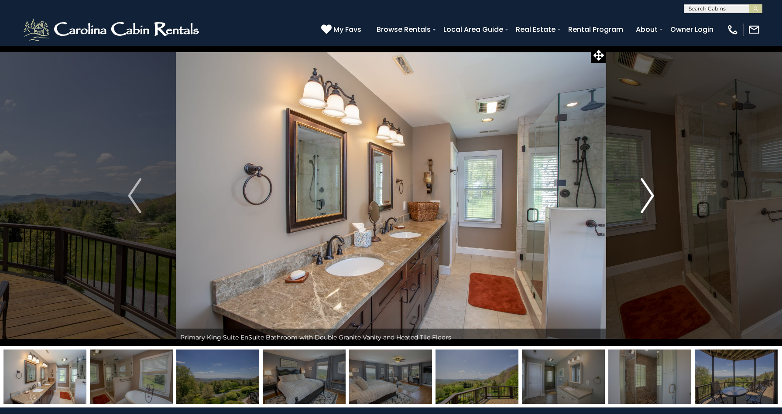
click at [650, 197] on img "Next" at bounding box center [646, 195] width 13 height 35
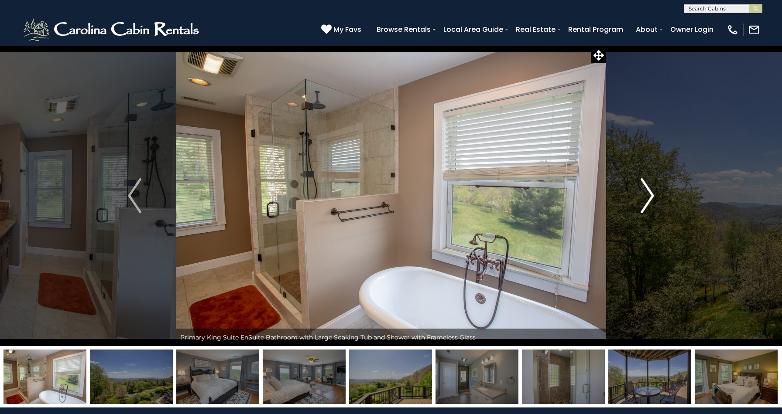
click at [650, 197] on img "Next" at bounding box center [646, 195] width 13 height 35
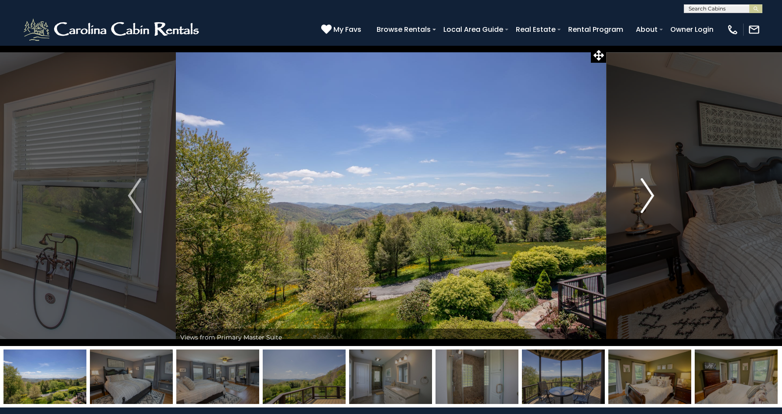
click at [650, 197] on img "Next" at bounding box center [646, 195] width 13 height 35
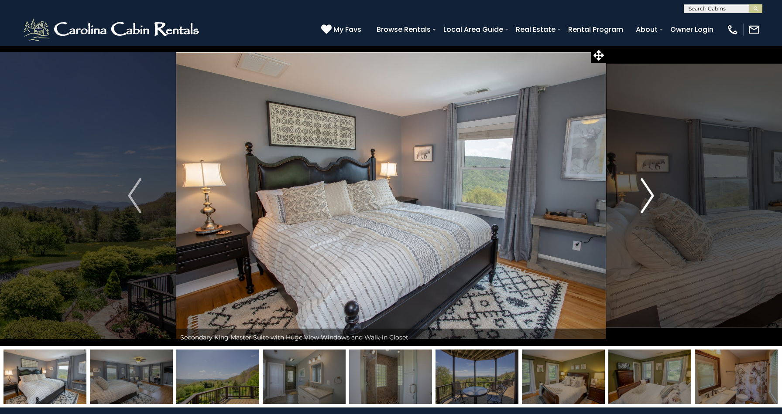
click at [650, 197] on img "Next" at bounding box center [646, 195] width 13 height 35
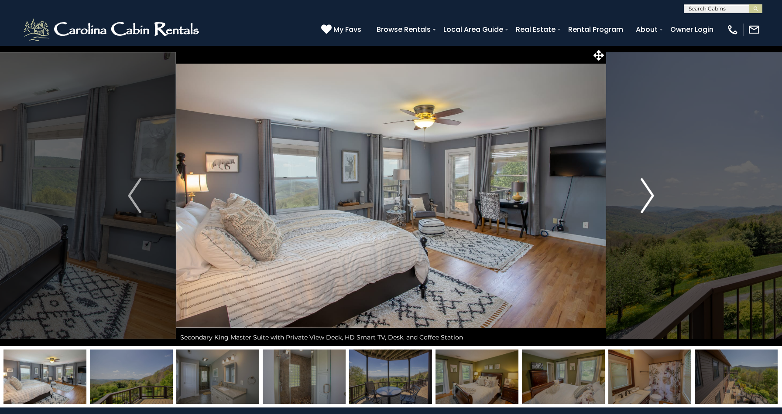
click at [650, 197] on img "Next" at bounding box center [646, 195] width 13 height 35
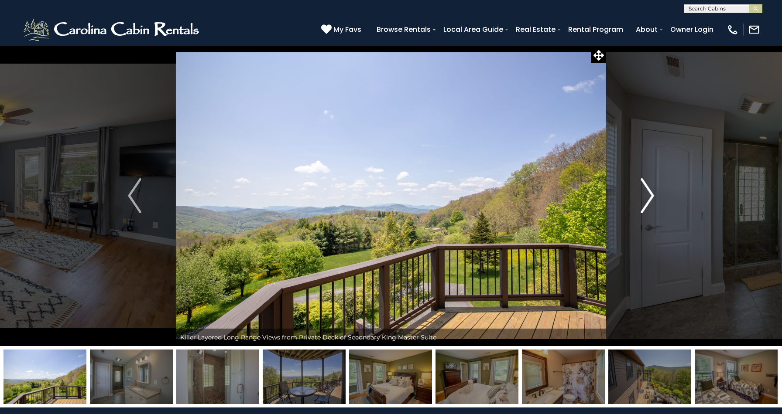
click at [650, 197] on img "Next" at bounding box center [646, 195] width 13 height 35
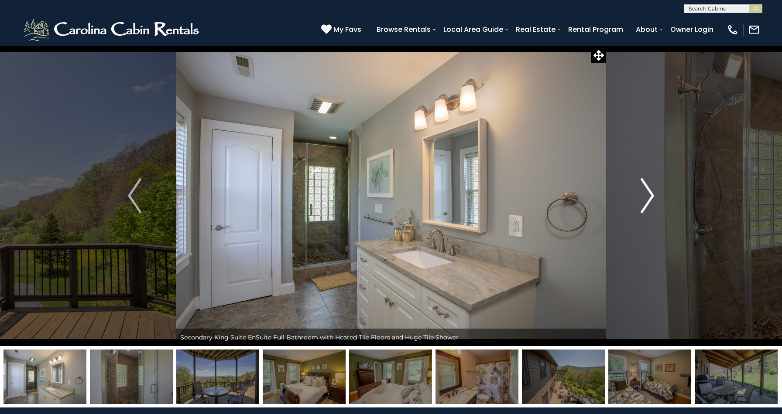
click at [650, 197] on img "Next" at bounding box center [646, 195] width 13 height 35
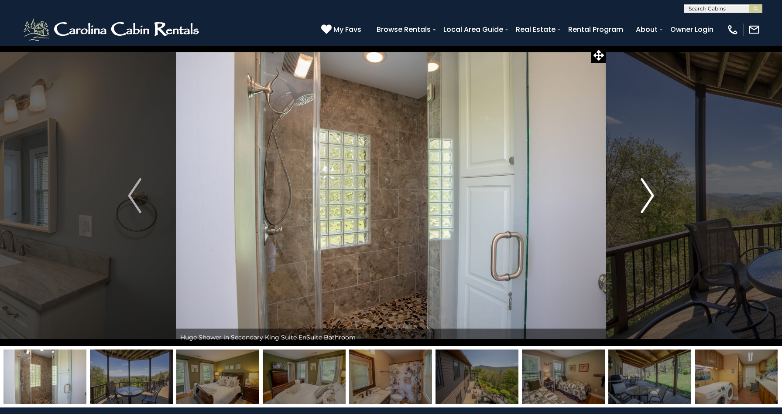
click at [650, 197] on img "Next" at bounding box center [646, 195] width 13 height 35
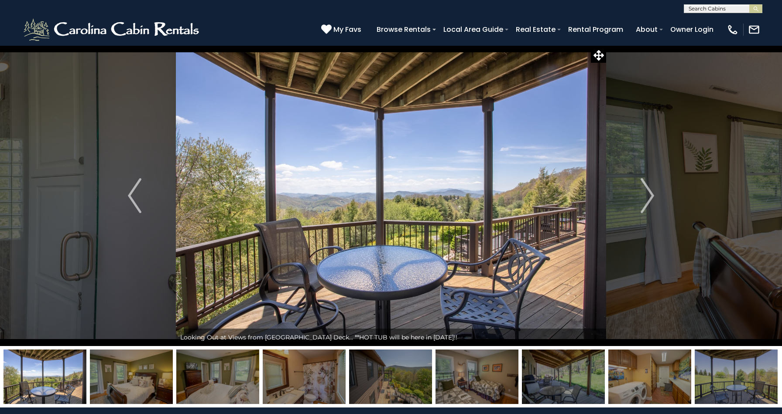
click at [383, 389] on img at bounding box center [390, 377] width 83 height 55
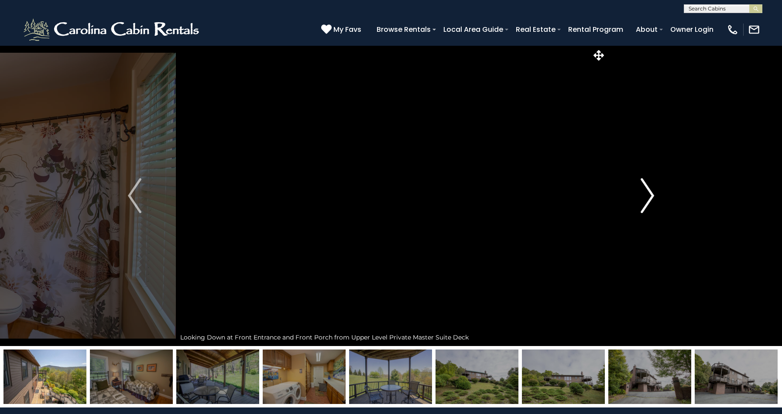
click at [642, 207] on img "Next" at bounding box center [646, 195] width 13 height 35
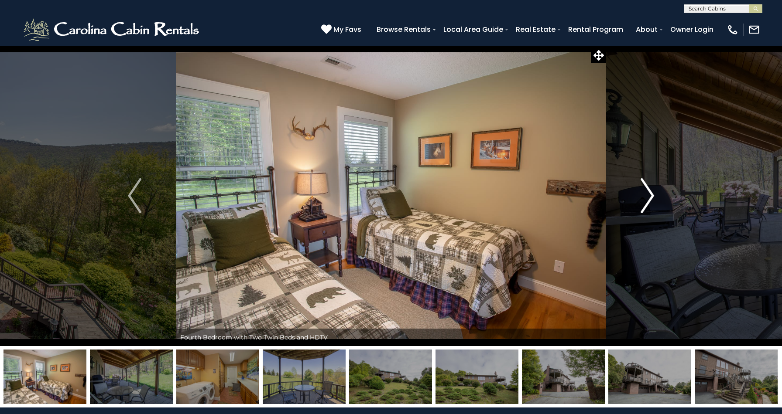
click at [647, 201] on img "Next" at bounding box center [646, 195] width 13 height 35
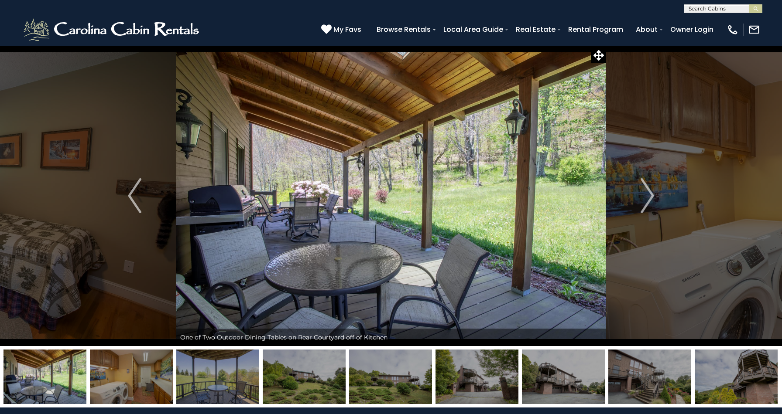
click at [301, 378] on img at bounding box center [304, 377] width 83 height 55
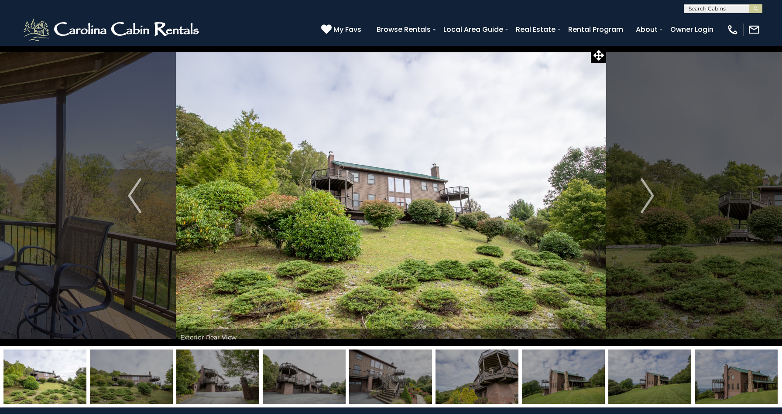
click at [299, 385] on img at bounding box center [304, 377] width 83 height 55
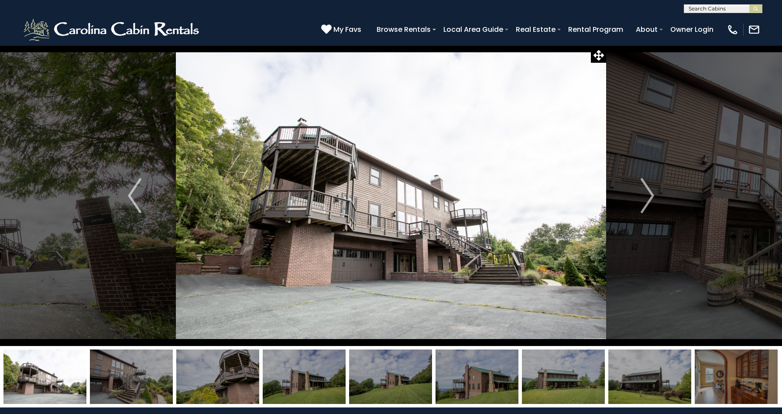
click at [384, 390] on img at bounding box center [390, 377] width 83 height 55
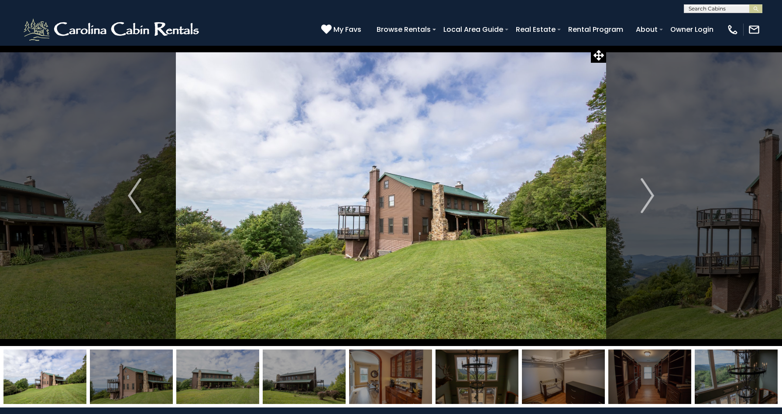
click at [128, 368] on img at bounding box center [131, 377] width 83 height 55
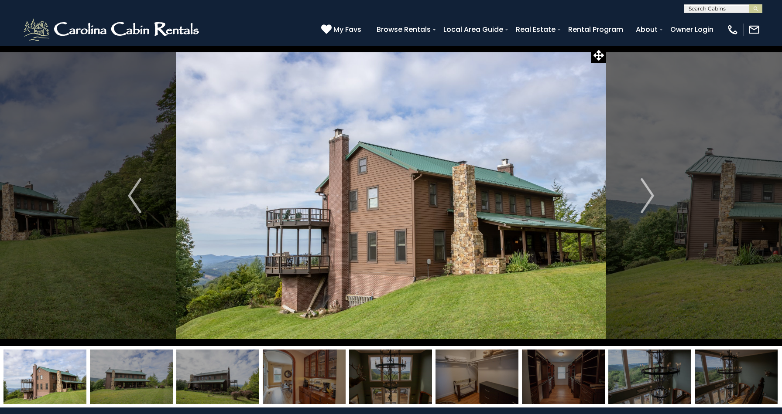
click at [204, 367] on img at bounding box center [217, 377] width 83 height 55
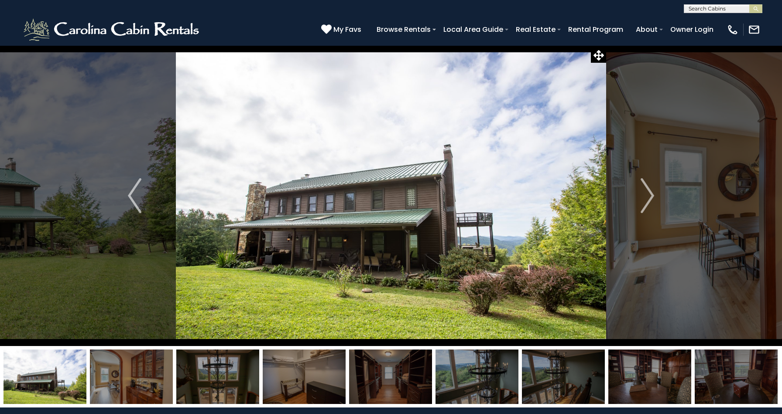
click at [235, 374] on img at bounding box center [217, 377] width 83 height 55
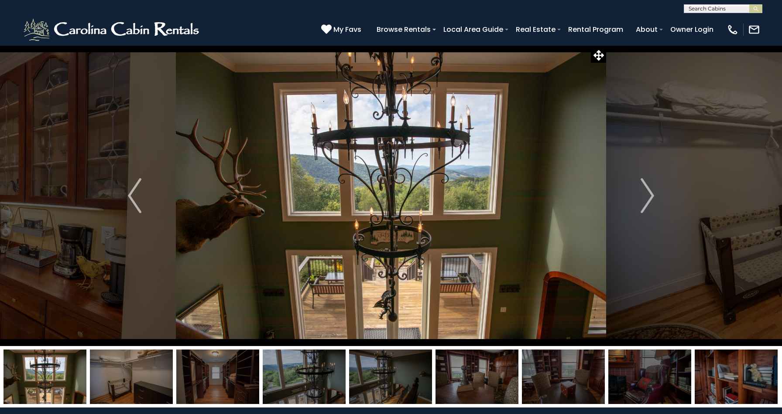
click at [276, 385] on img at bounding box center [304, 377] width 83 height 55
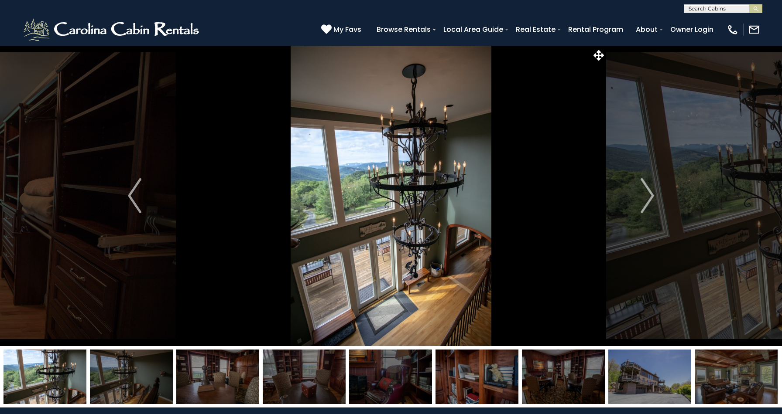
click at [144, 392] on img at bounding box center [131, 377] width 83 height 55
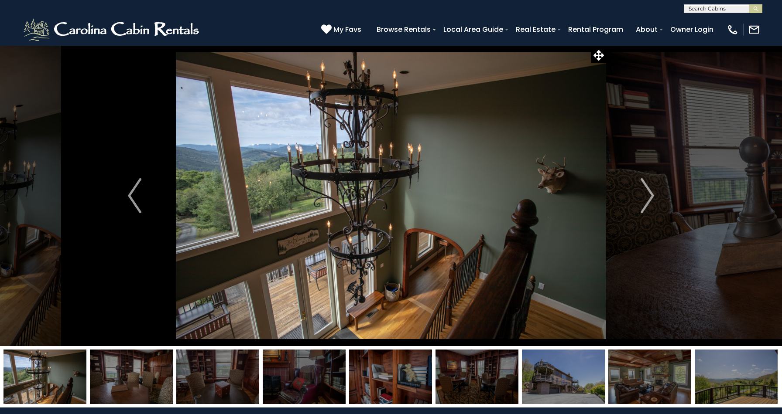
click at [552, 378] on img at bounding box center [563, 377] width 83 height 55
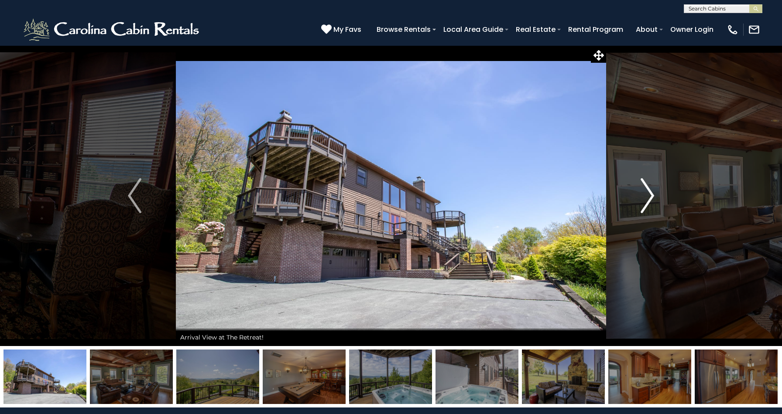
click at [647, 197] on img "Next" at bounding box center [646, 195] width 13 height 35
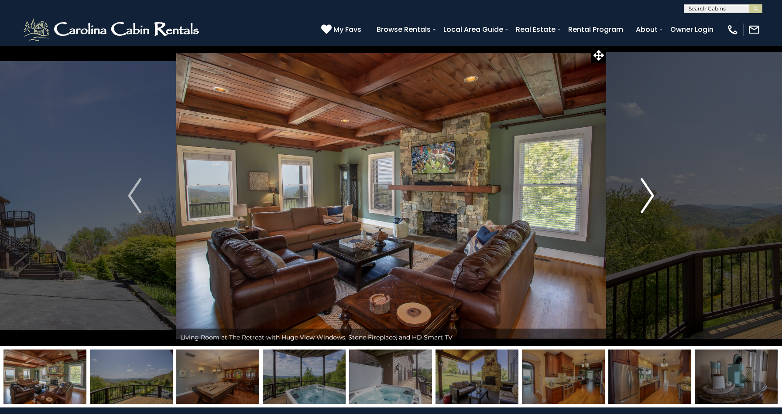
click at [647, 197] on img "Next" at bounding box center [646, 195] width 13 height 35
